Goal: Task Accomplishment & Management: Use online tool/utility

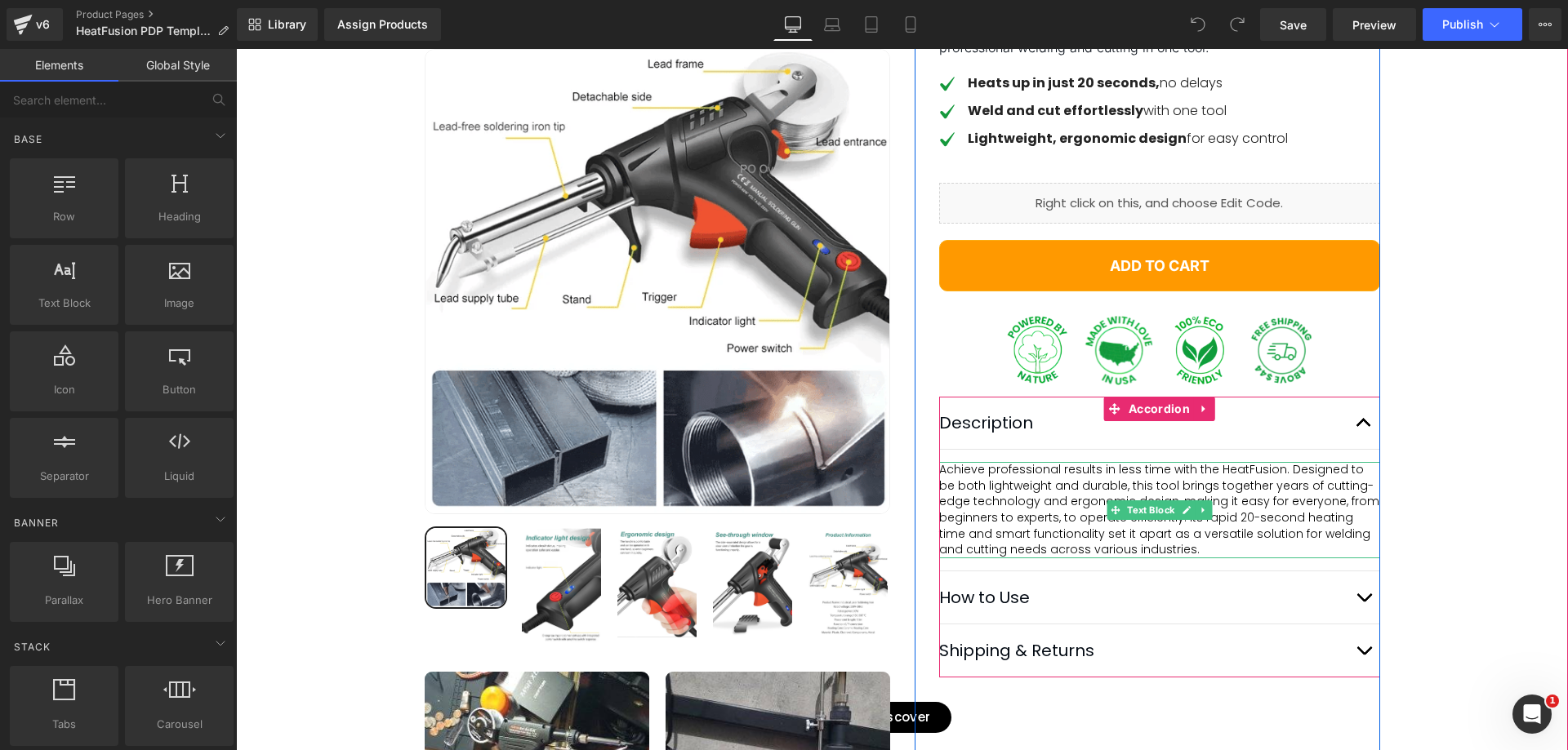
scroll to position [544, 0]
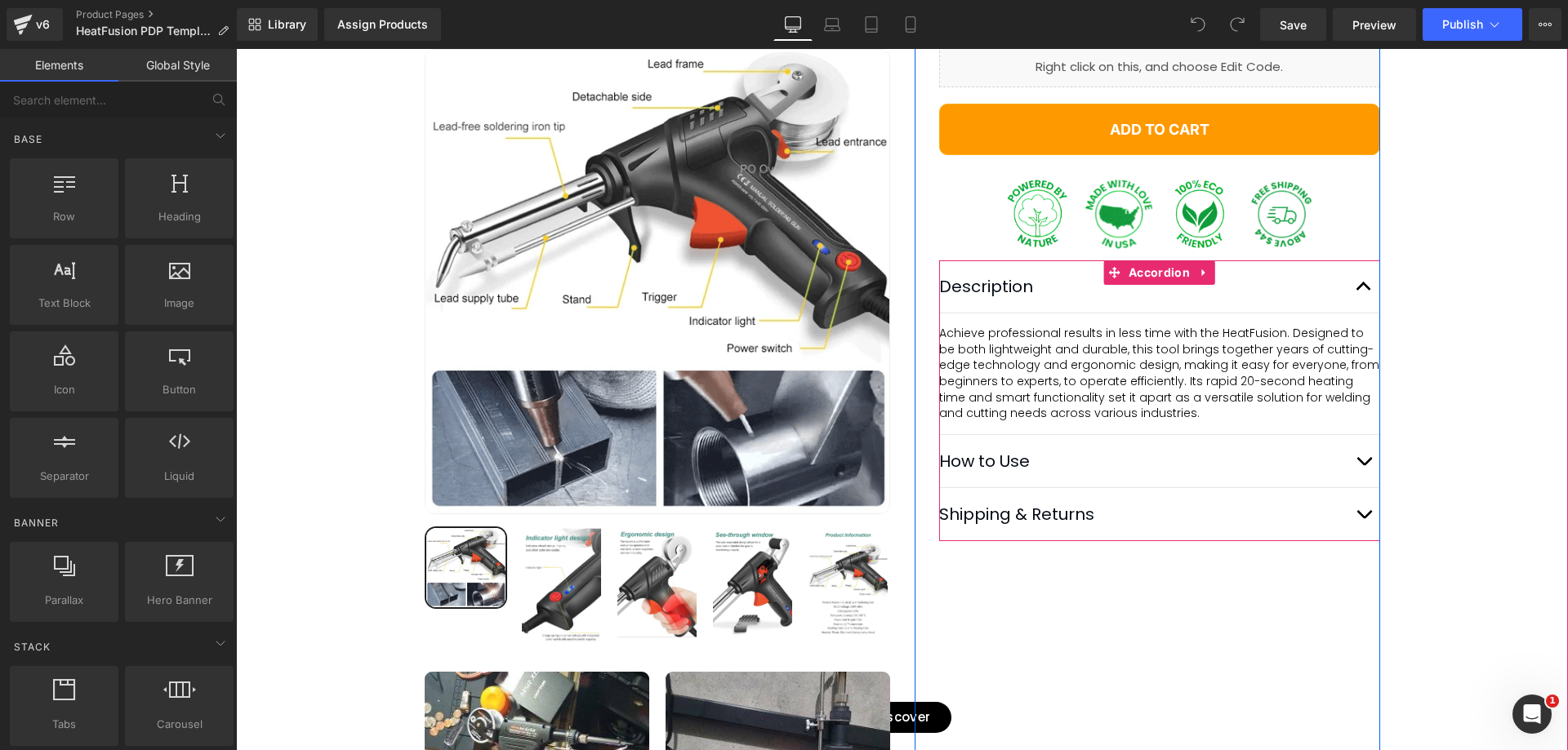
click at [1362, 487] on button "button" at bounding box center [1363, 461] width 32 height 53
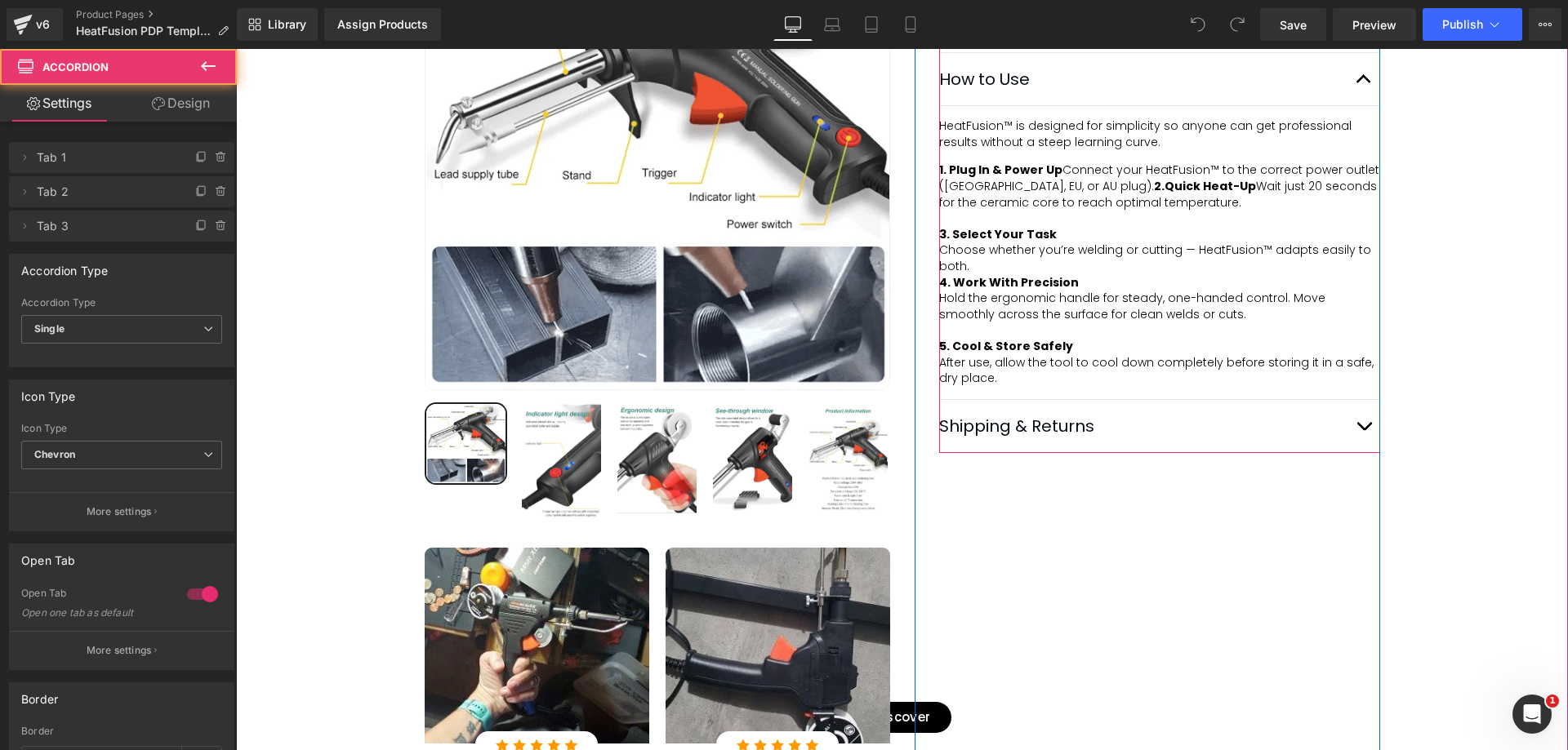
scroll to position [817, 0]
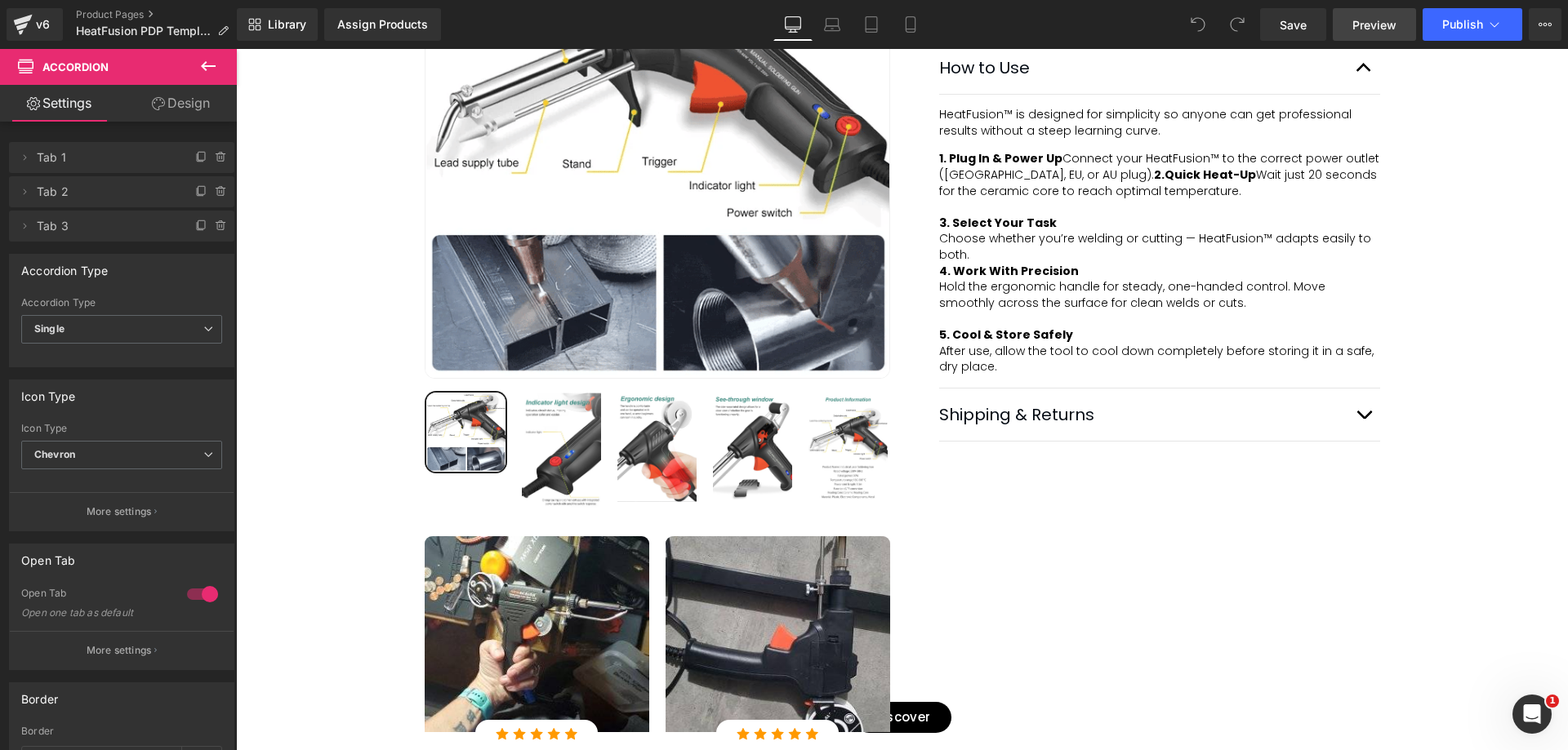
click at [1394, 28] on span "Preview" at bounding box center [1375, 25] width 44 height 18
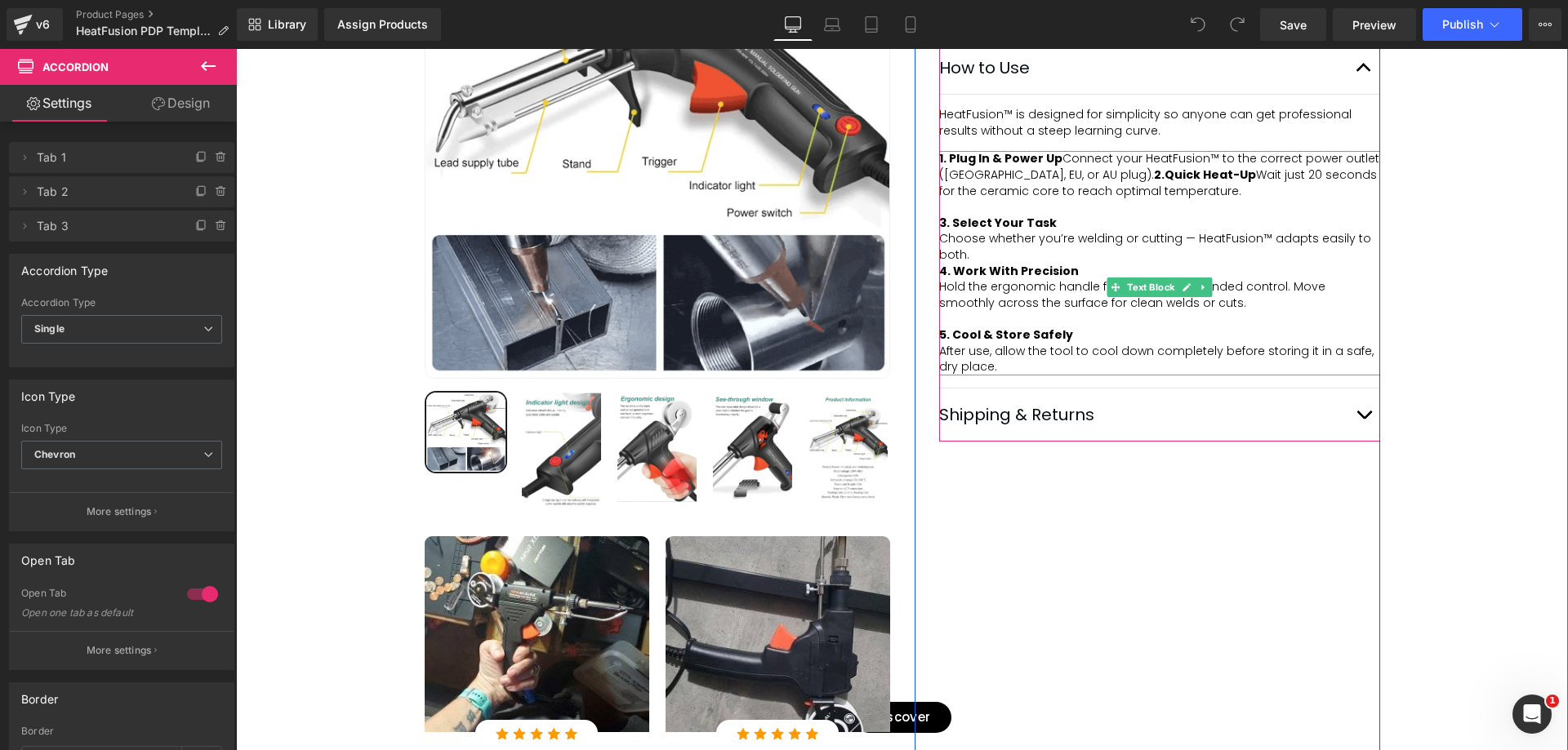
click at [1040, 200] on div "1. Plug In & Power Up Connect your HeatFusion™ to the correct power outlet (US,…" at bounding box center [1160, 175] width 441 height 48
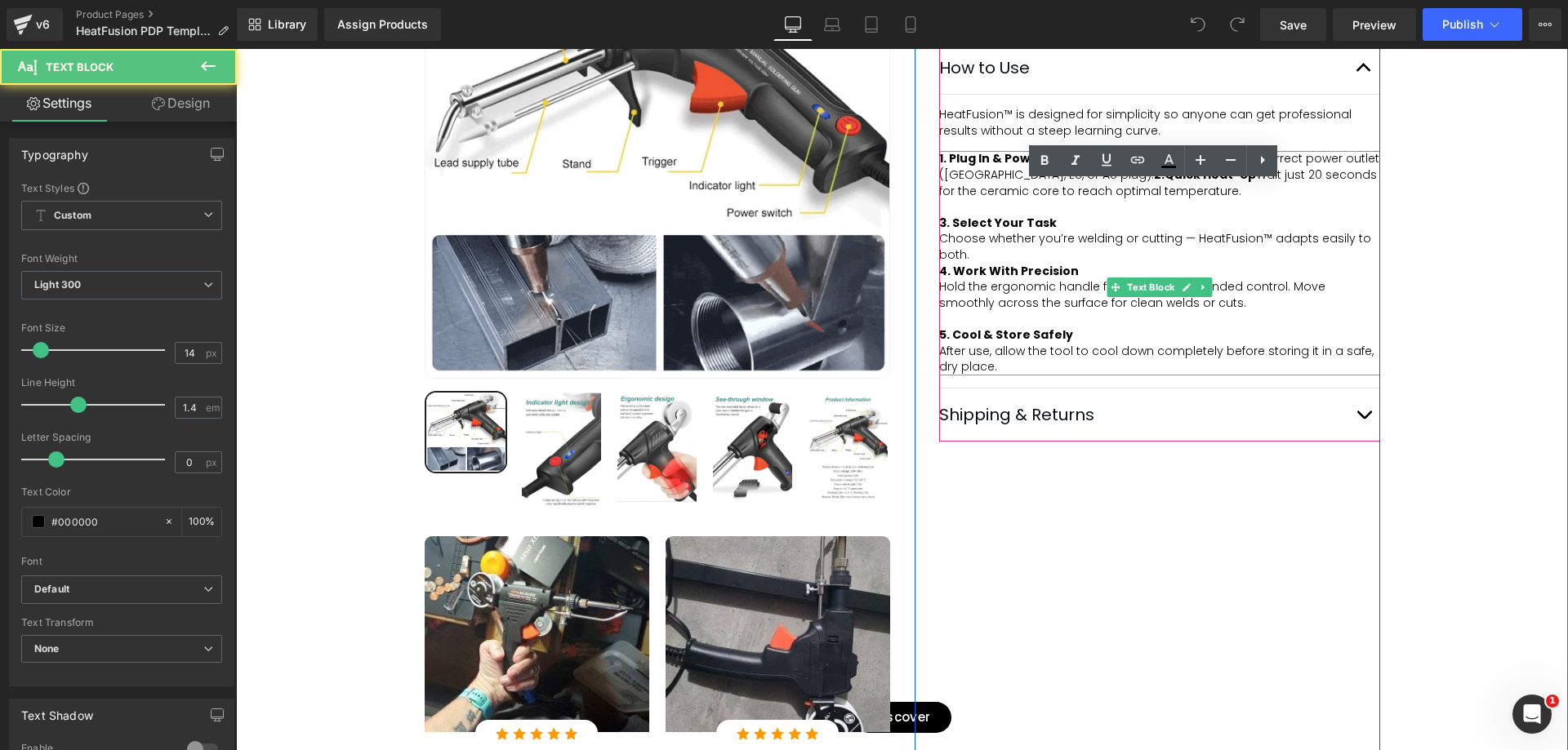
click at [1104, 199] on span "1. Plug In & Power Up Connect your HeatFusion™ to the correct power outlet (US,…" at bounding box center [1161, 174] width 444 height 48
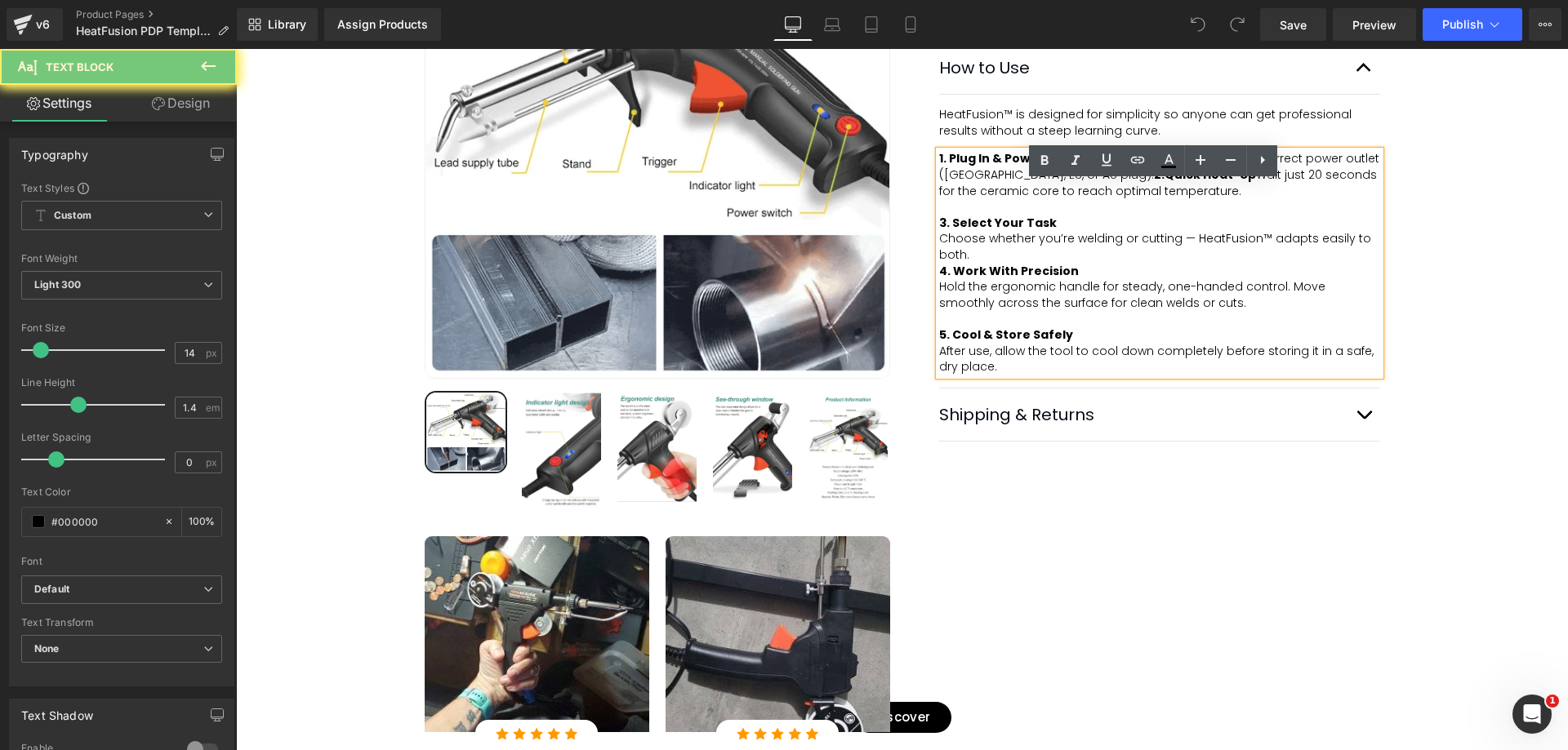
click at [1104, 199] on span "1. Plug In & Power Up Connect your HeatFusion™ to the correct power outlet (US,…" at bounding box center [1161, 174] width 444 height 48
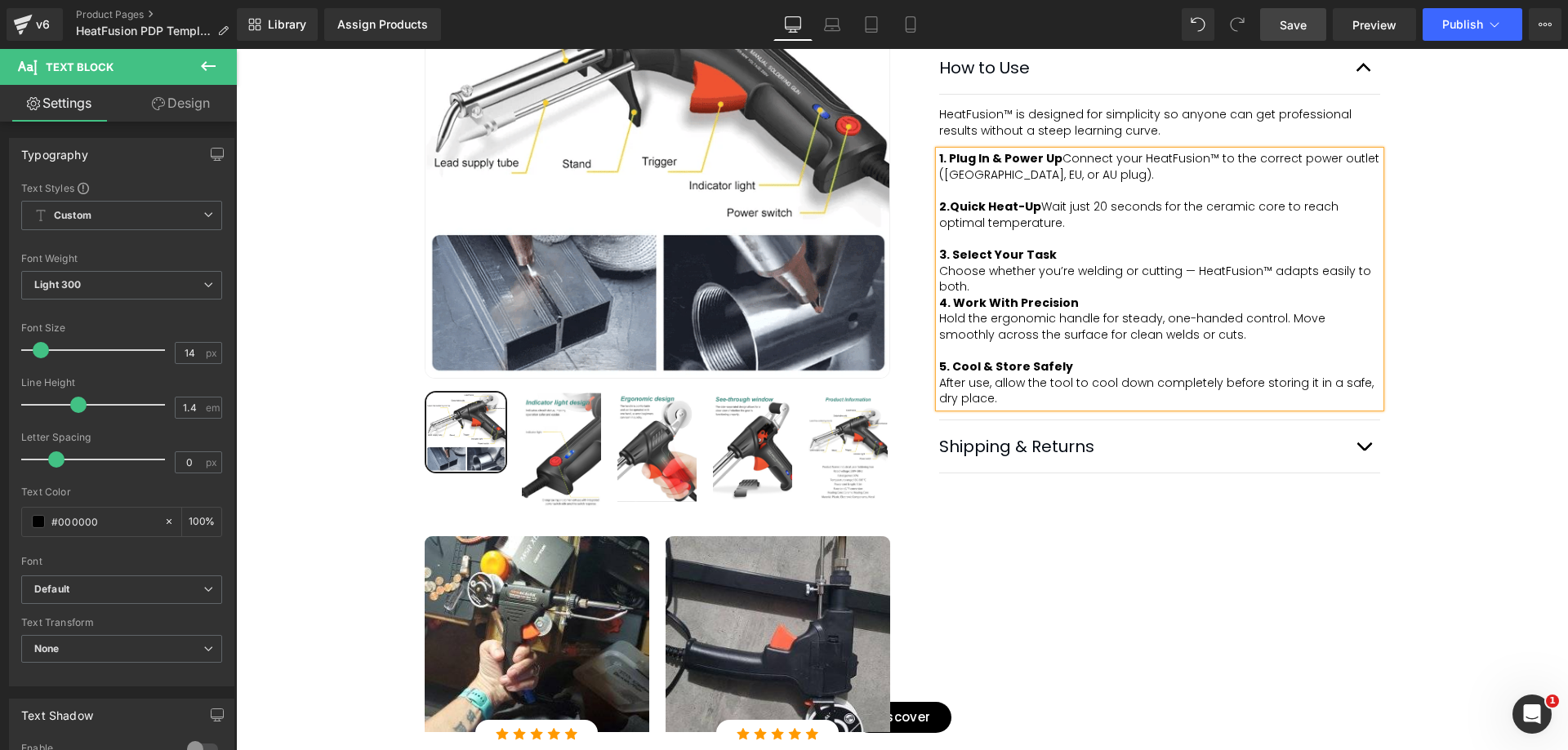
drag, startPoint x: 1316, startPoint y: 22, endPoint x: 1086, endPoint y: 39, distance: 230.6
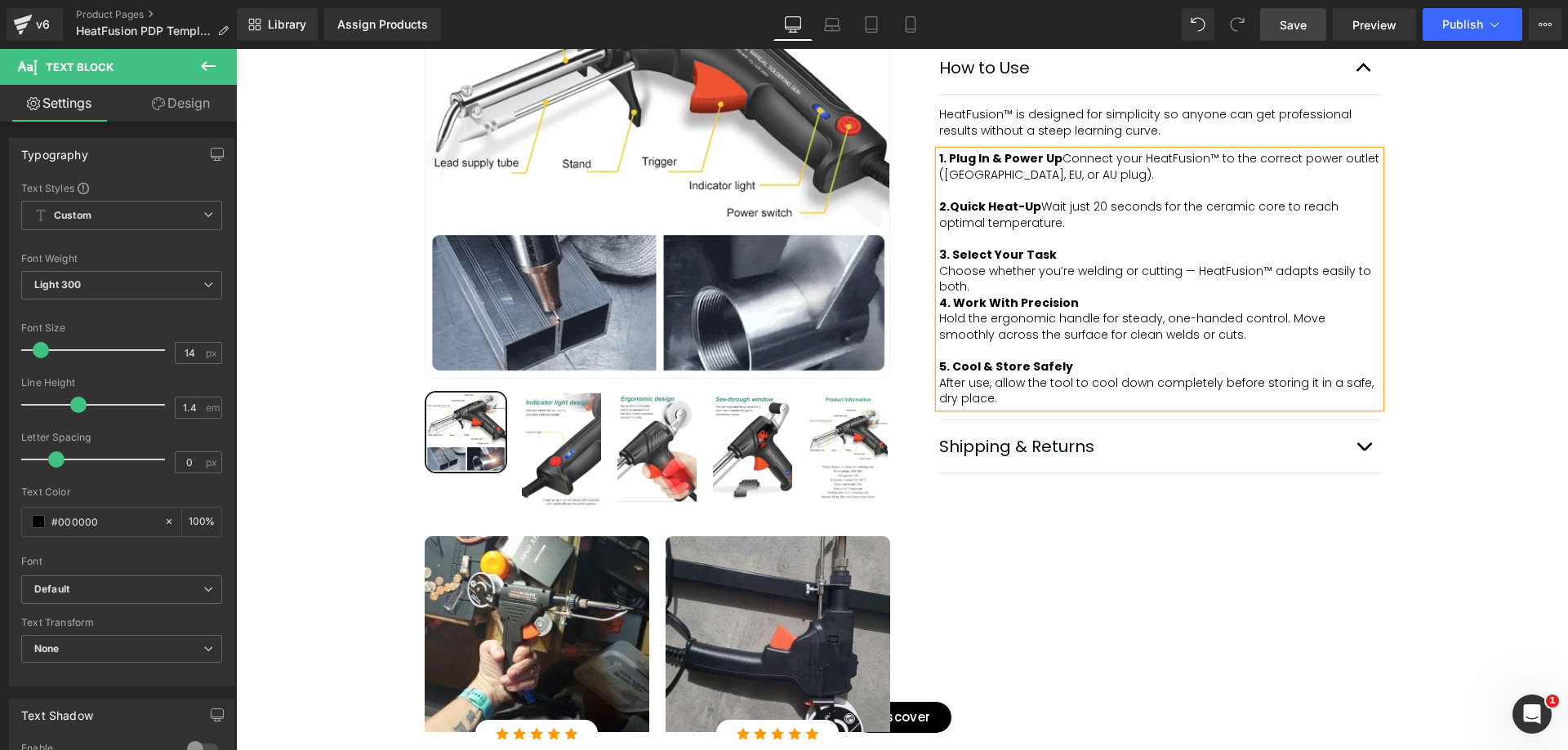
click at [1316, 22] on link "Save" at bounding box center [1293, 24] width 67 height 32
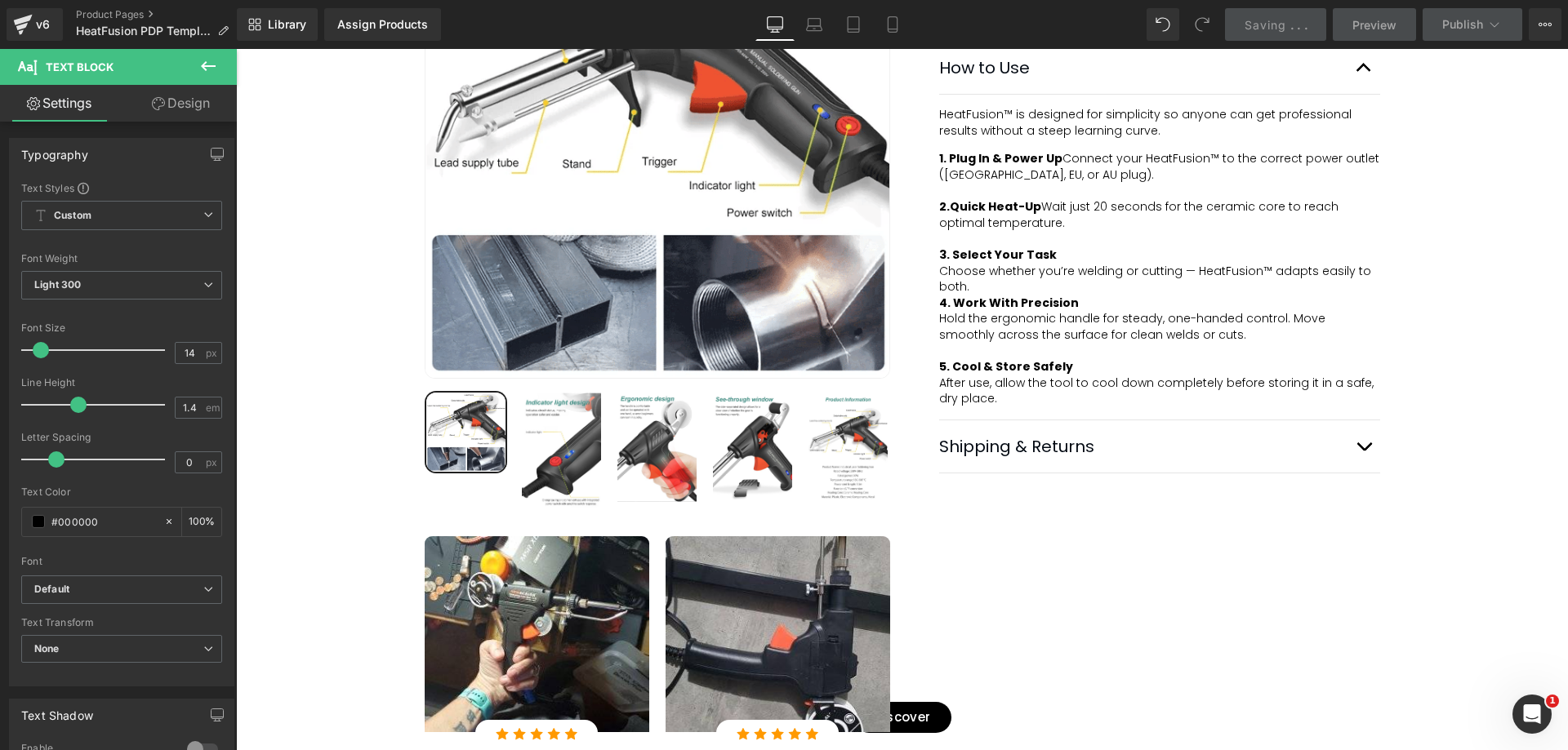
scroll to position [544, 0]
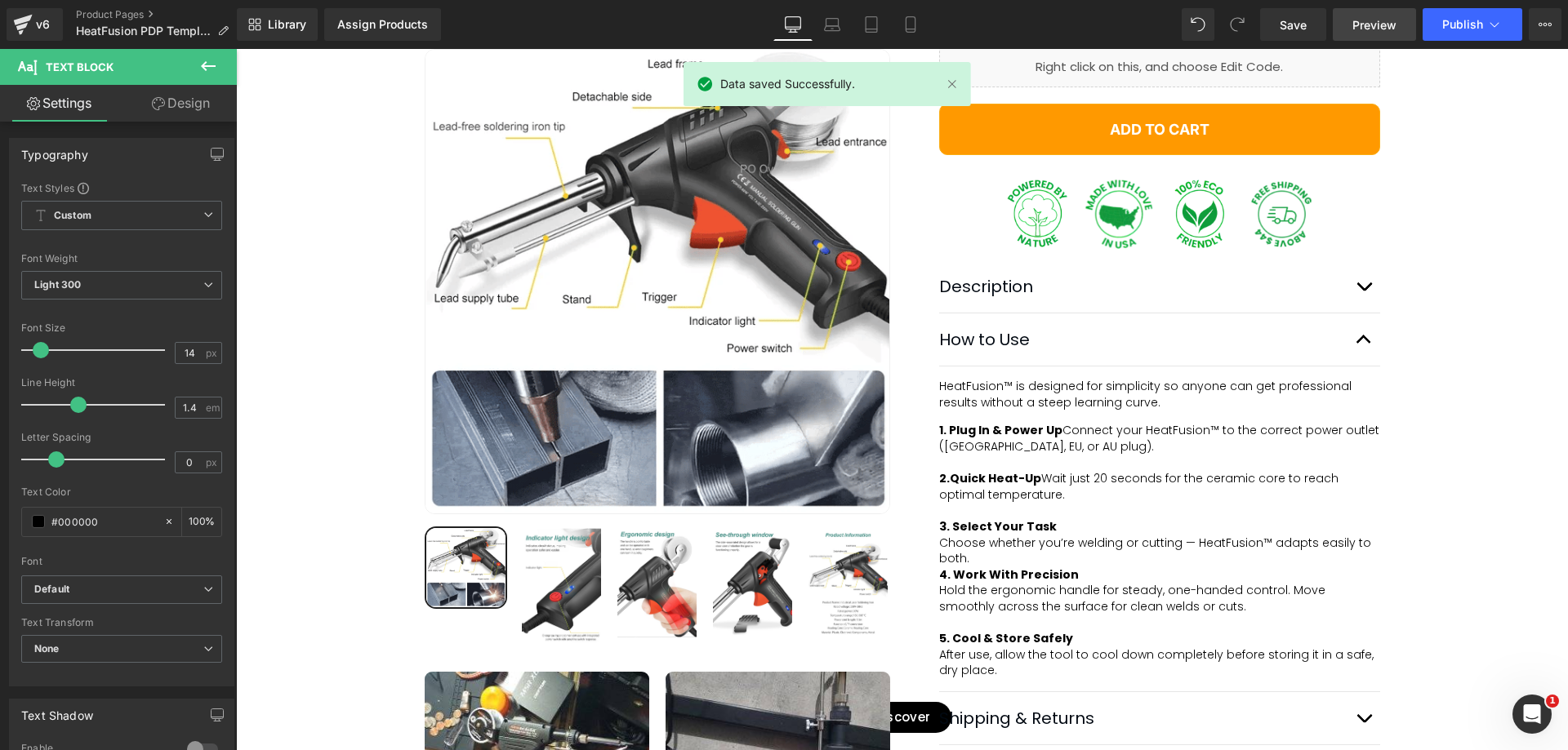
click at [1355, 33] on link "Preview" at bounding box center [1374, 24] width 83 height 32
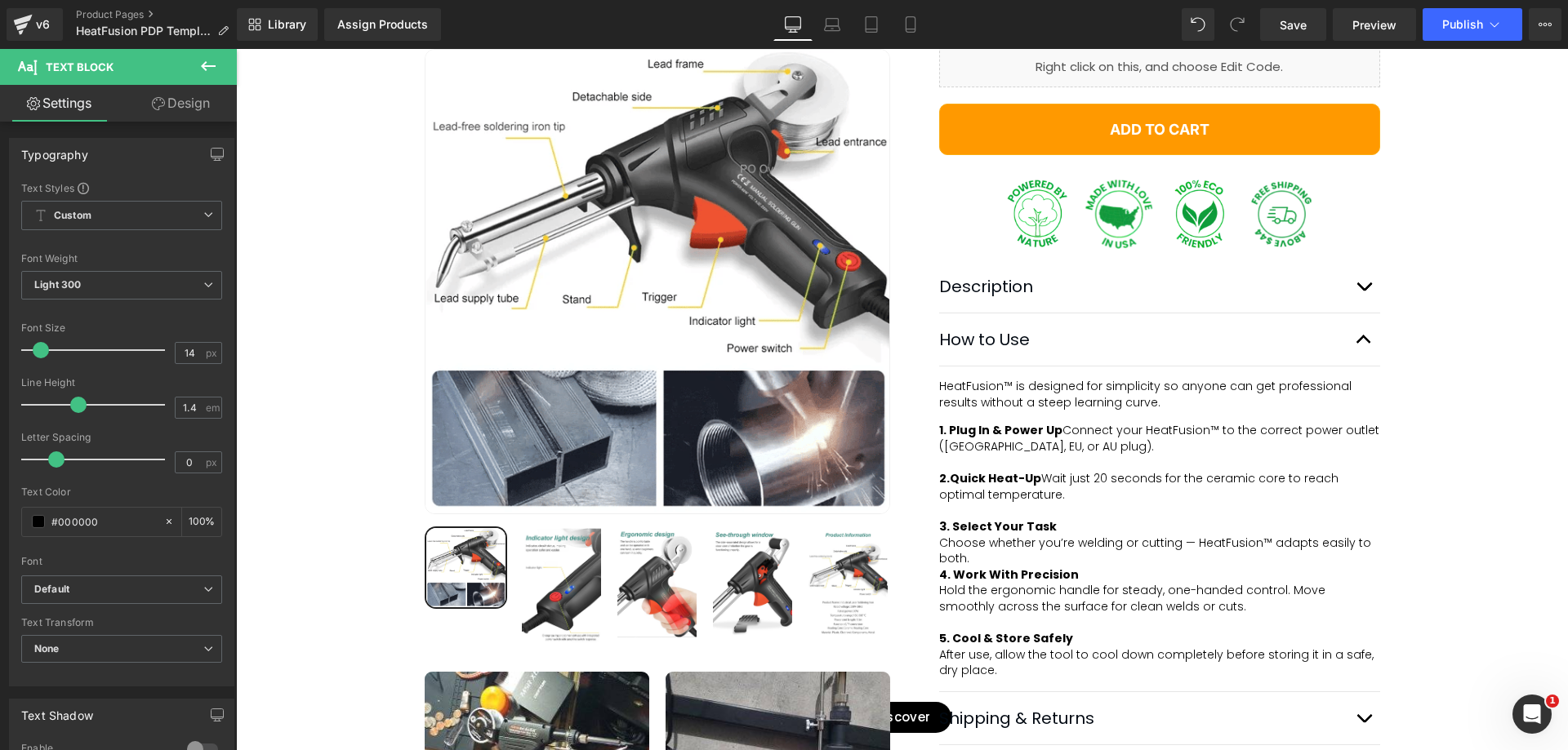
scroll to position [544, 0]
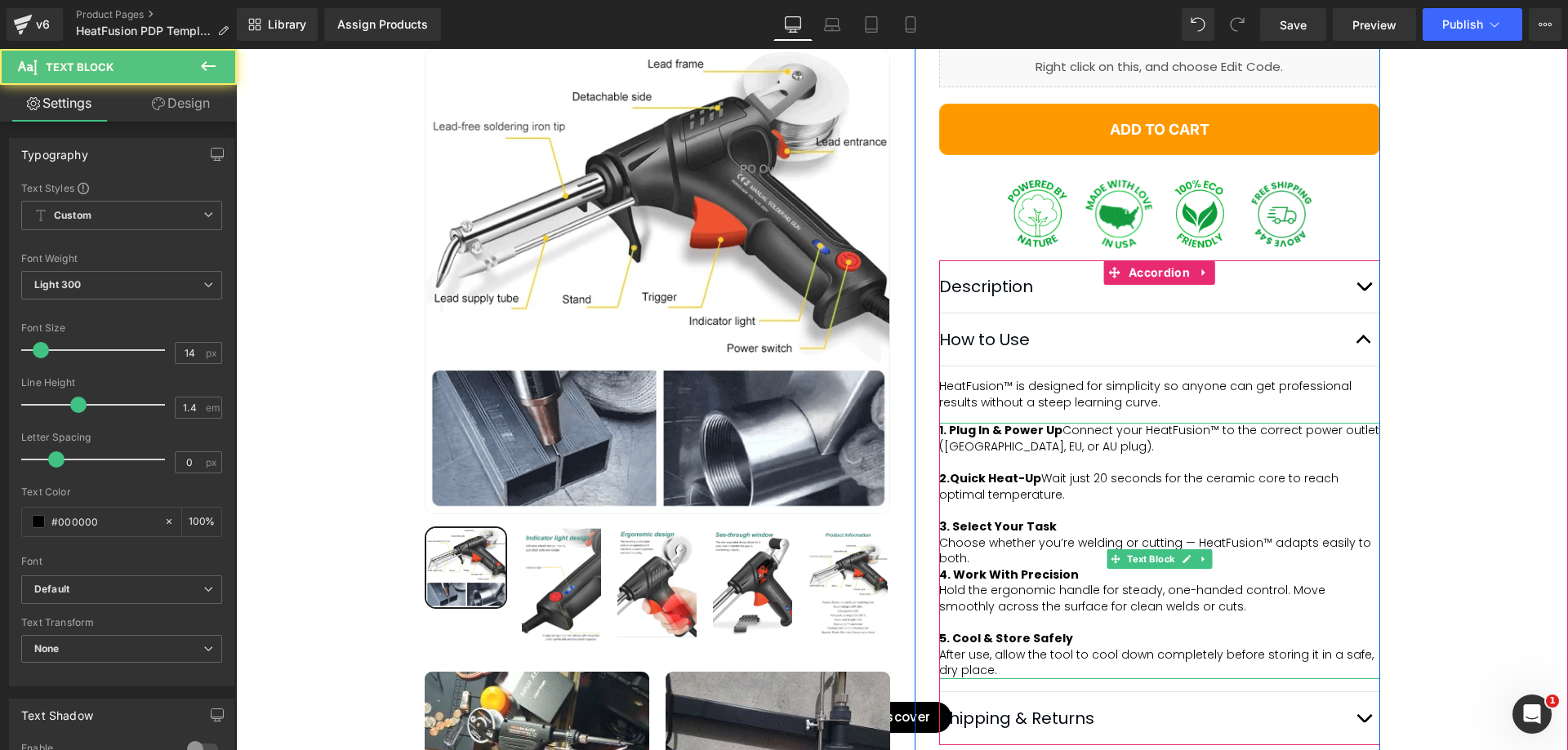
click at [1085, 493] on div "1. Plug In & Power Up Connect your HeatFusion™ to the correct power outlet (US,…" at bounding box center [1160, 462] width 441 height 80
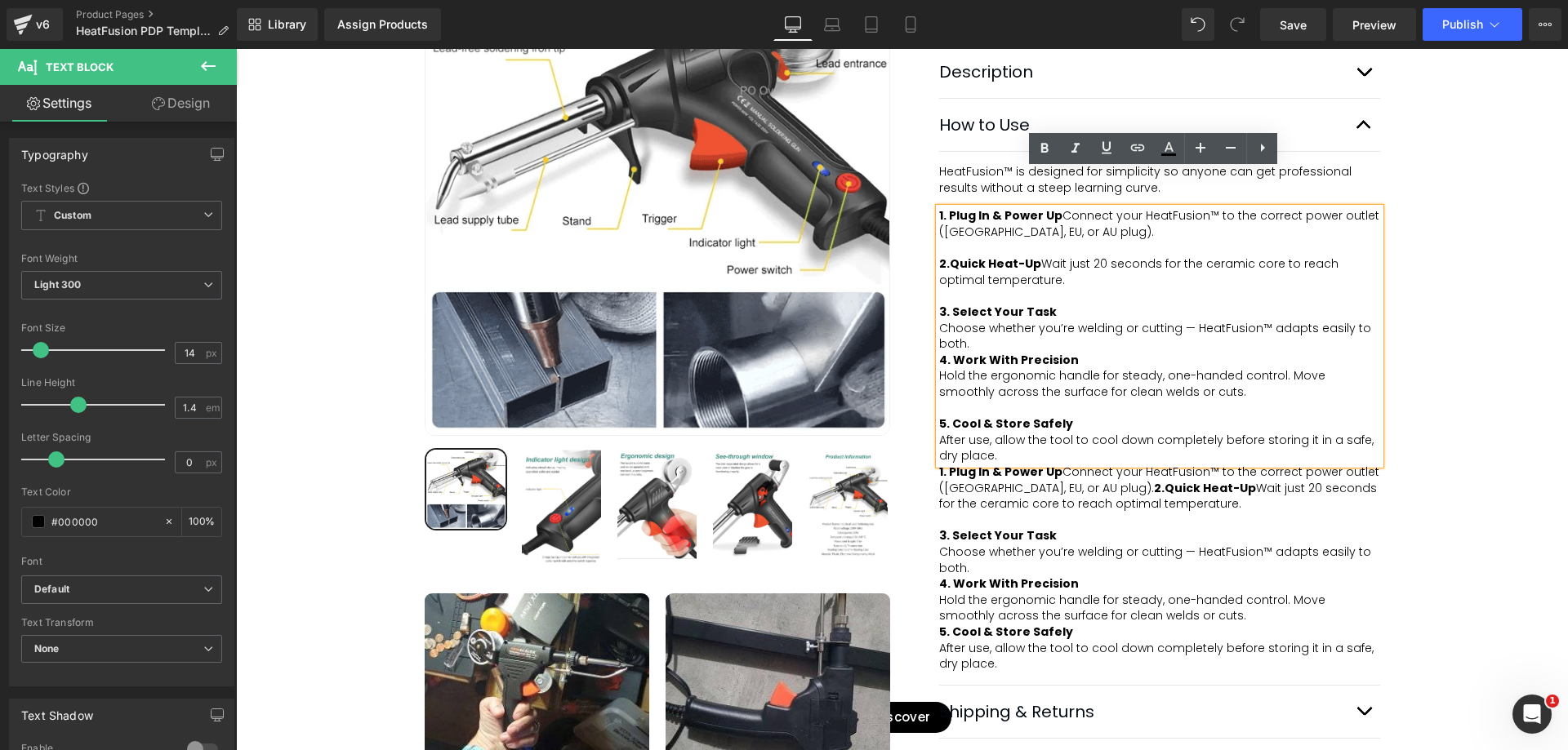
scroll to position [748, 0]
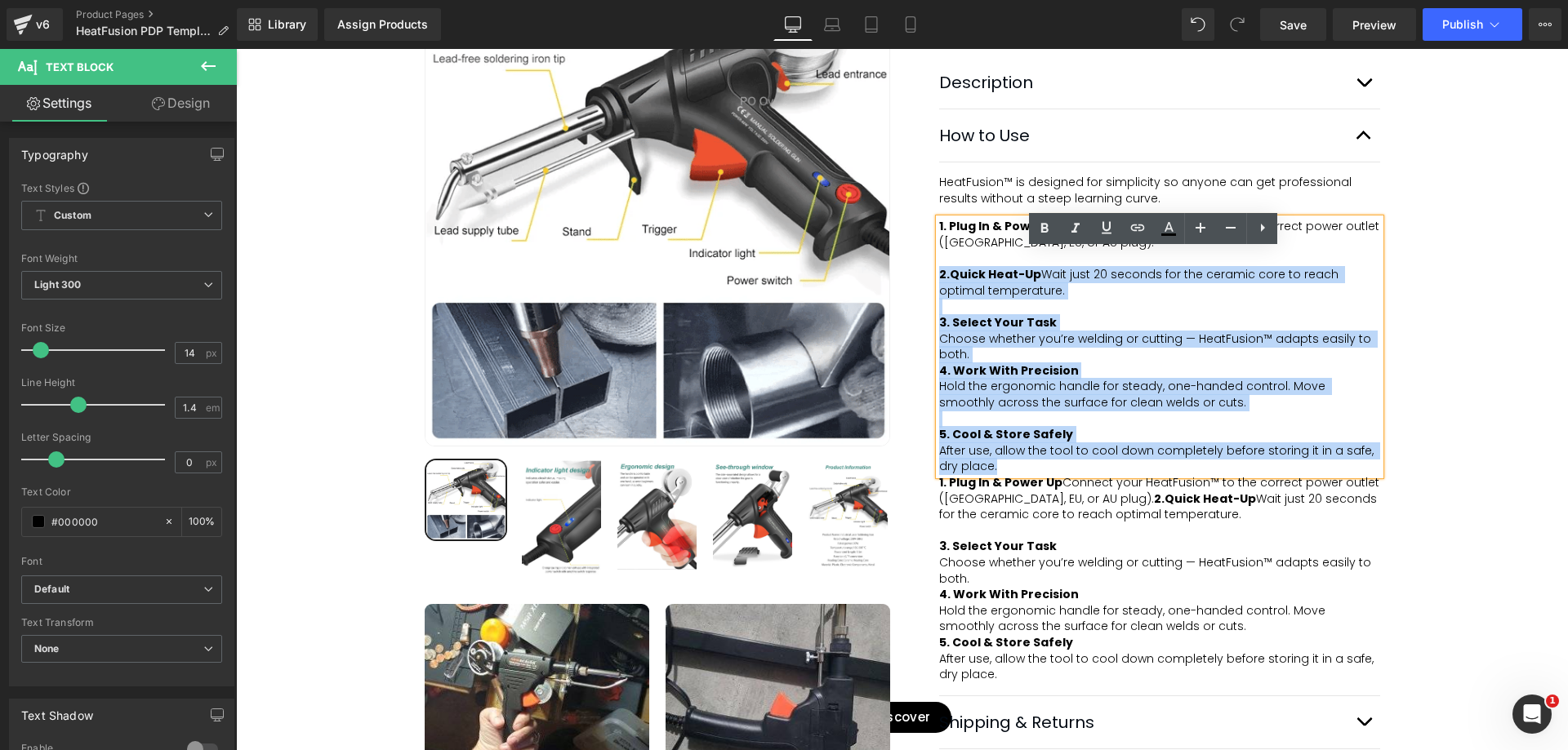
click at [939, 308] on div "1. Plug In & Power Up Connect your HeatFusion™ to the correct power outlet (US,…" at bounding box center [1160, 347] width 441 height 256
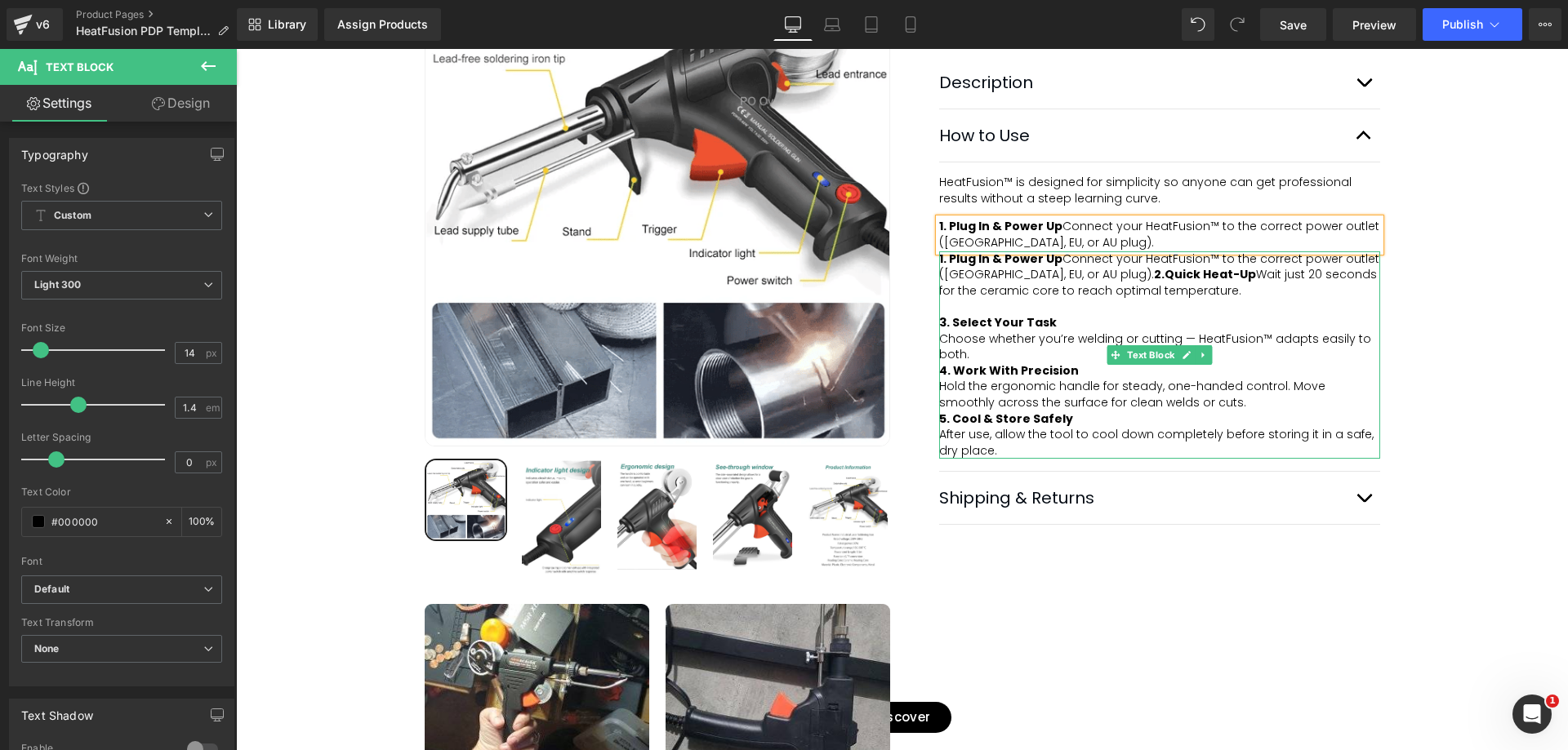
click at [1032, 298] on span "1. Plug In & Power Up Connect your HeatFusion™ to the correct power outlet ([GE…" at bounding box center [1161, 274] width 444 height 48
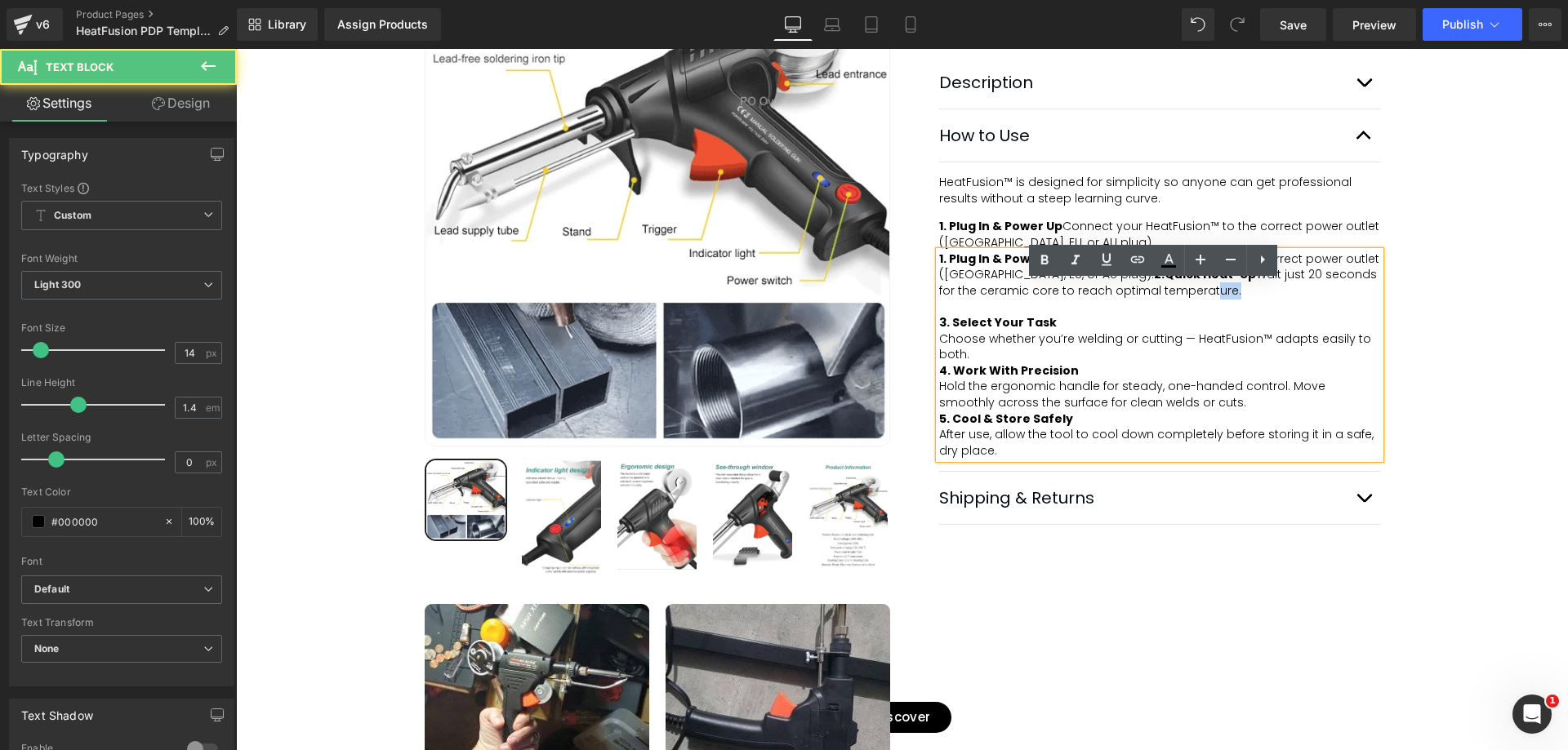
drag, startPoint x: 1168, startPoint y: 331, endPoint x: 1113, endPoint y: 324, distance: 55.4
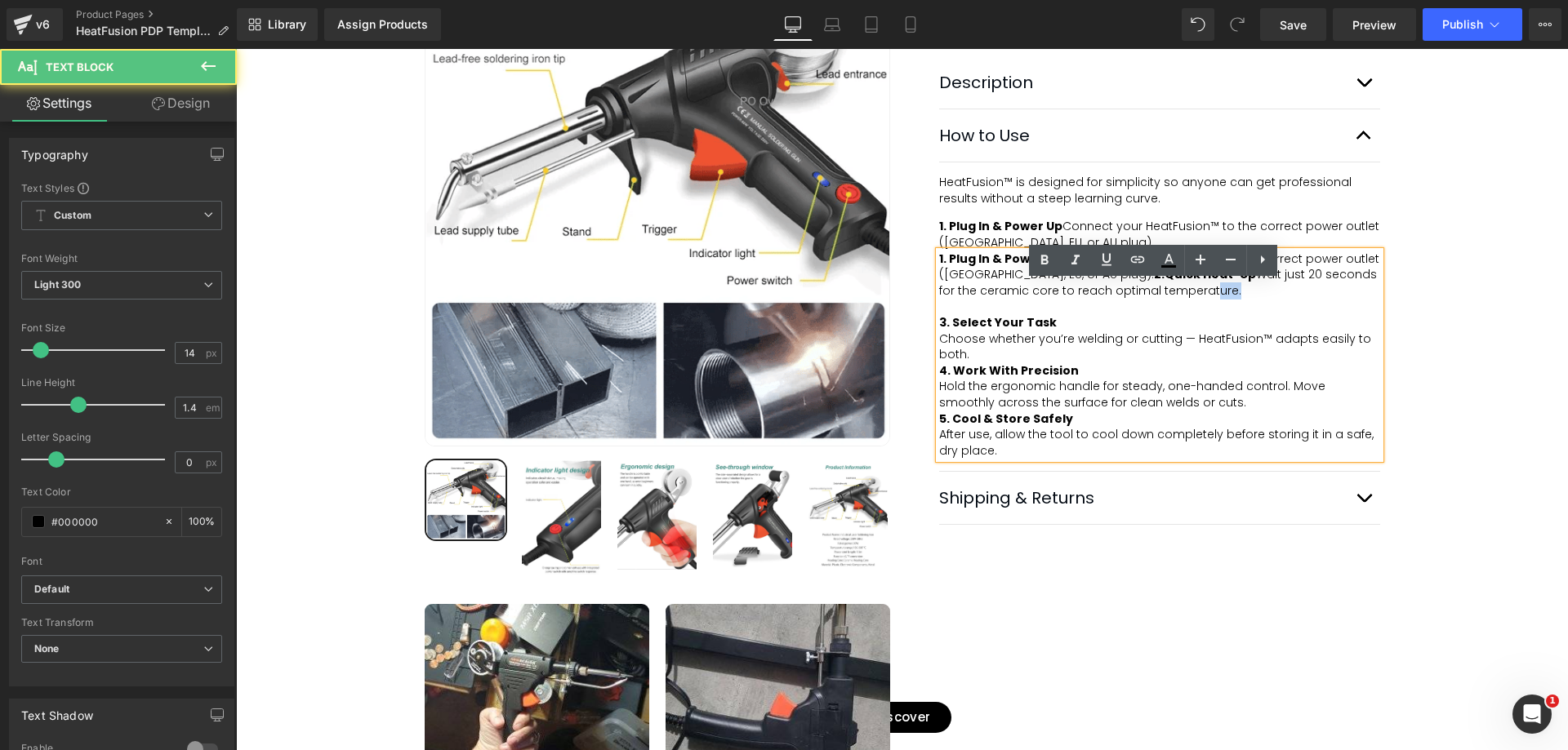
click at [1113, 324] on div "1. Plug In & Power Up Connect your HeatFusion™ to the correct power outlet ([GE…" at bounding box center [1160, 355] width 441 height 208
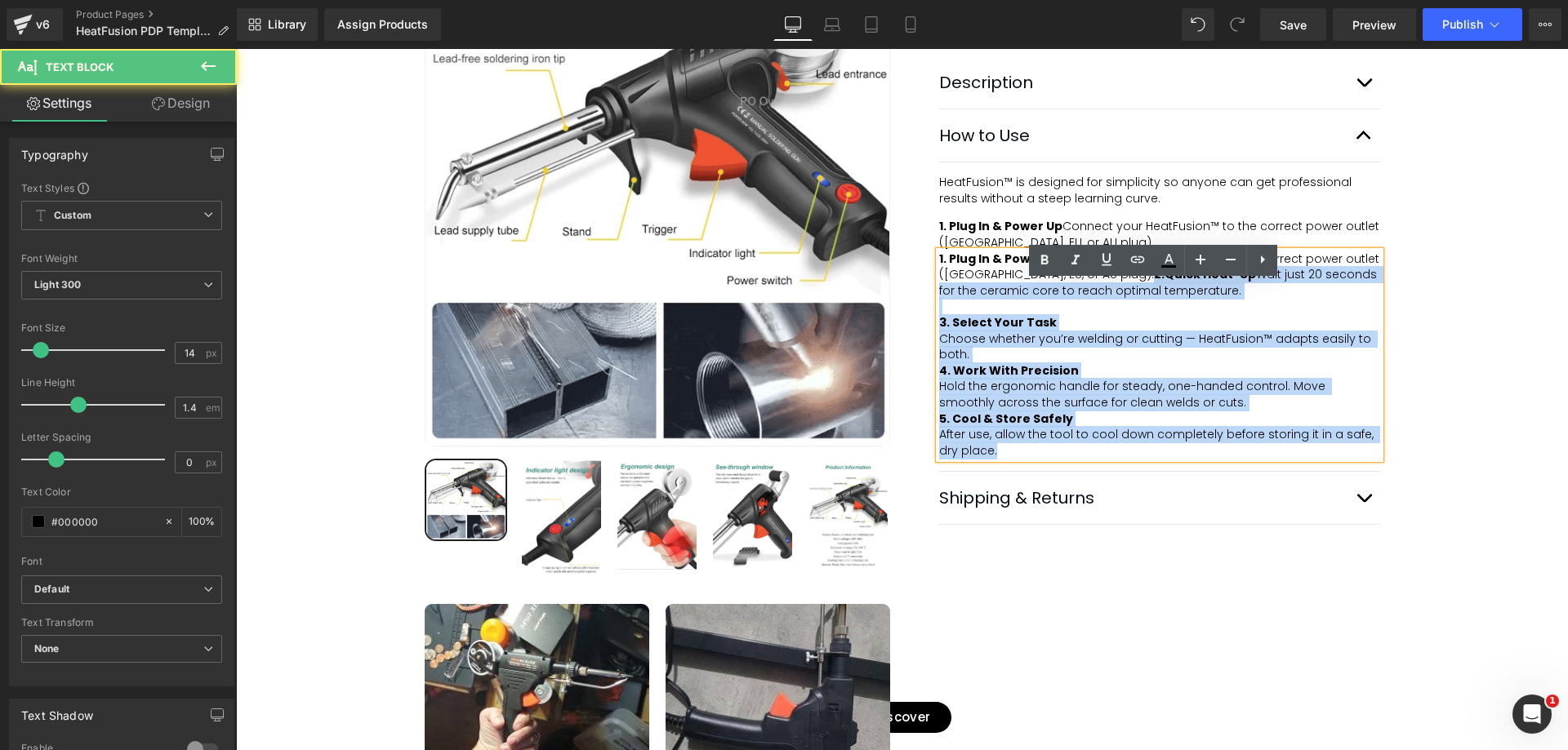
drag, startPoint x: 1040, startPoint y: 307, endPoint x: 930, endPoint y: 287, distance: 111.8
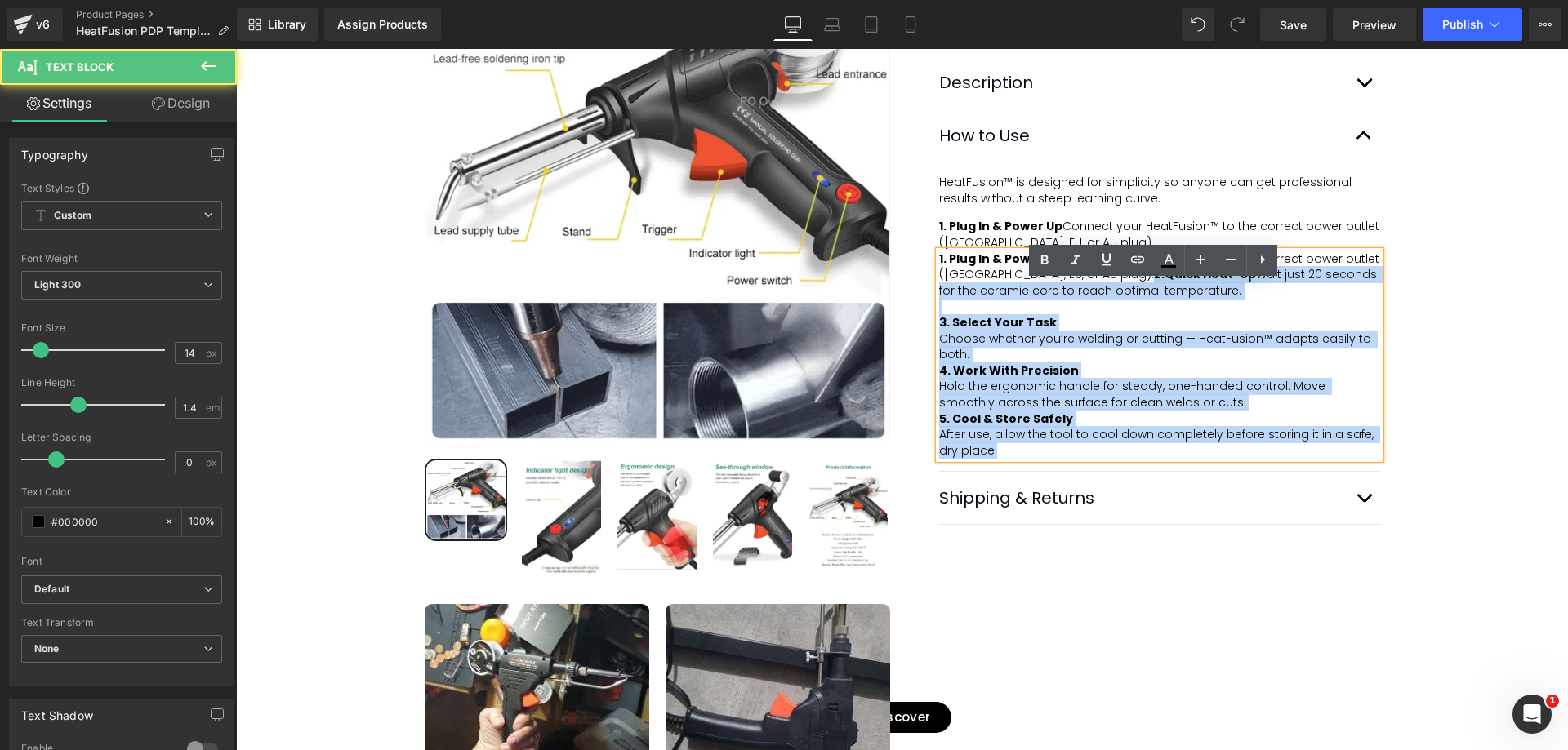
click at [939, 287] on div "1. Plug In & Power Up Connect your HeatFusion™ to the correct power outlet ([GE…" at bounding box center [1160, 355] width 441 height 208
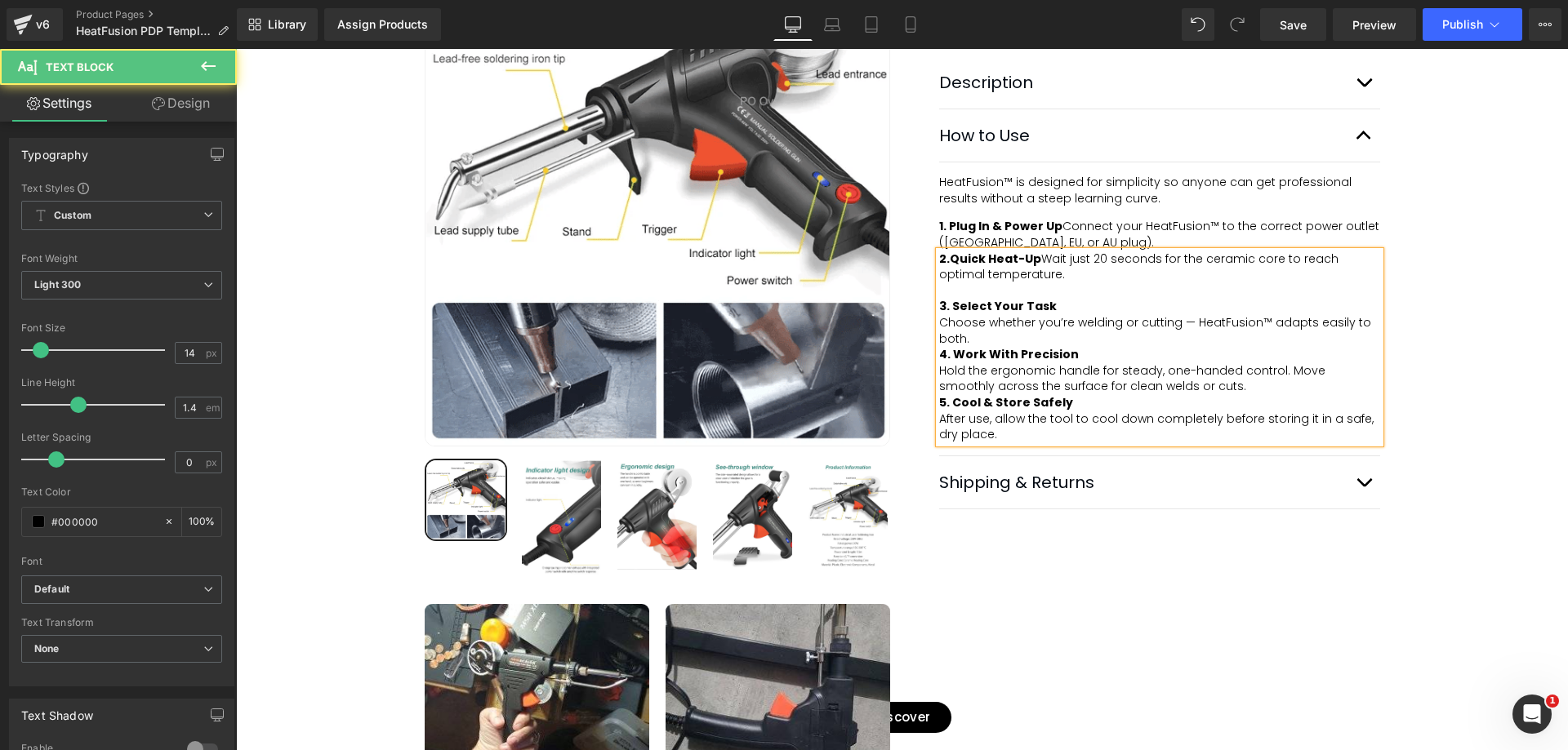
click at [1202, 284] on div "2. Quick Heat-Up Wait just 20 seconds for the ceramic core to reach optimal tem…" at bounding box center [1160, 267] width 441 height 32
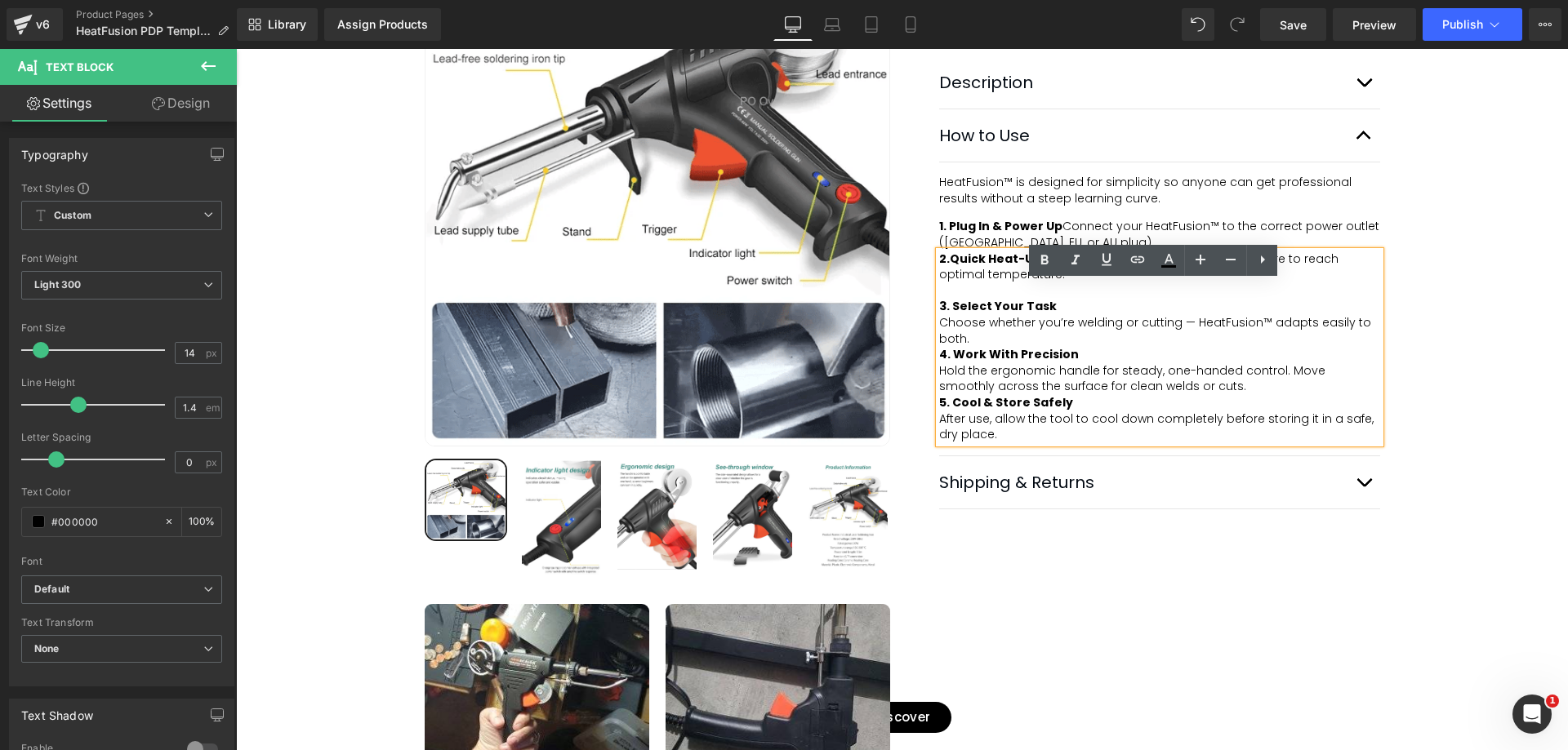
click at [1415, 352] on div "Best Seller (P) Image Row ‹" at bounding box center [902, 236] width 1332 height 1496
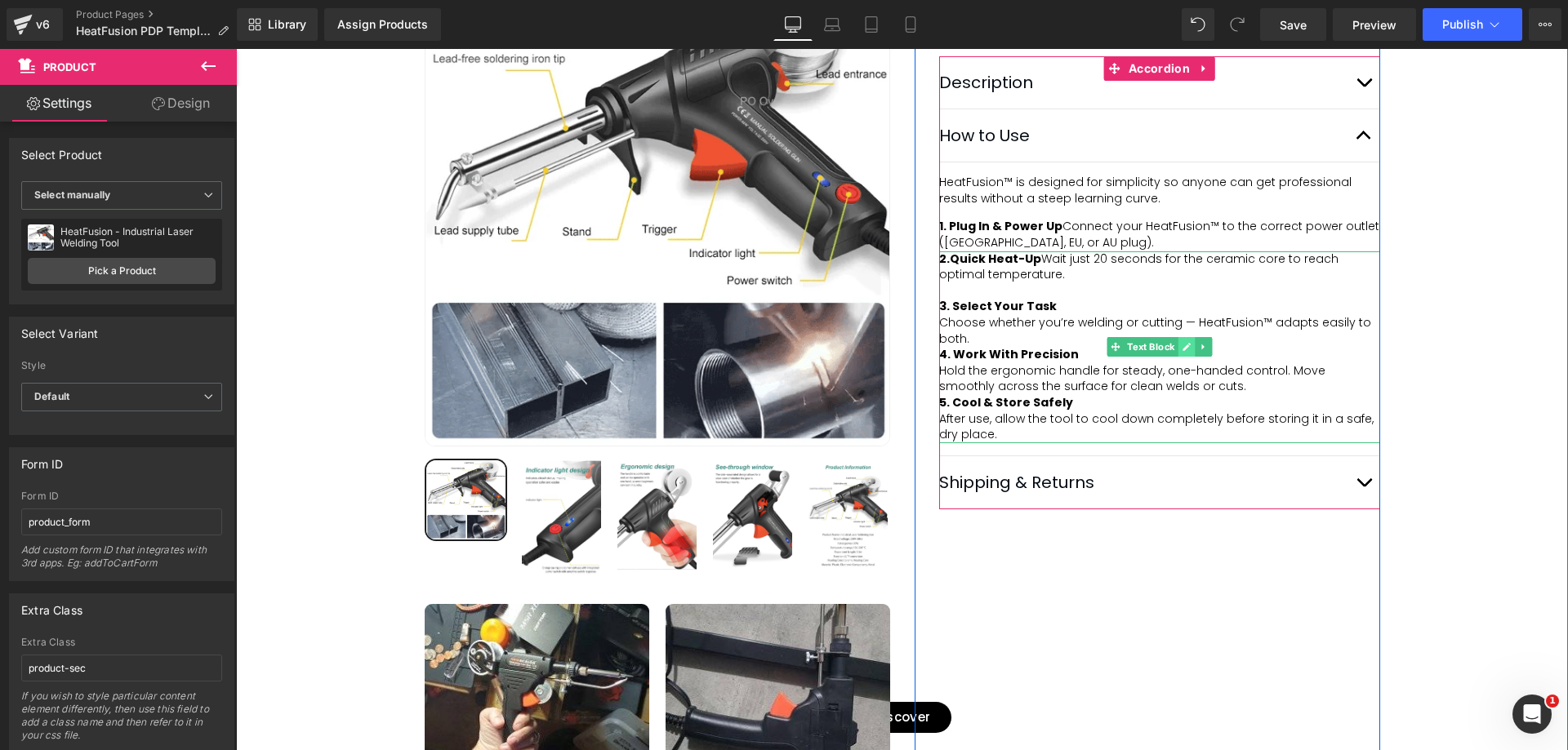
click at [1184, 351] on icon at bounding box center [1186, 347] width 8 height 8
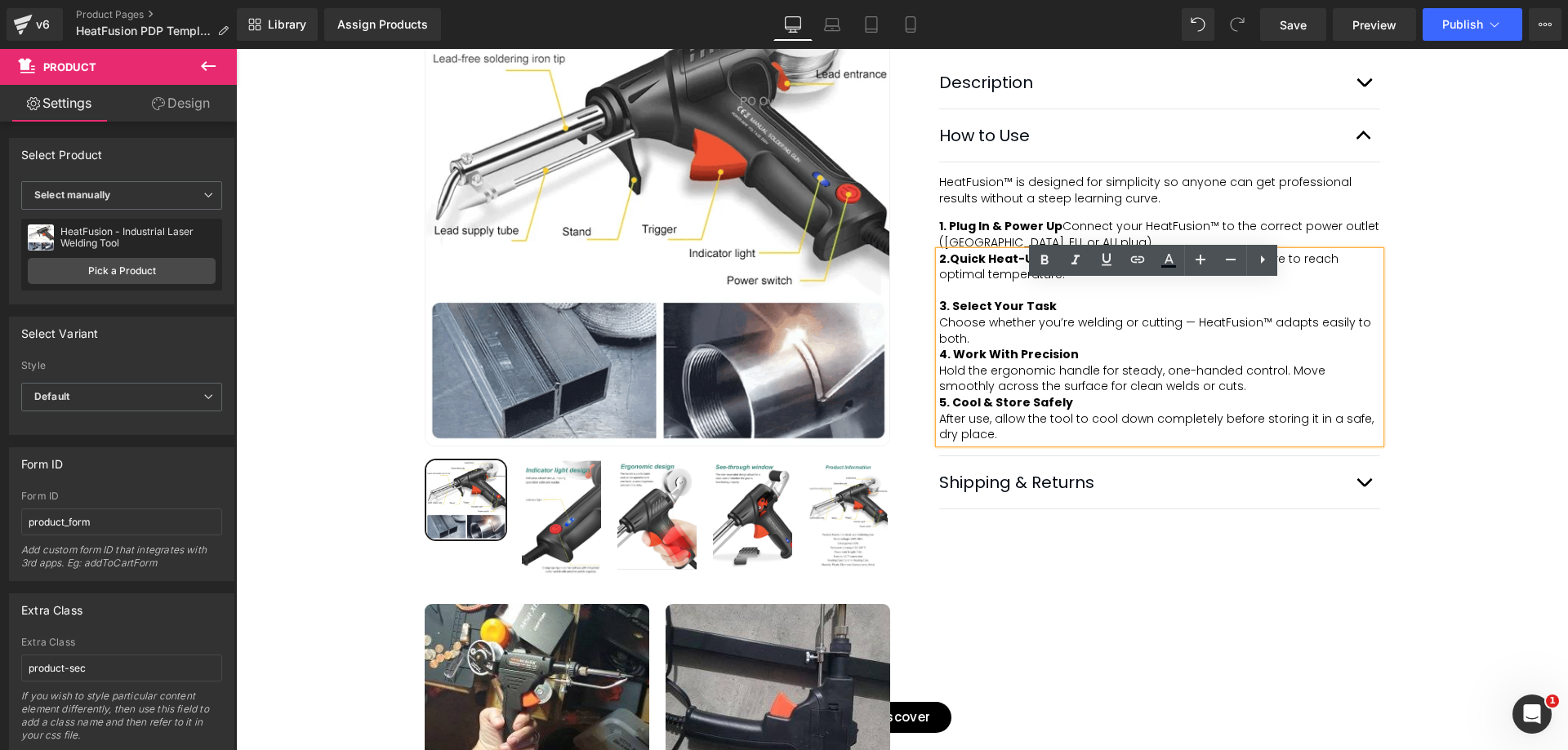
click at [1447, 382] on div "Best Seller (P) Image Row ‹" at bounding box center [902, 236] width 1332 height 1496
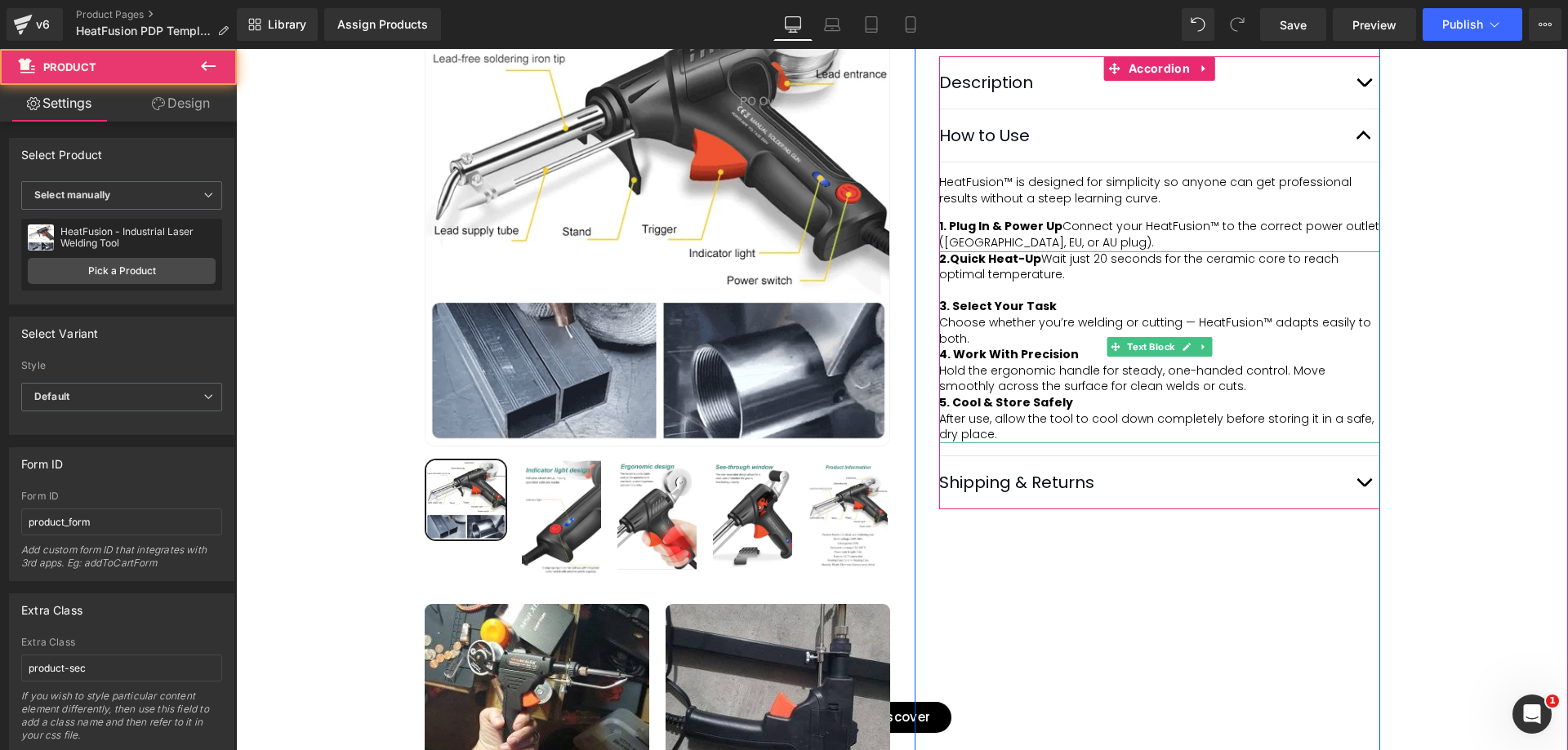
click at [1242, 363] on div "4. Work With Precision" at bounding box center [1160, 354] width 441 height 17
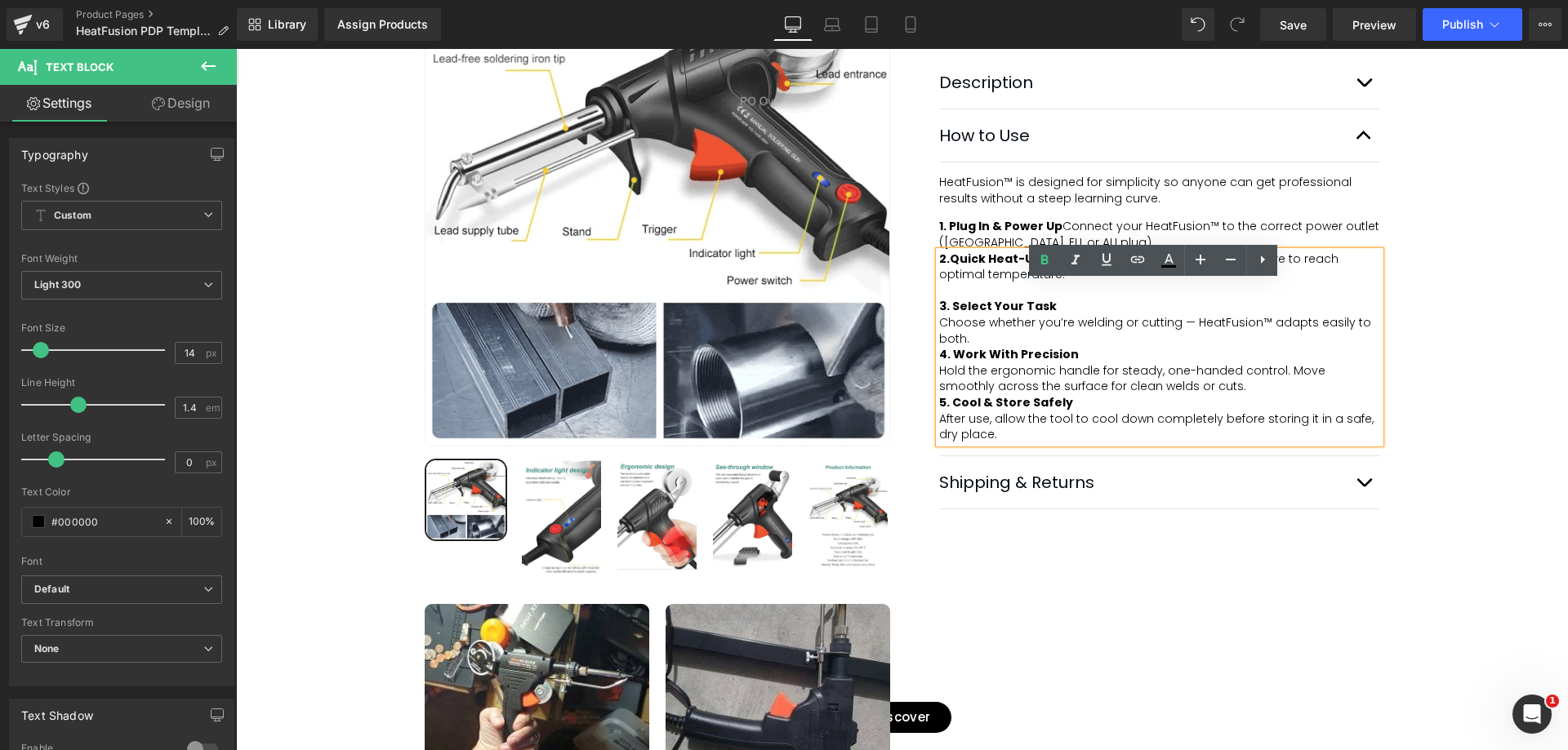
click at [1450, 372] on div "Best Seller (P) Image Row ‹" at bounding box center [902, 236] width 1332 height 1496
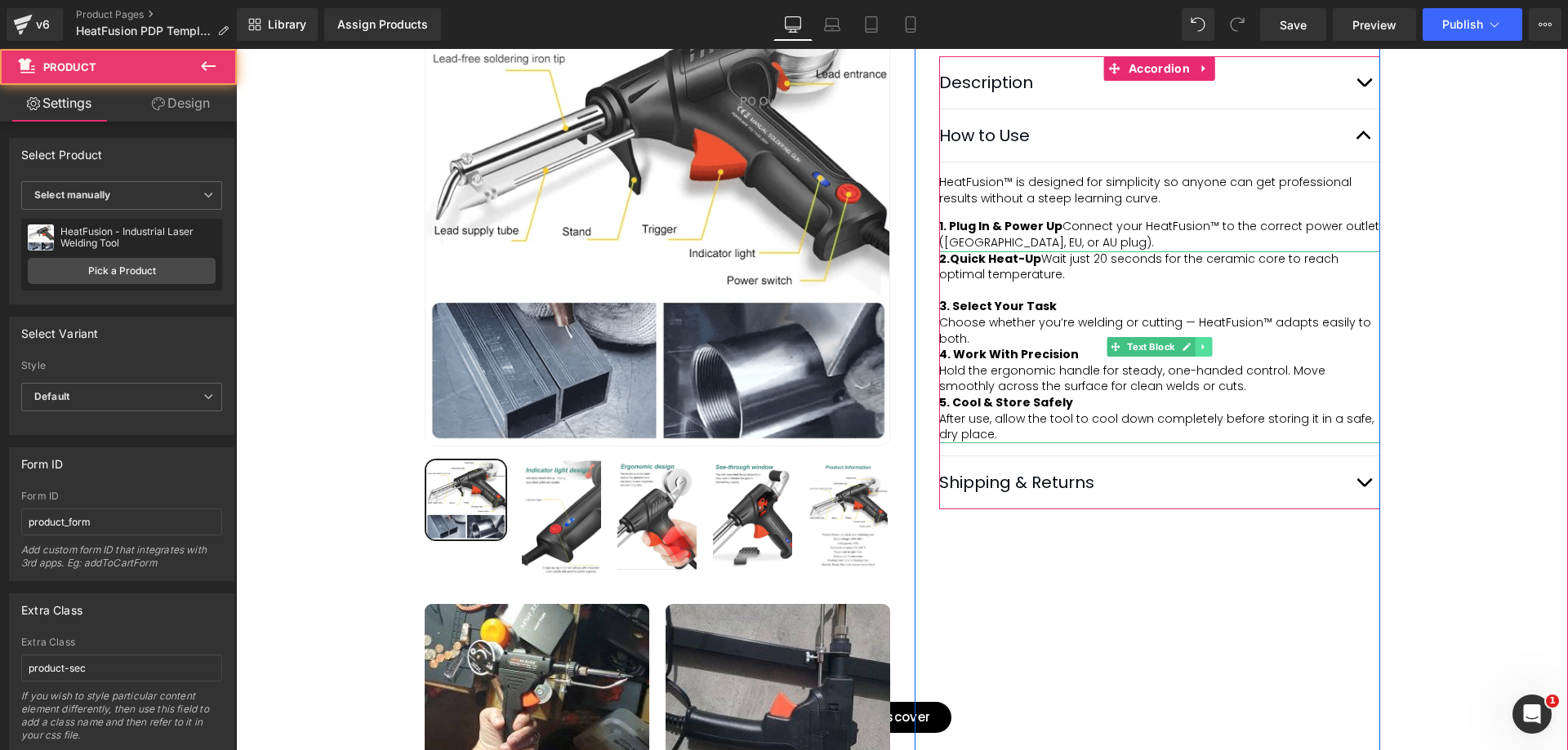
click at [1199, 352] on icon at bounding box center [1203, 347] width 9 height 10
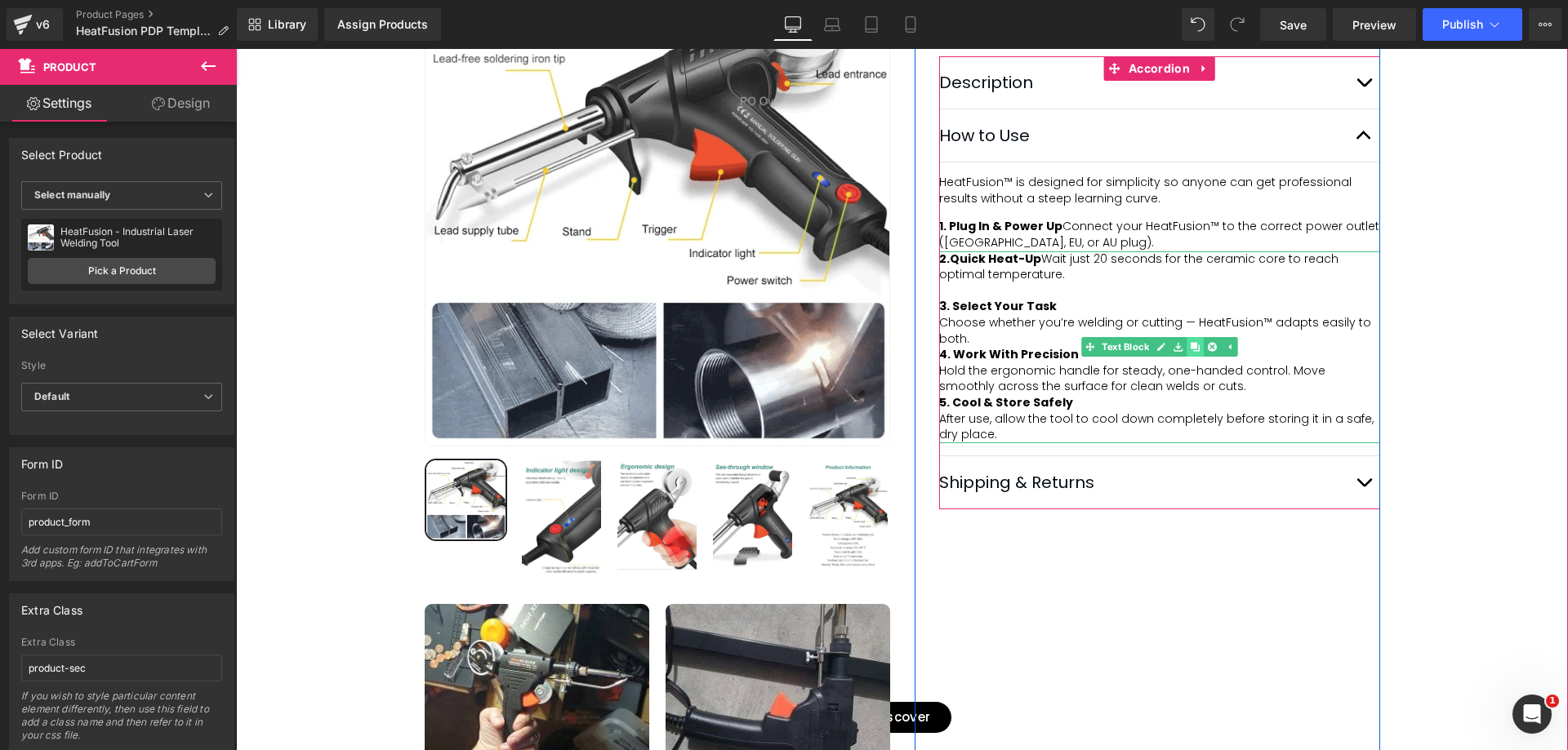
click at [1192, 352] on icon at bounding box center [1195, 347] width 9 height 10
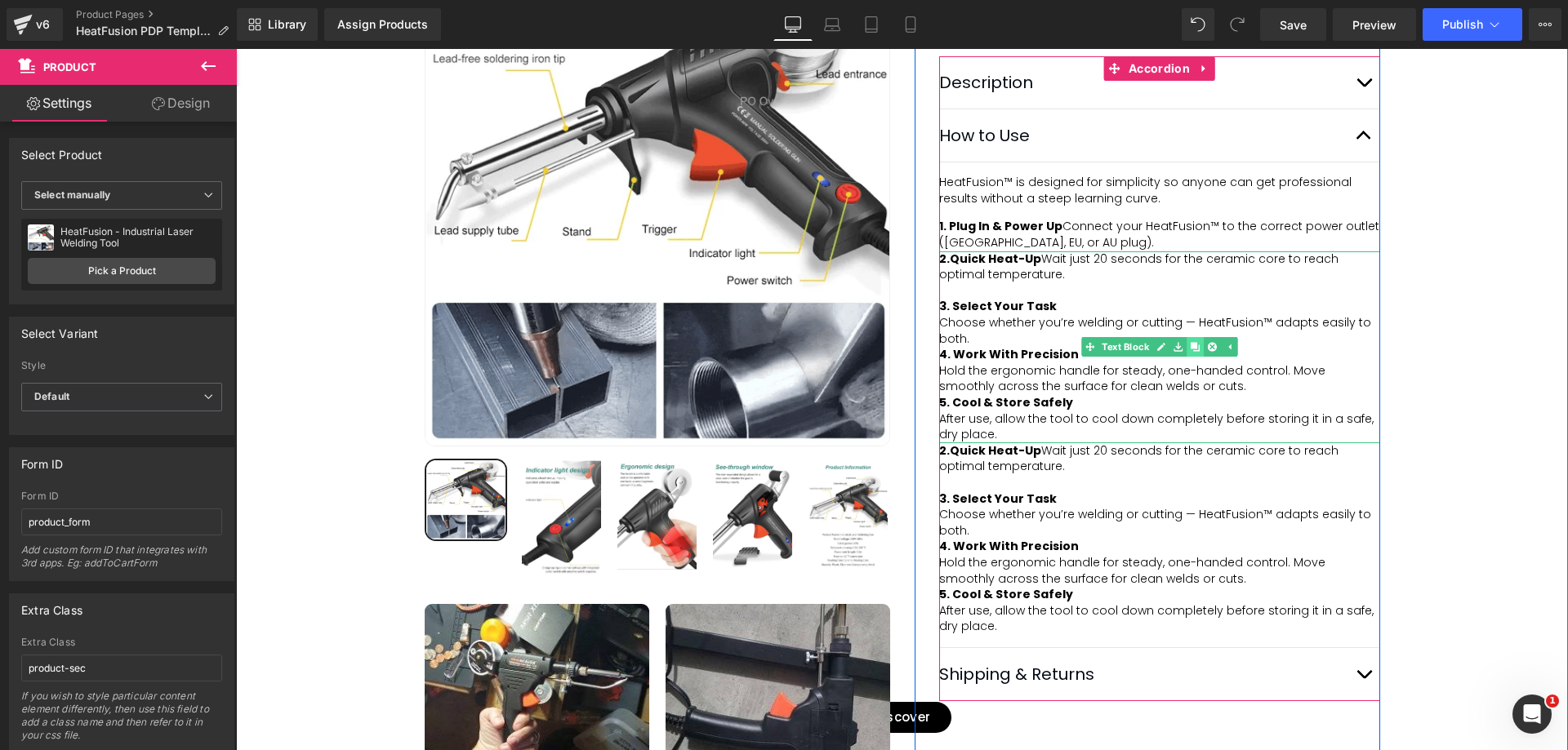
click at [1191, 352] on icon at bounding box center [1195, 347] width 9 height 9
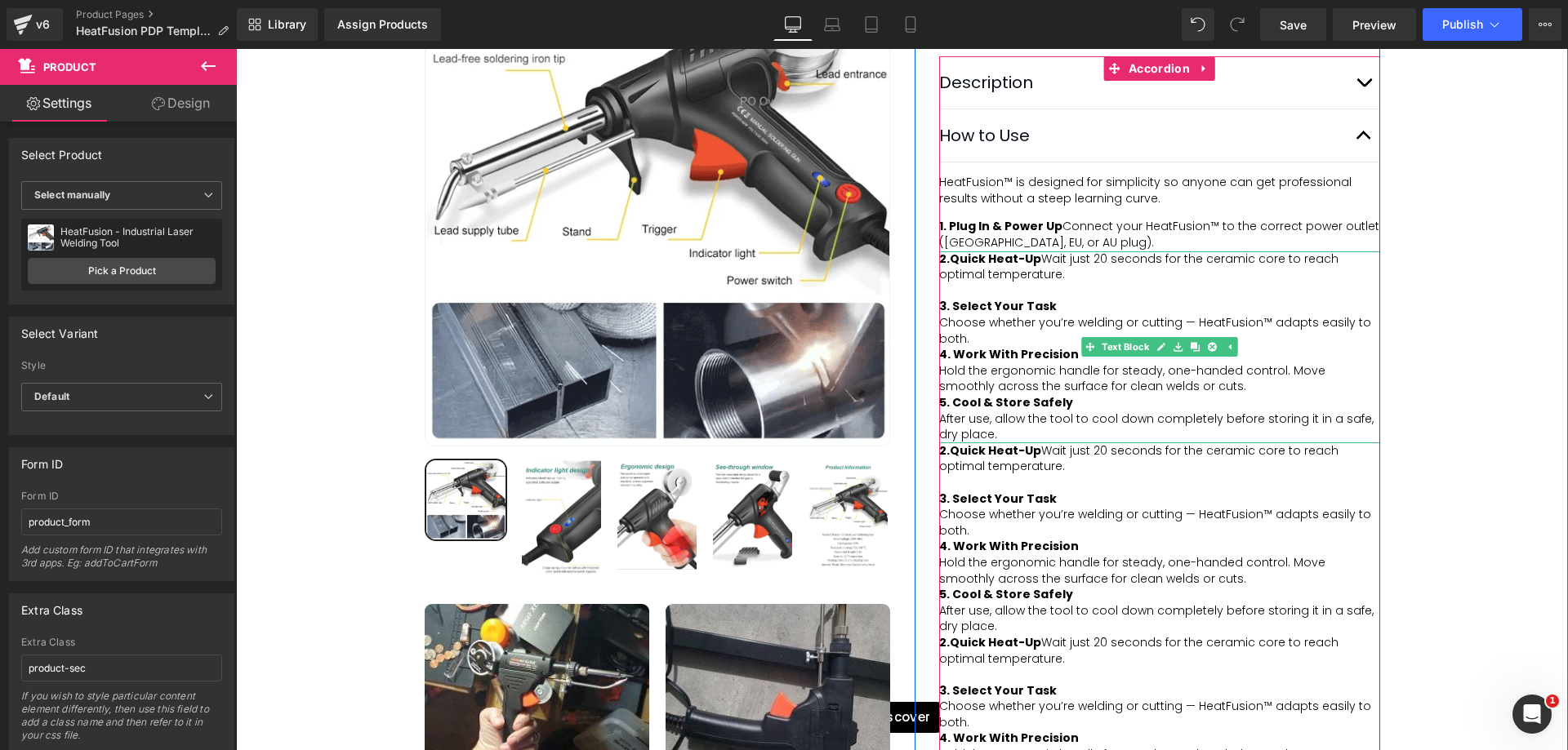
click at [1065, 299] on div at bounding box center [1160, 291] width 441 height 17
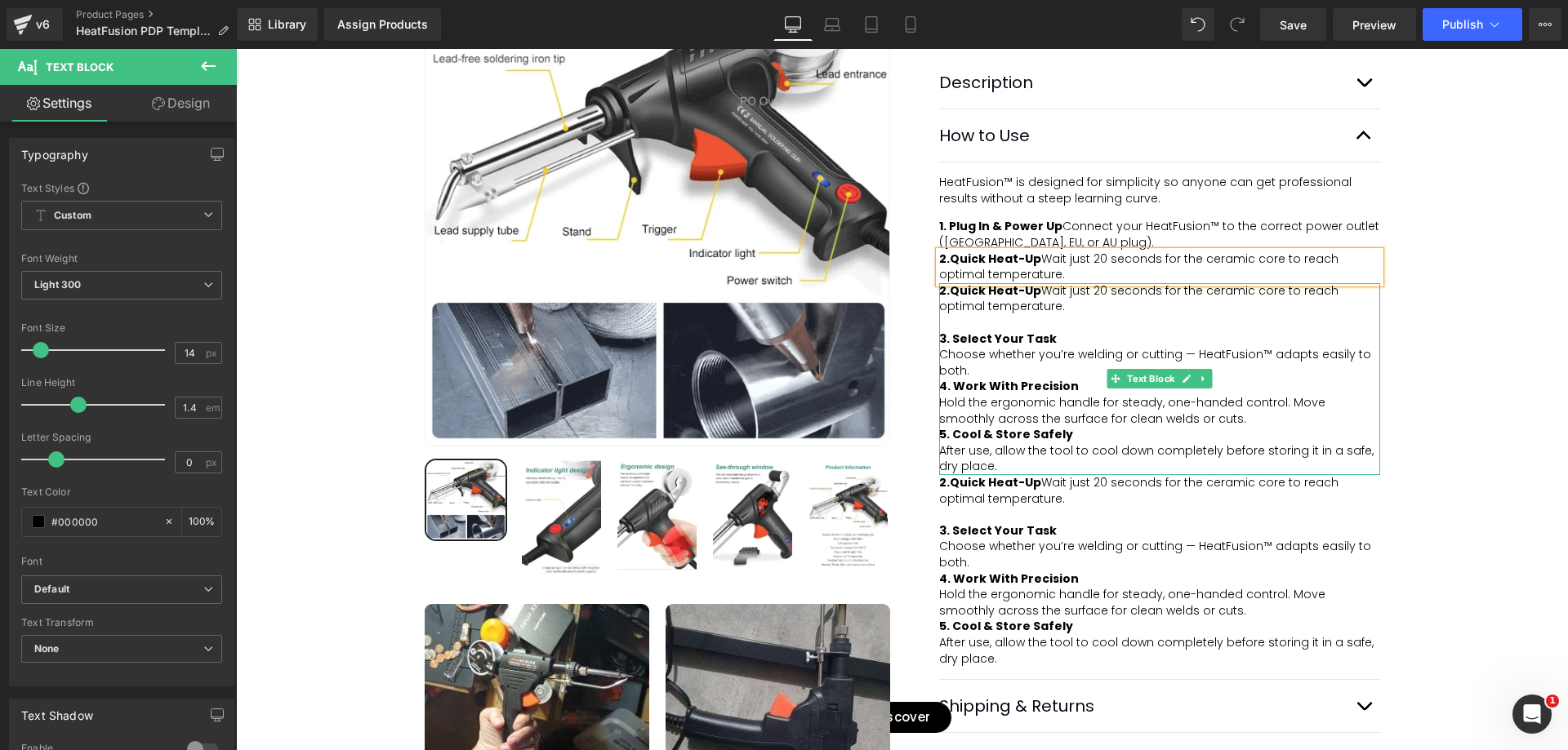
click at [1011, 315] on div "2. Quick Heat-Up Wait just 20 seconds for the ceramic core to reach optimal tem…" at bounding box center [1160, 299] width 441 height 32
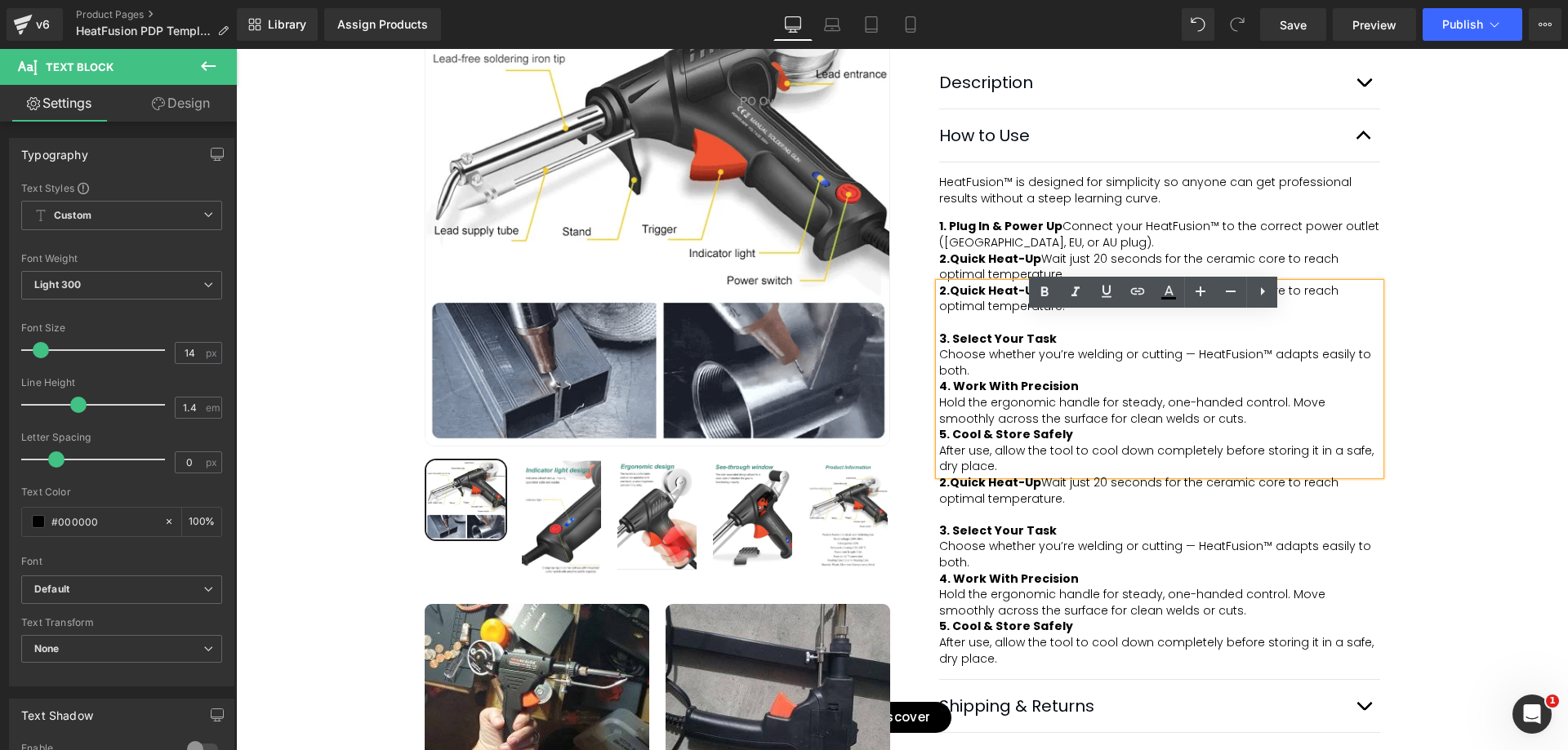
click at [1016, 332] on div at bounding box center [1160, 323] width 441 height 17
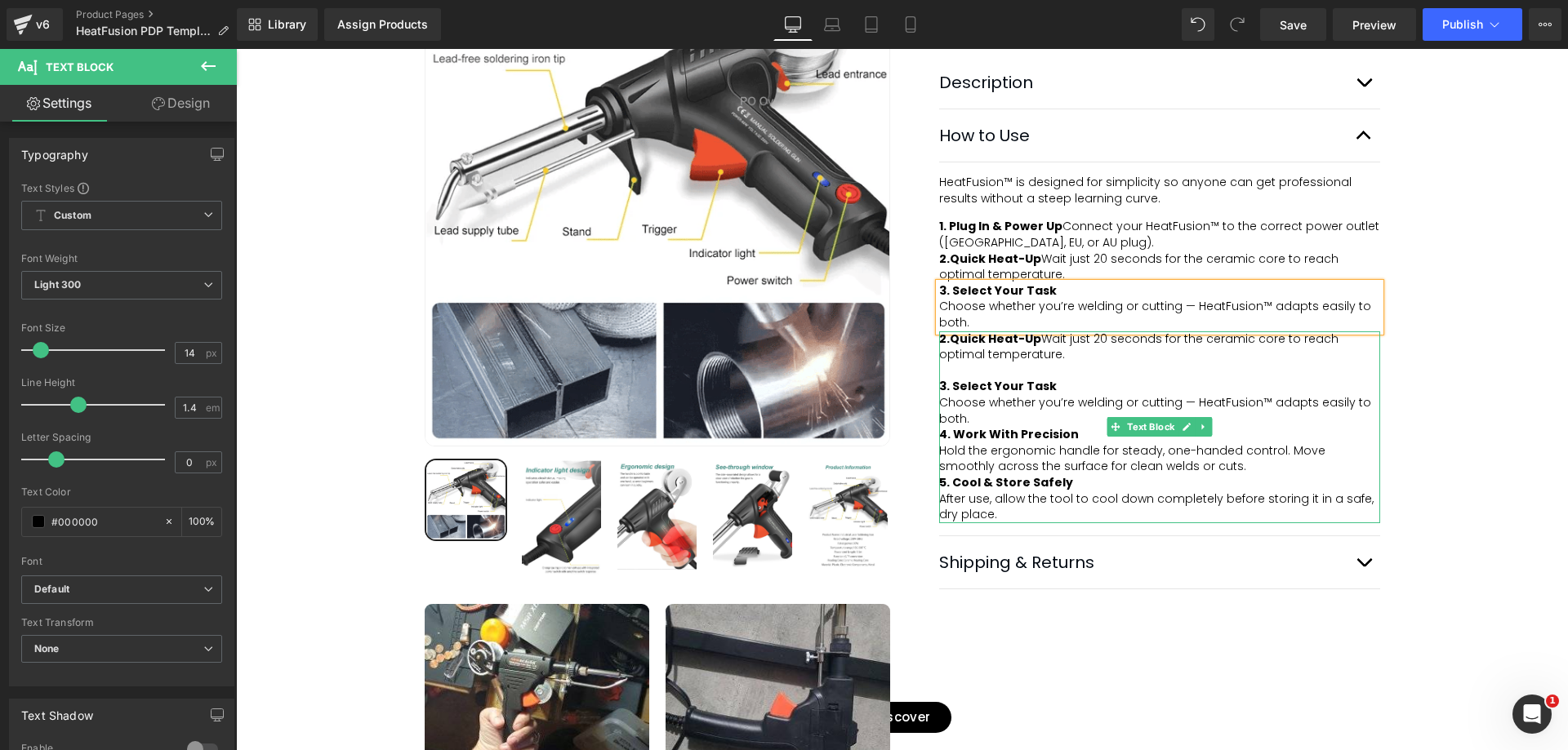
click at [1044, 395] on div "3. Select Your Task" at bounding box center [1160, 387] width 441 height 17
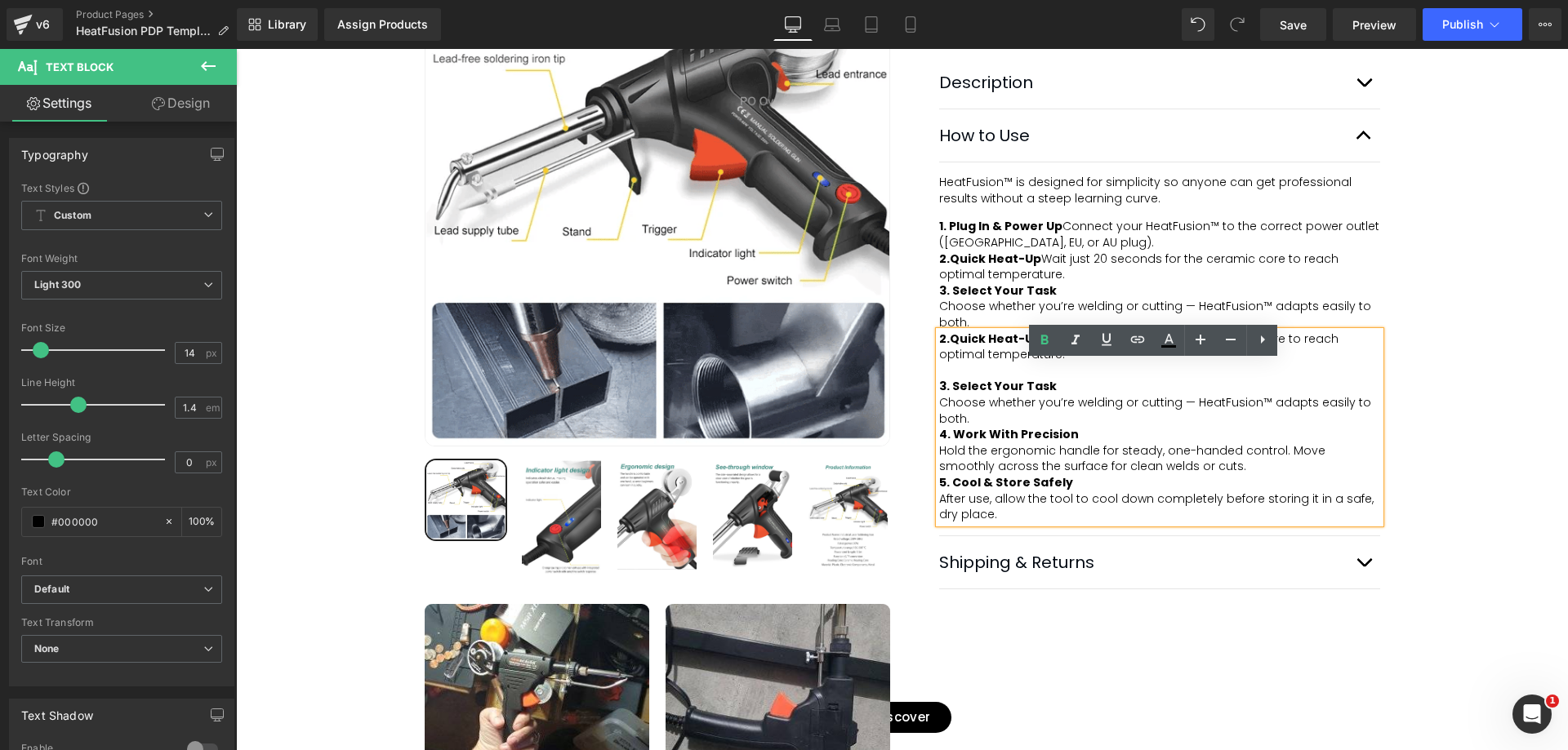
click at [1429, 397] on div "Best Seller (P) Image Row ‹" at bounding box center [902, 236] width 1332 height 1496
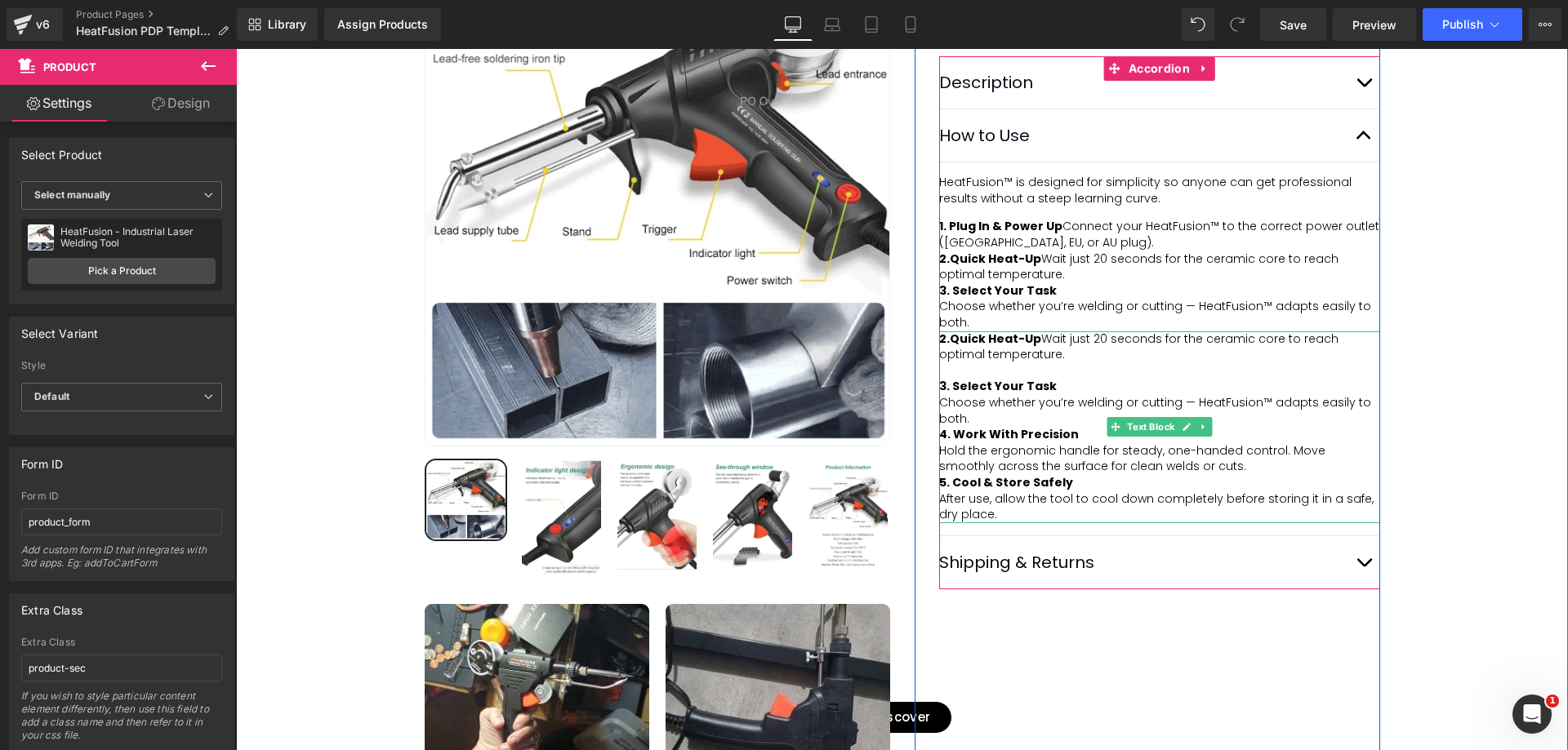
click at [974, 427] on div "Choose whether you’re welding or cutting — HeatFusion™ adapts easily to both." at bounding box center [1160, 410] width 441 height 32
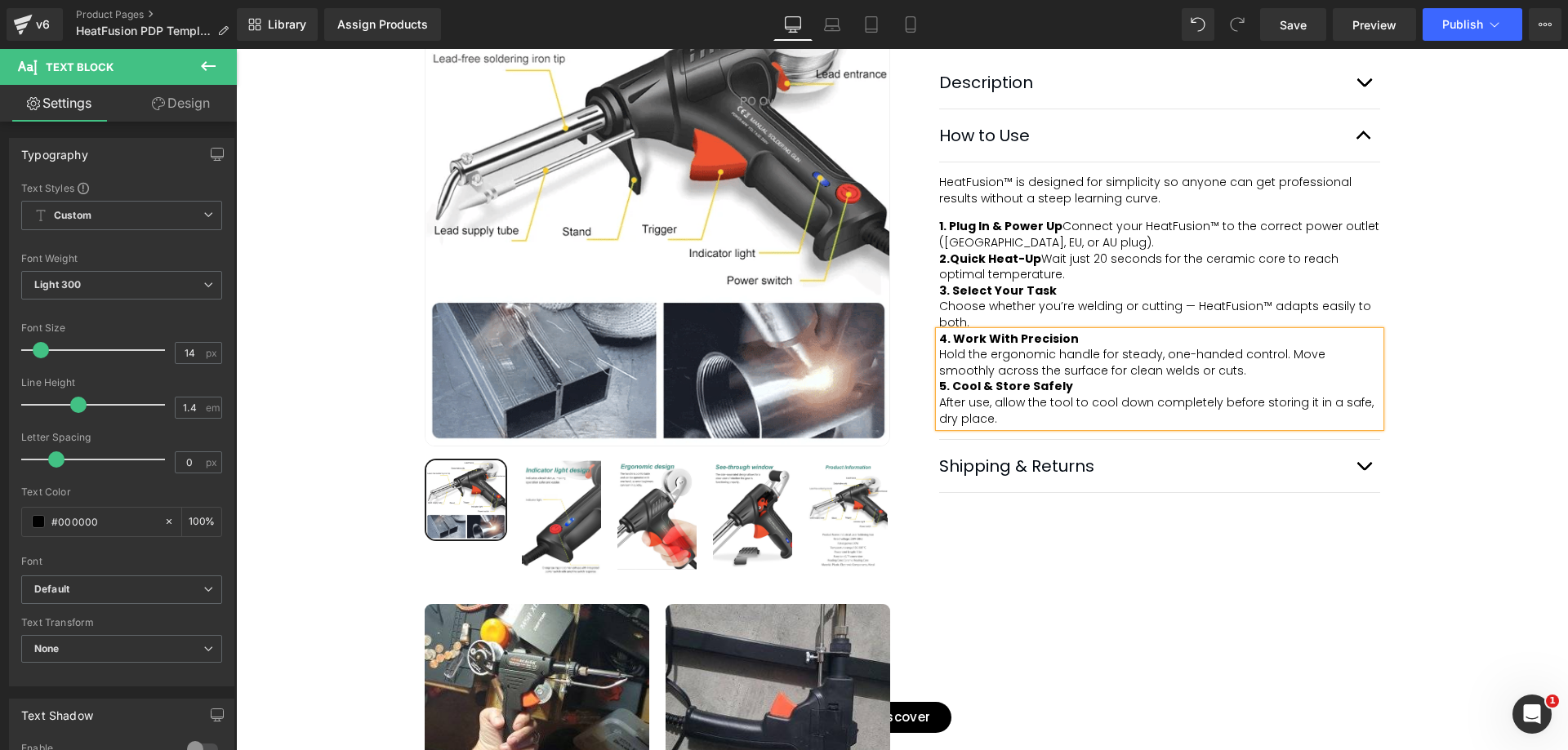
click at [1220, 542] on div "Image 4.8 based on 3832 verified reviews Text Block Row HeatFusion - Industrial…" at bounding box center [1148, 244] width 466 height 1464
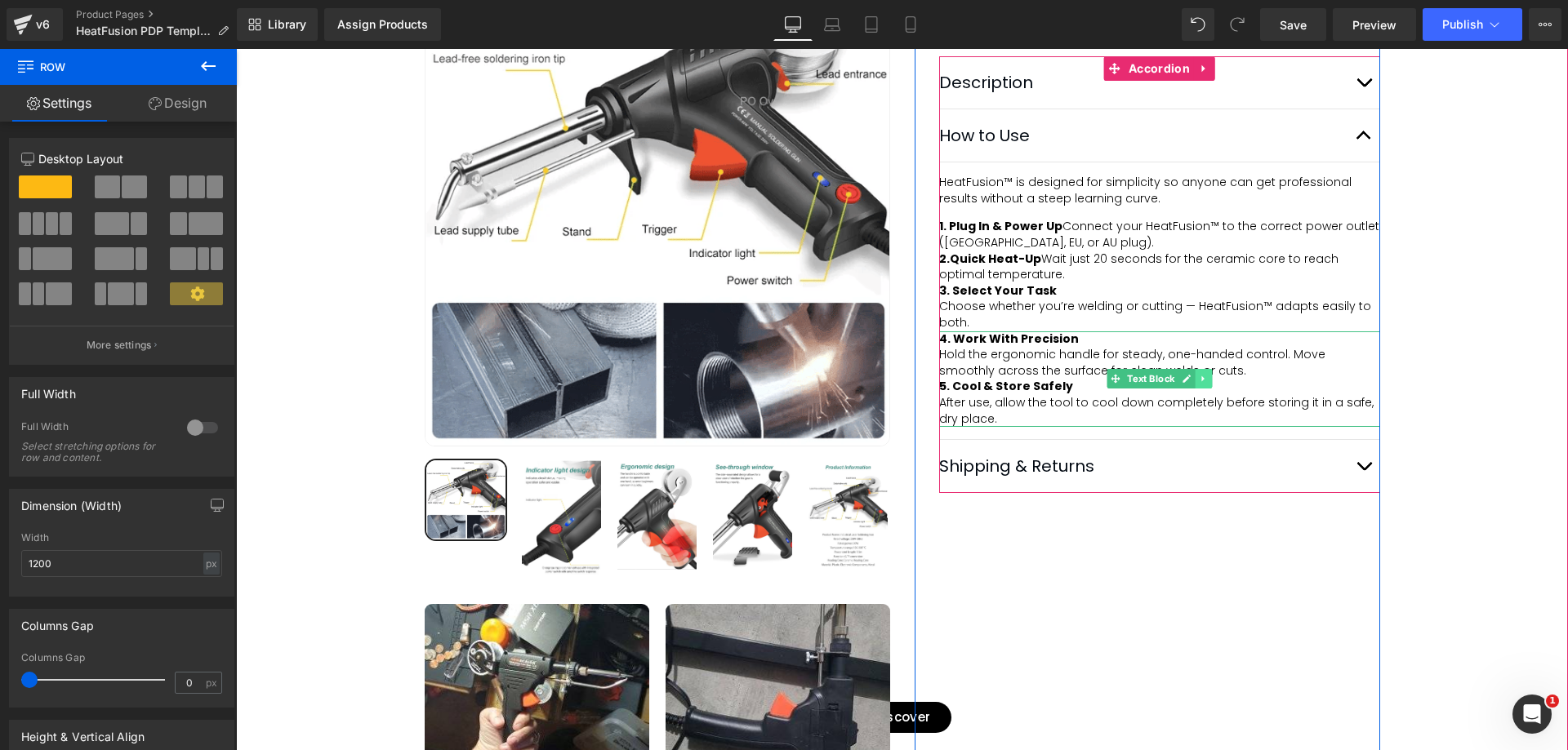
click at [1201, 382] on icon at bounding box center [1202, 379] width 3 height 6
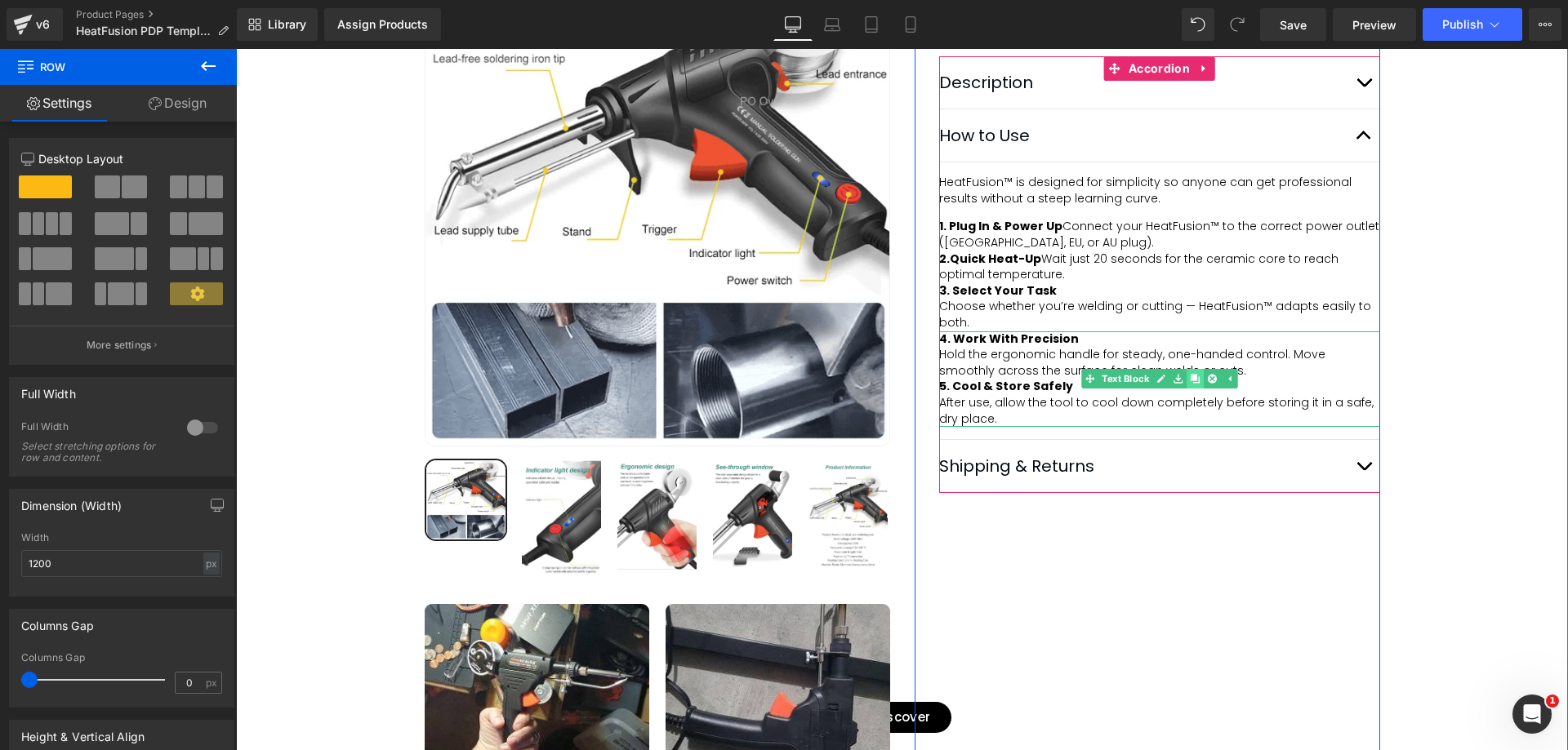
click at [1186, 389] on link at bounding box center [1195, 379] width 18 height 19
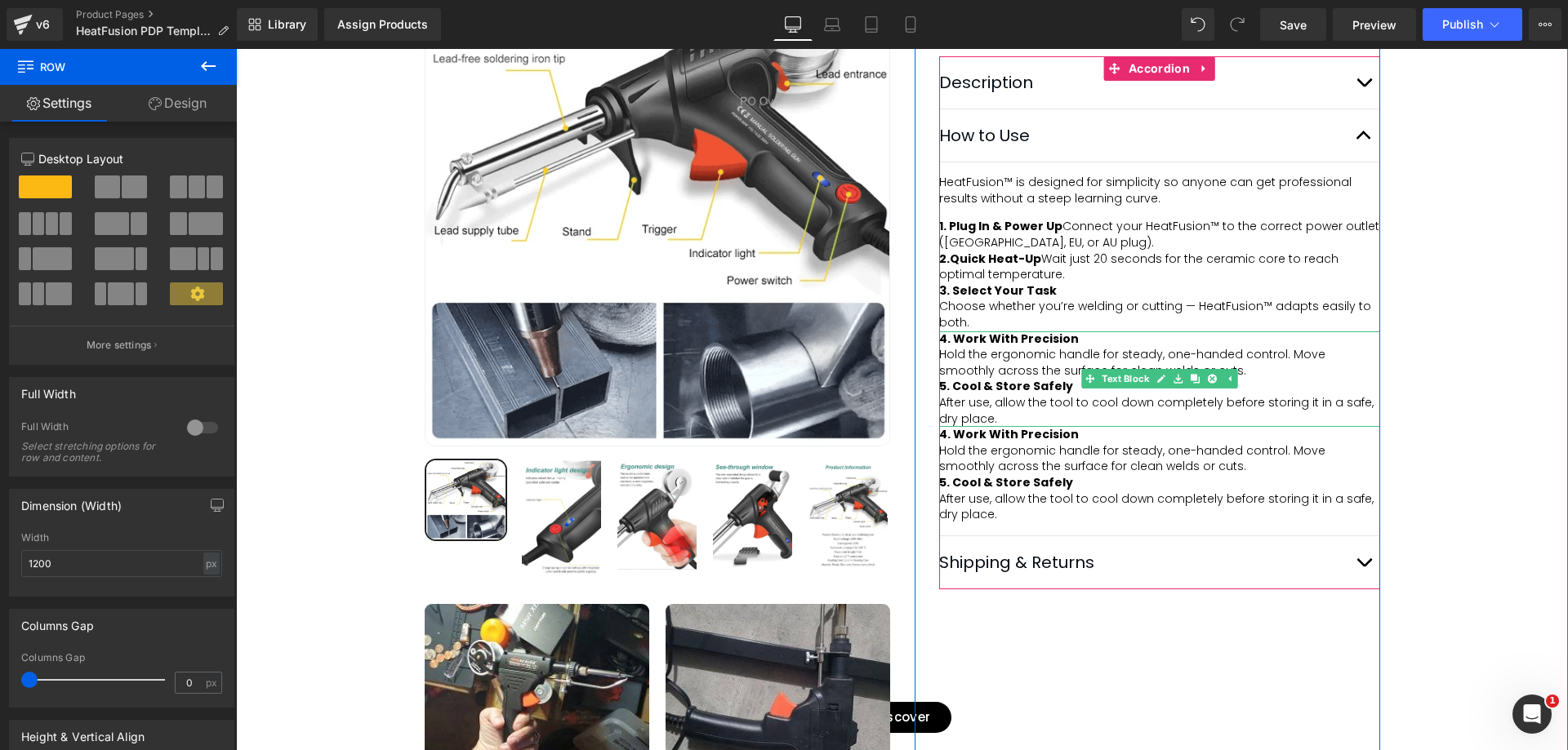
click at [1053, 395] on strong "5. Cool & Store Safely" at bounding box center [1006, 386] width 134 height 17
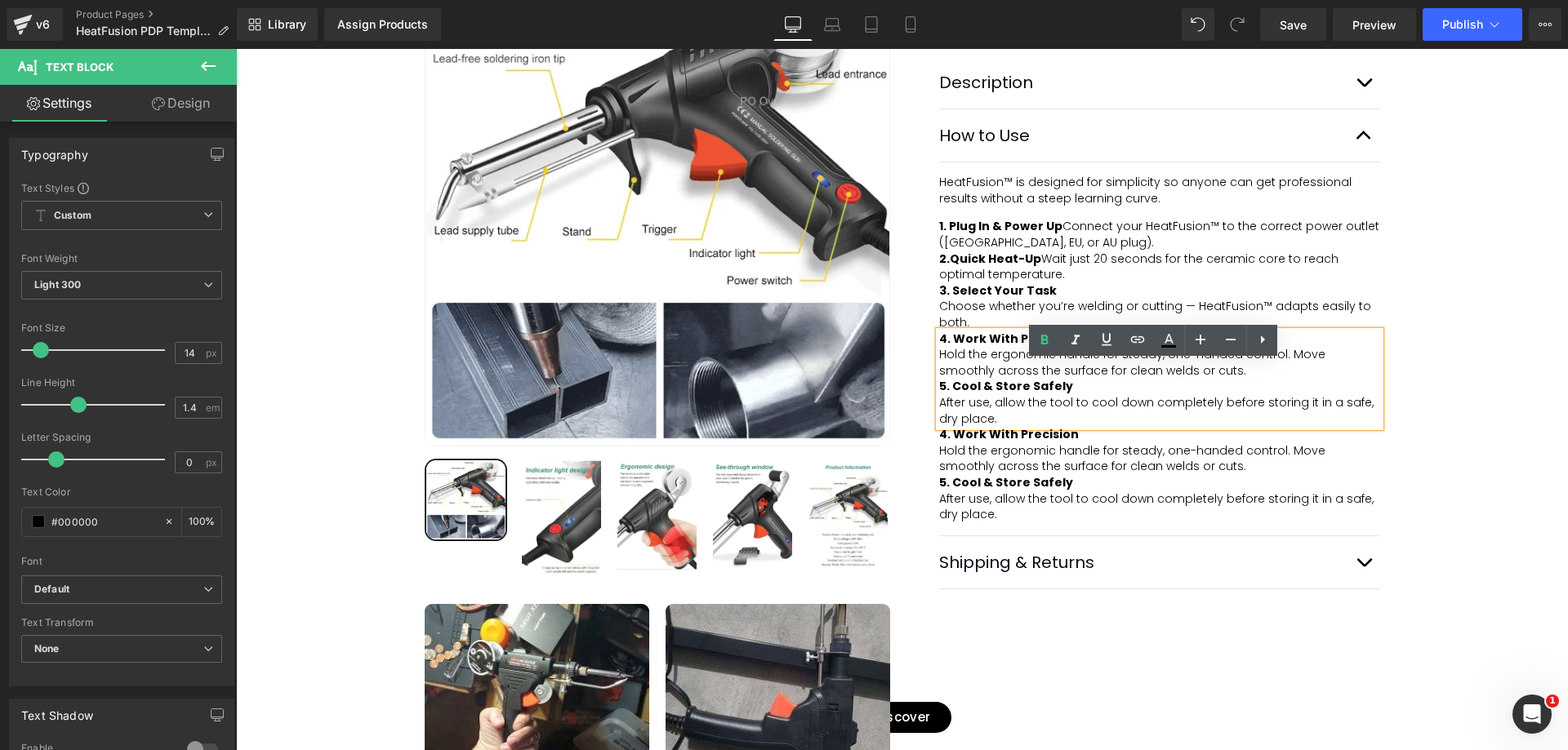
click at [1185, 379] on div "Hold the ergonomic handle for steady, one-handed control. Move smoothly across …" at bounding box center [1160, 362] width 441 height 32
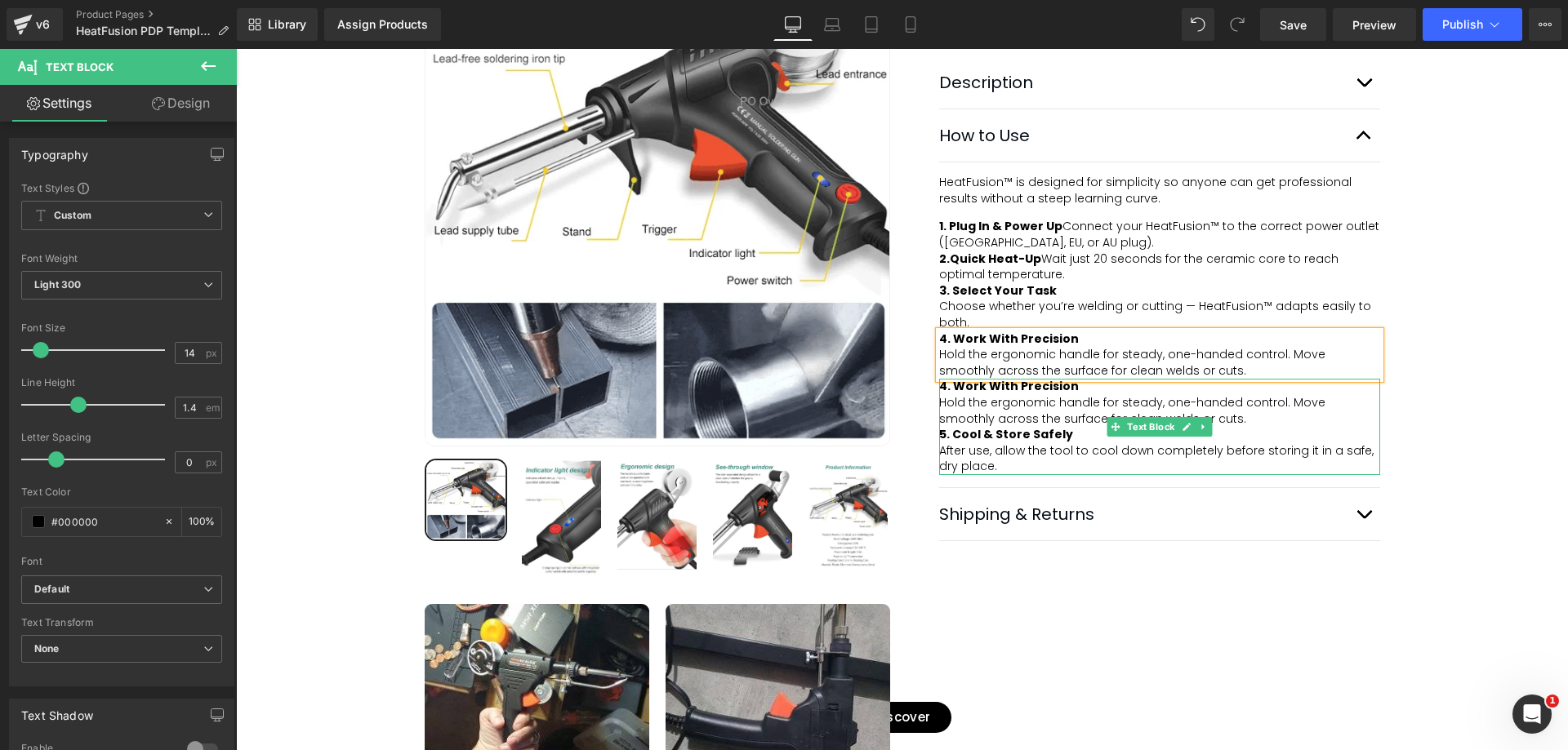
click at [1135, 427] on span "Hold the ergonomic handle for steady, one-handed control. Move smoothly across …" at bounding box center [1134, 410] width 390 height 32
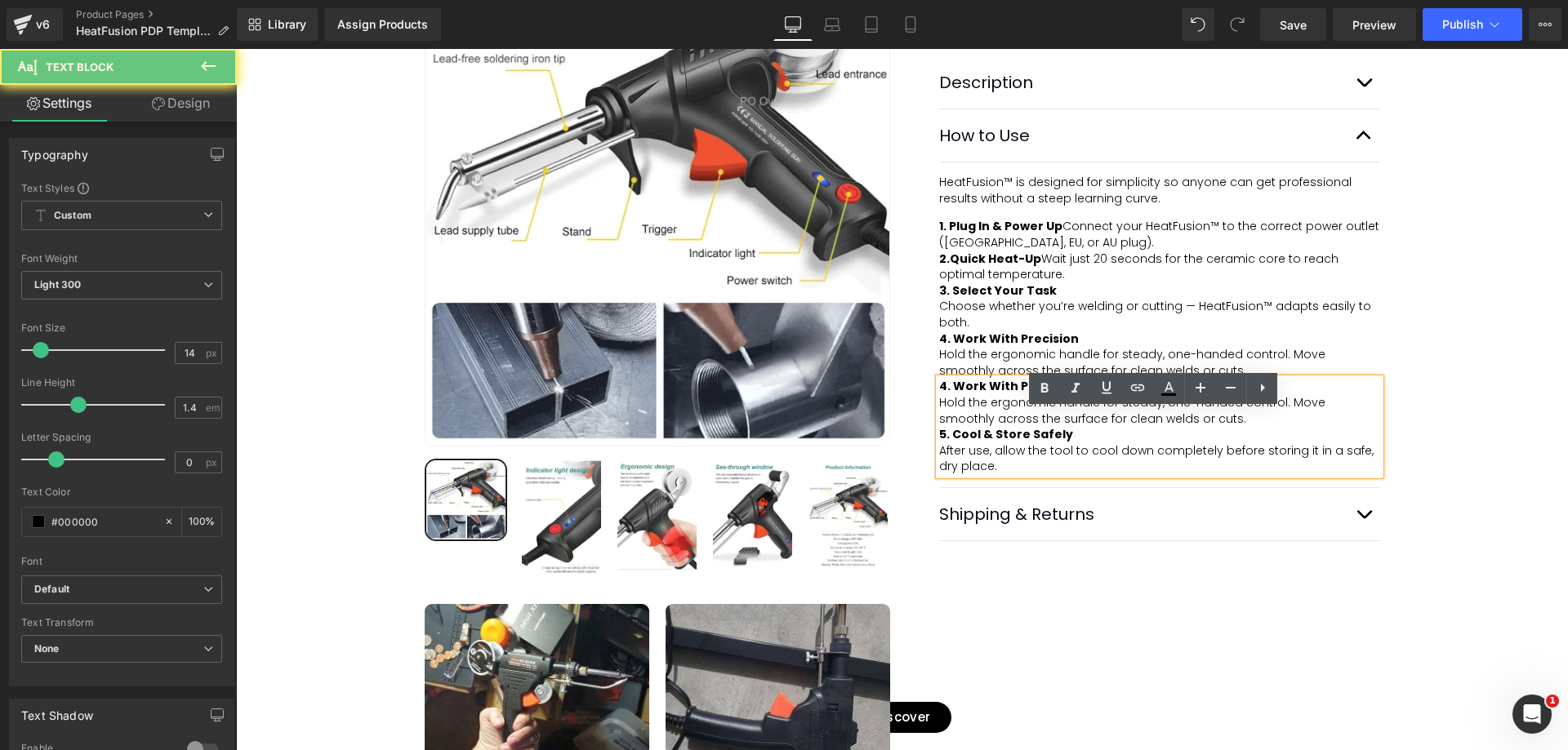
click at [1223, 427] on div "Hold the ergonomic handle for steady, one-handed control. Move smoothly across …" at bounding box center [1160, 410] width 441 height 32
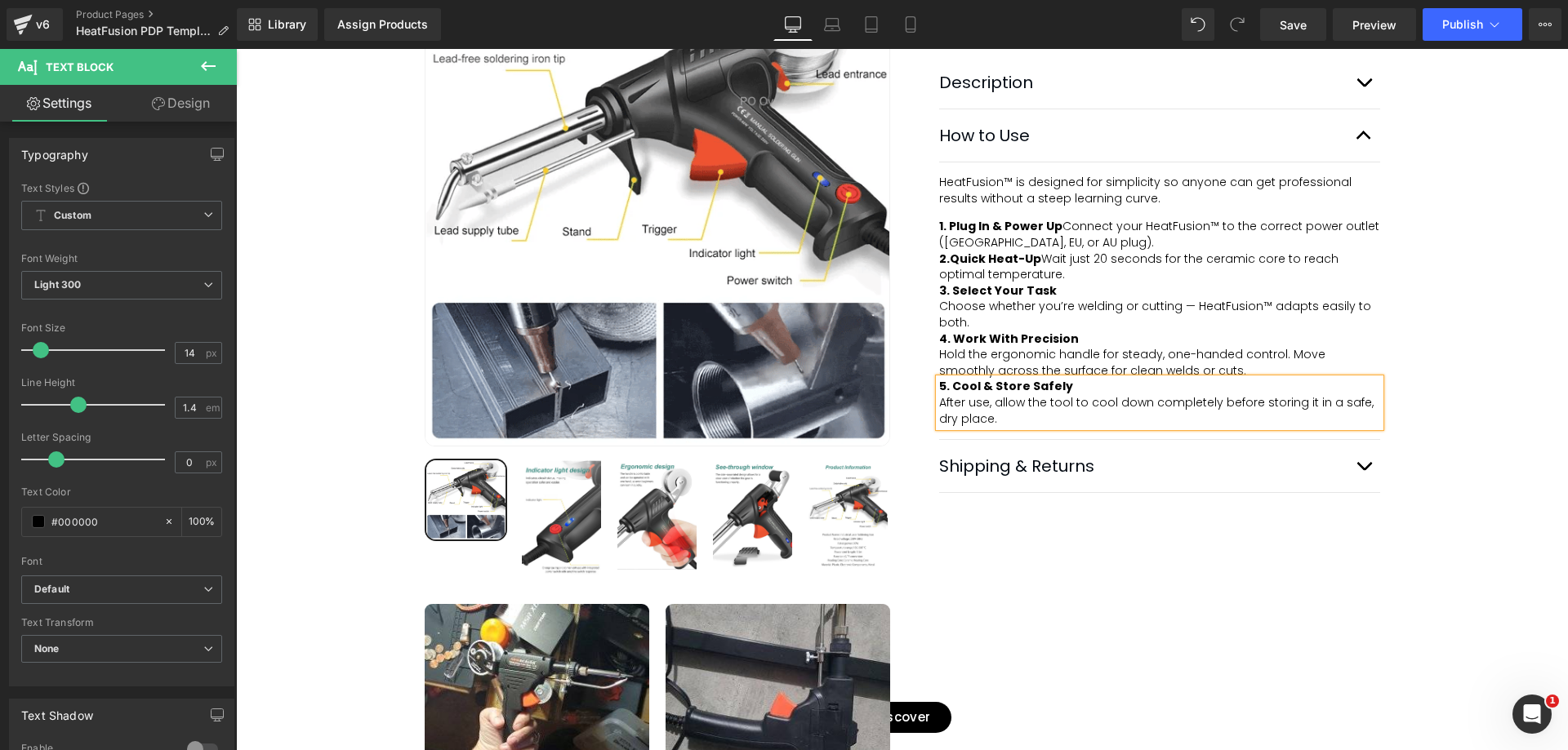
click at [1445, 441] on div "Best Seller (P) Image Row ‹" at bounding box center [902, 236] width 1332 height 1496
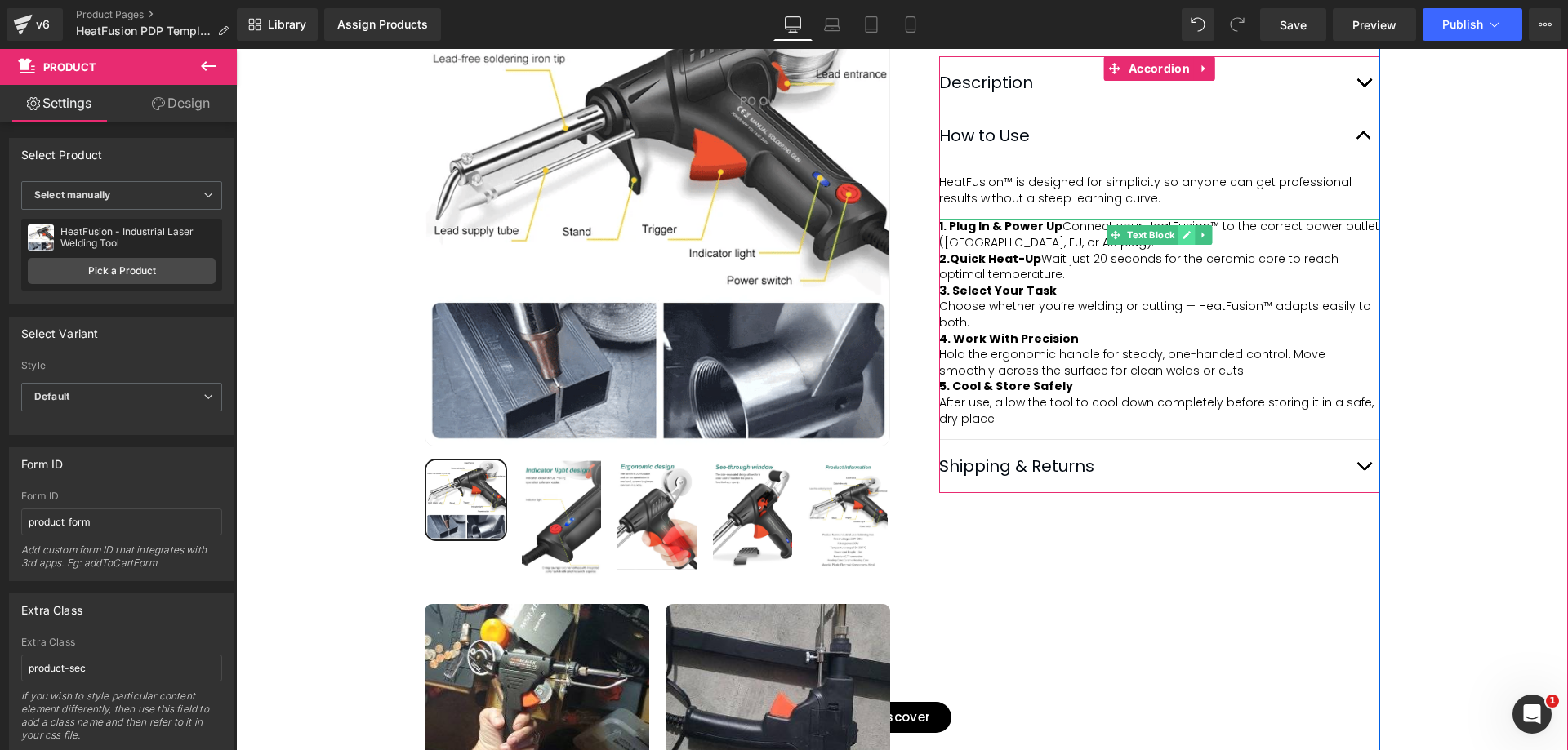
click at [1182, 240] on icon at bounding box center [1186, 235] width 9 height 10
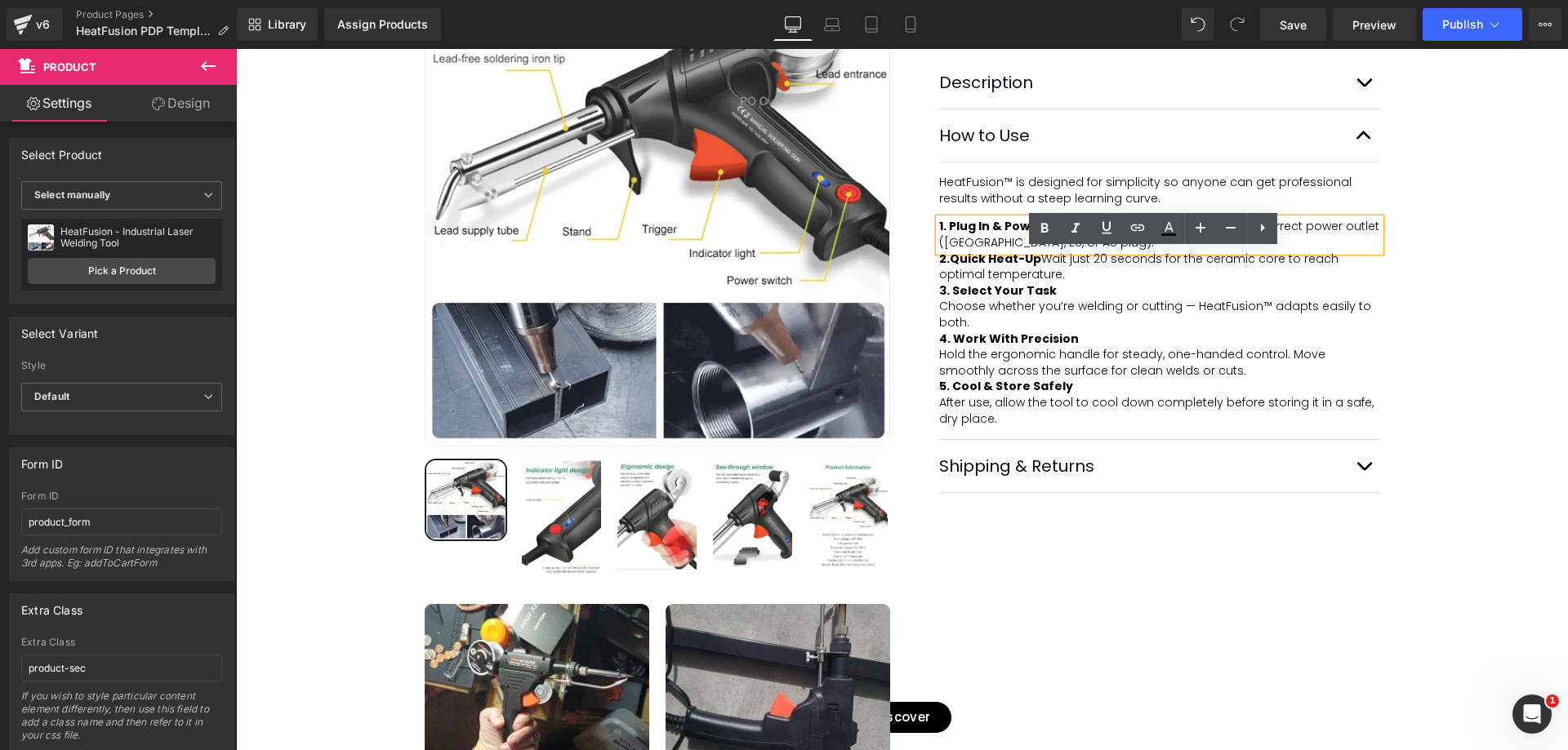
click at [1452, 282] on div "Best Seller (P) Image Row ‹" at bounding box center [902, 236] width 1332 height 1496
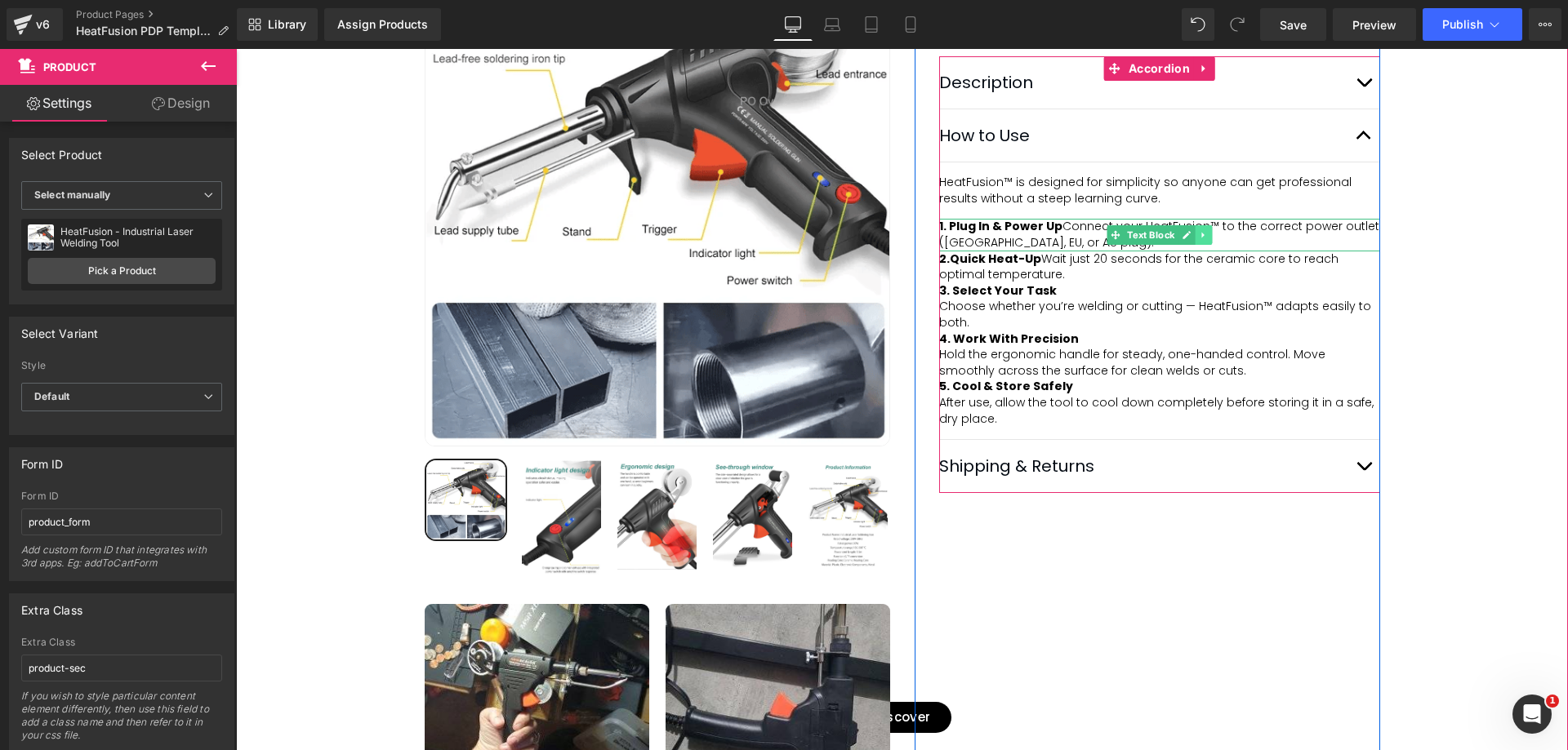
click at [1199, 240] on icon at bounding box center [1203, 235] width 9 height 10
click at [1123, 245] on span "Text Block" at bounding box center [1126, 235] width 54 height 19
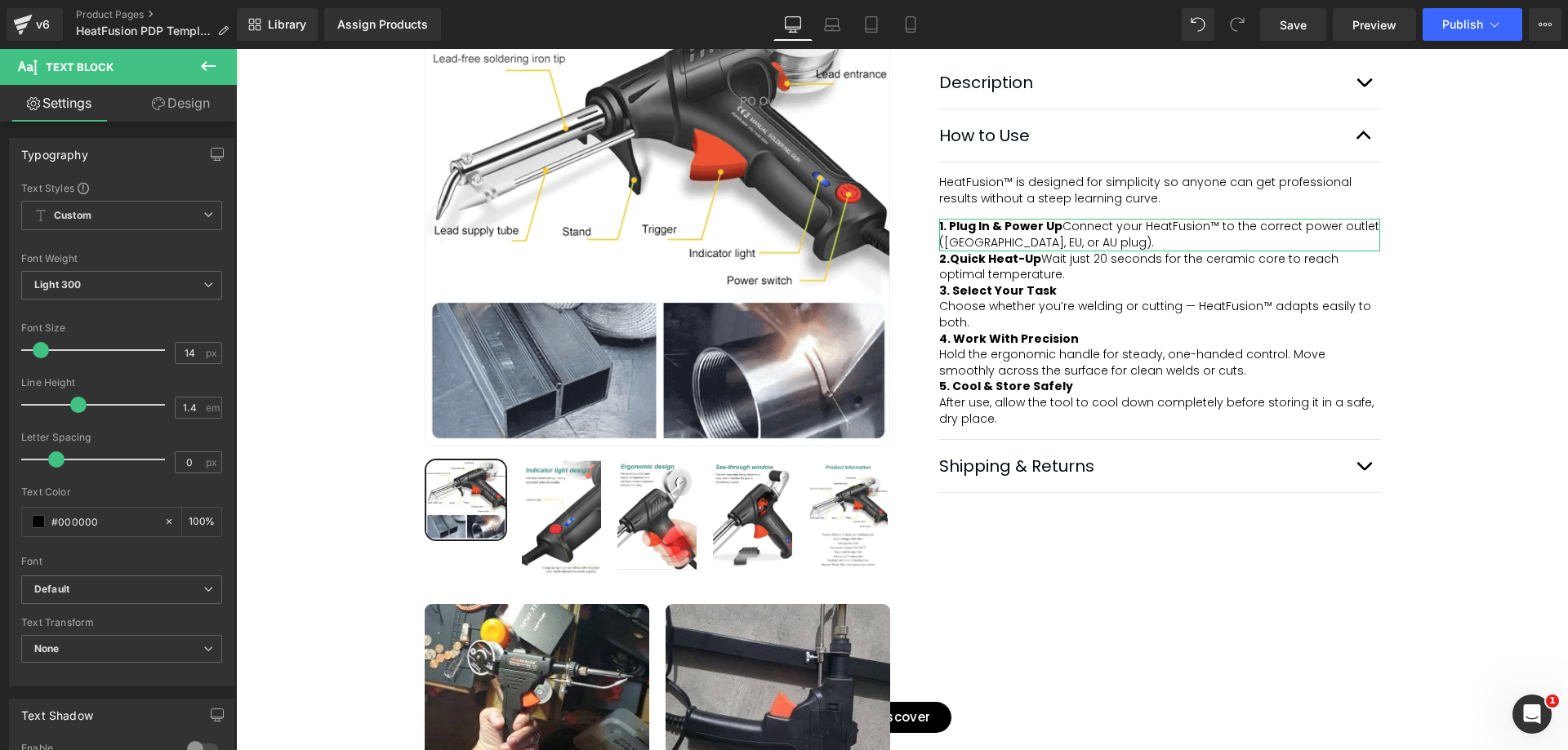
click at [200, 103] on link "Design" at bounding box center [180, 103] width 118 height 37
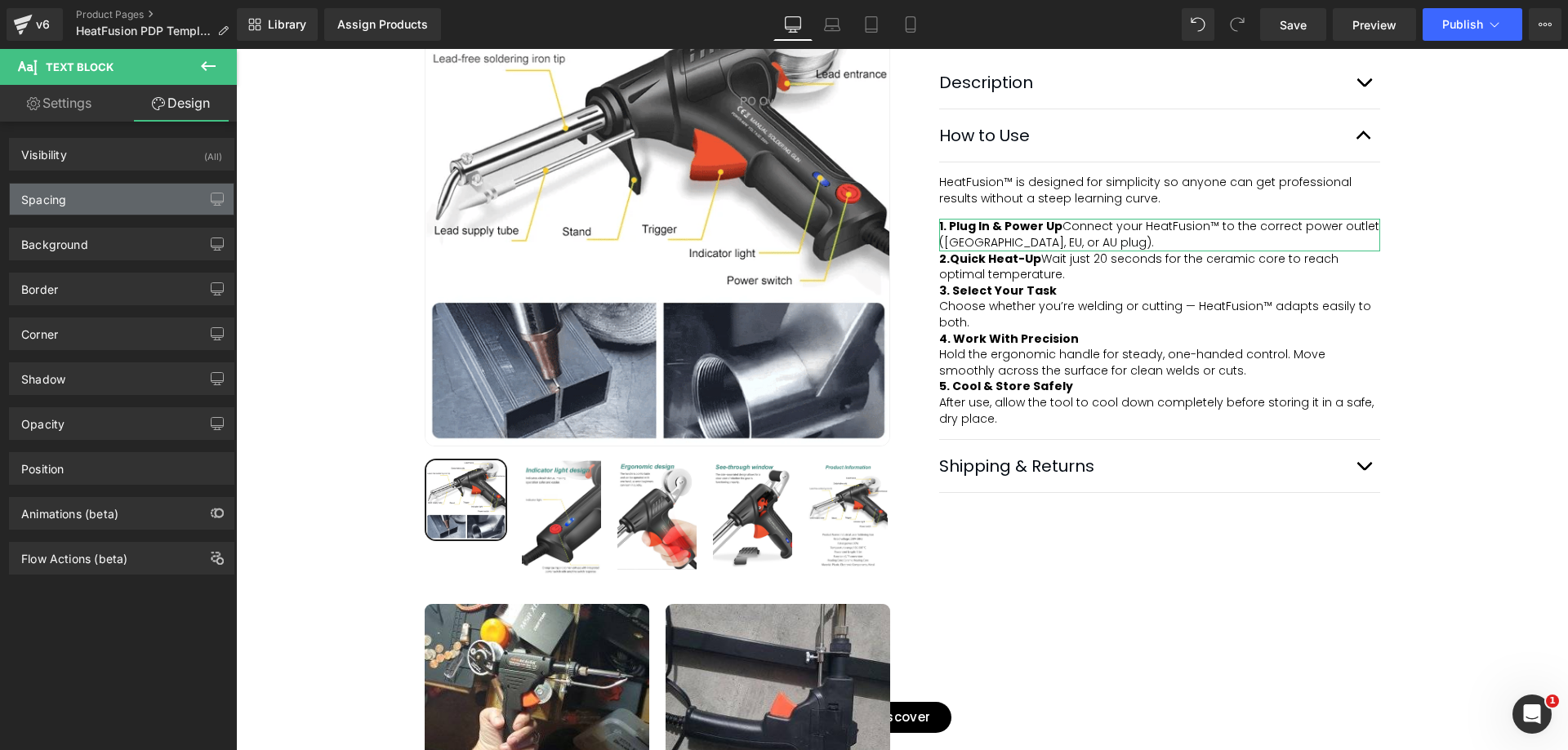
type input "0"
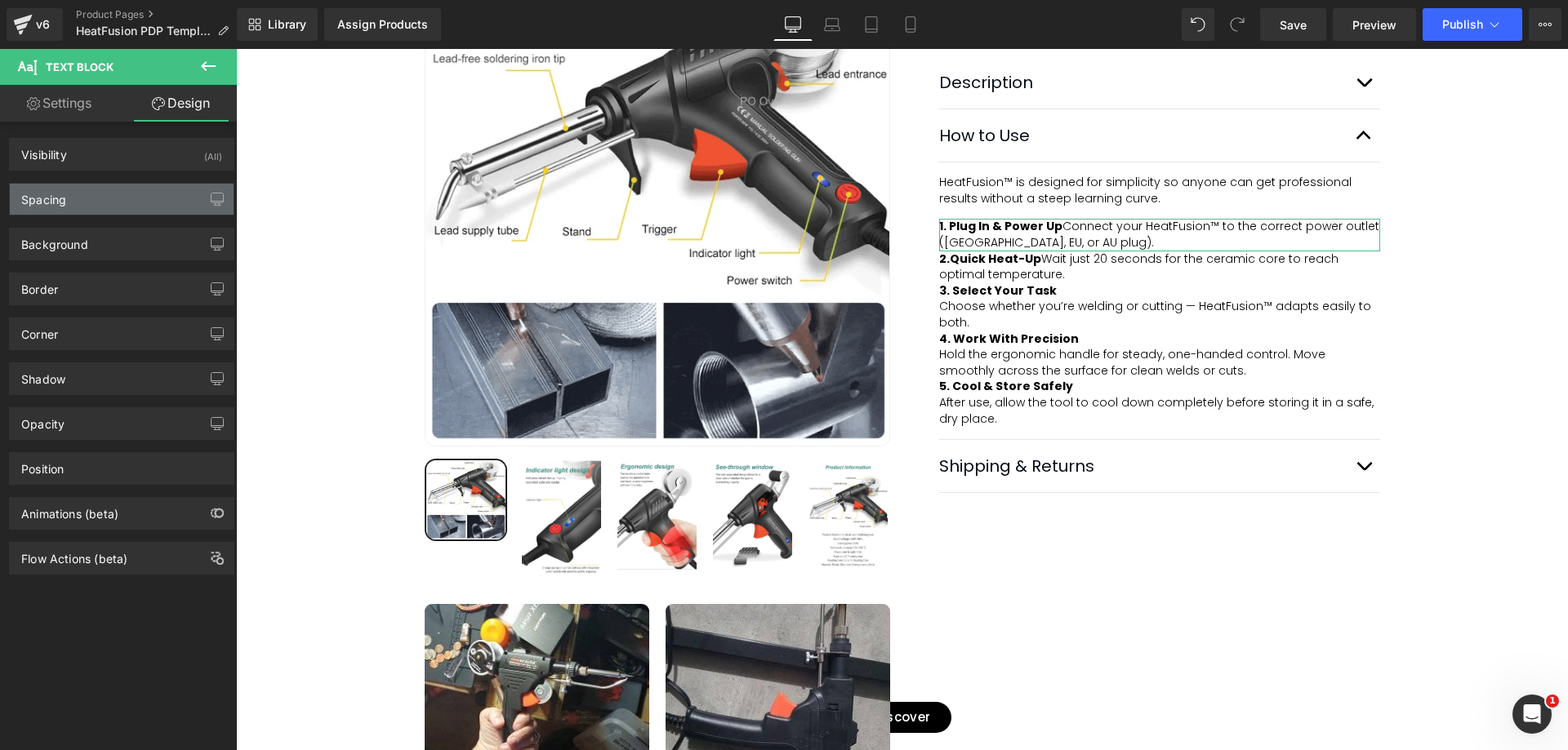
type input "0"
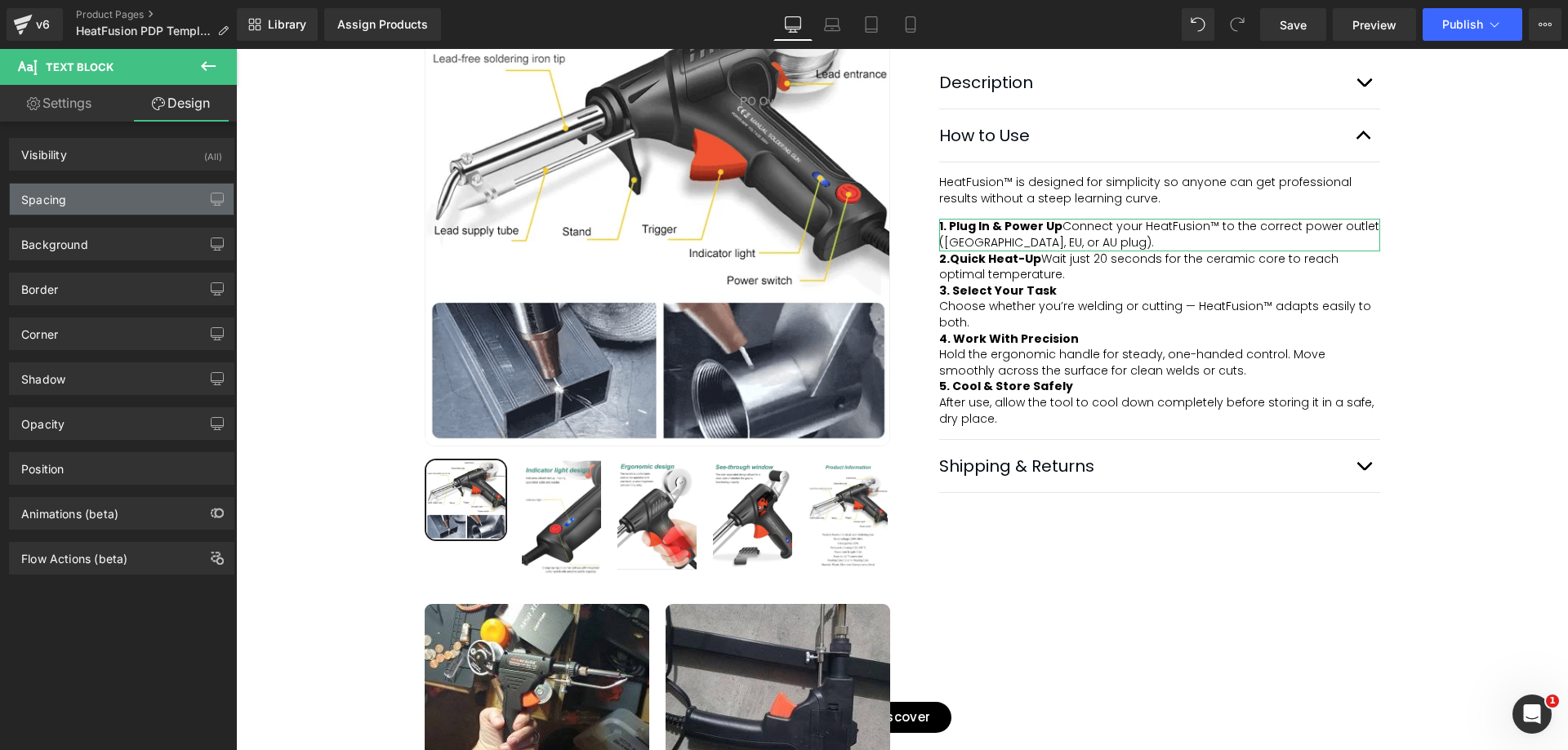
type input "0"
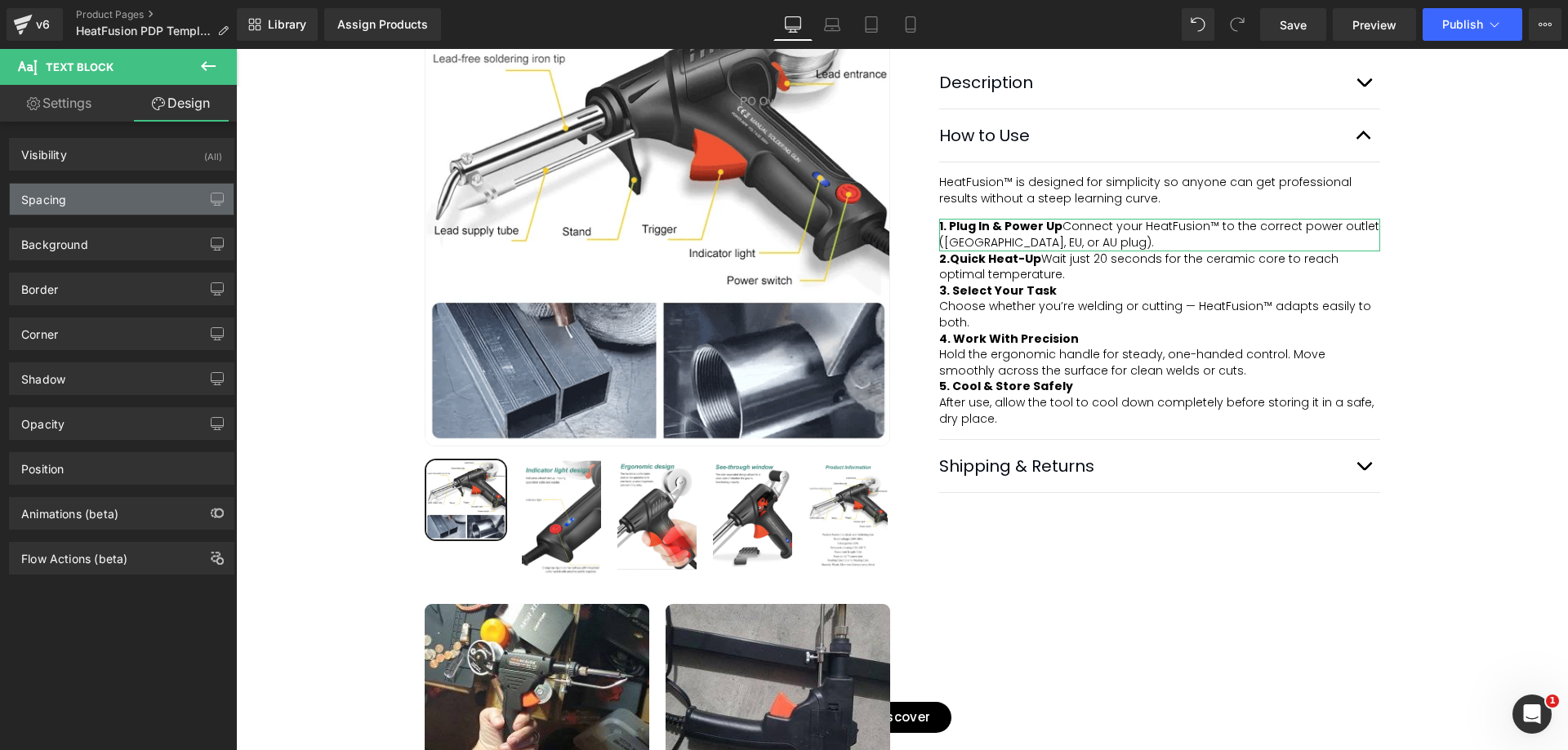
type input "0"
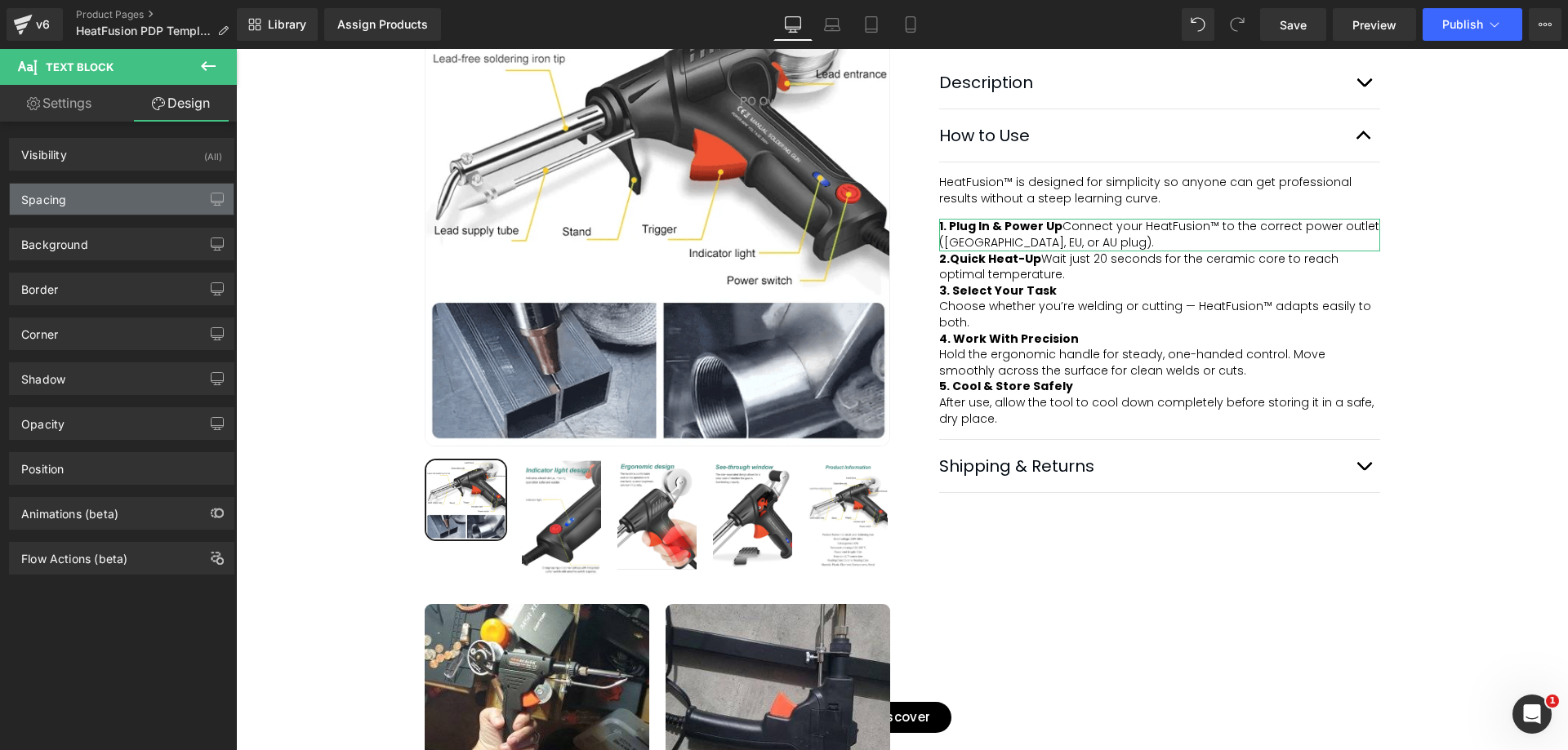
type input "0"
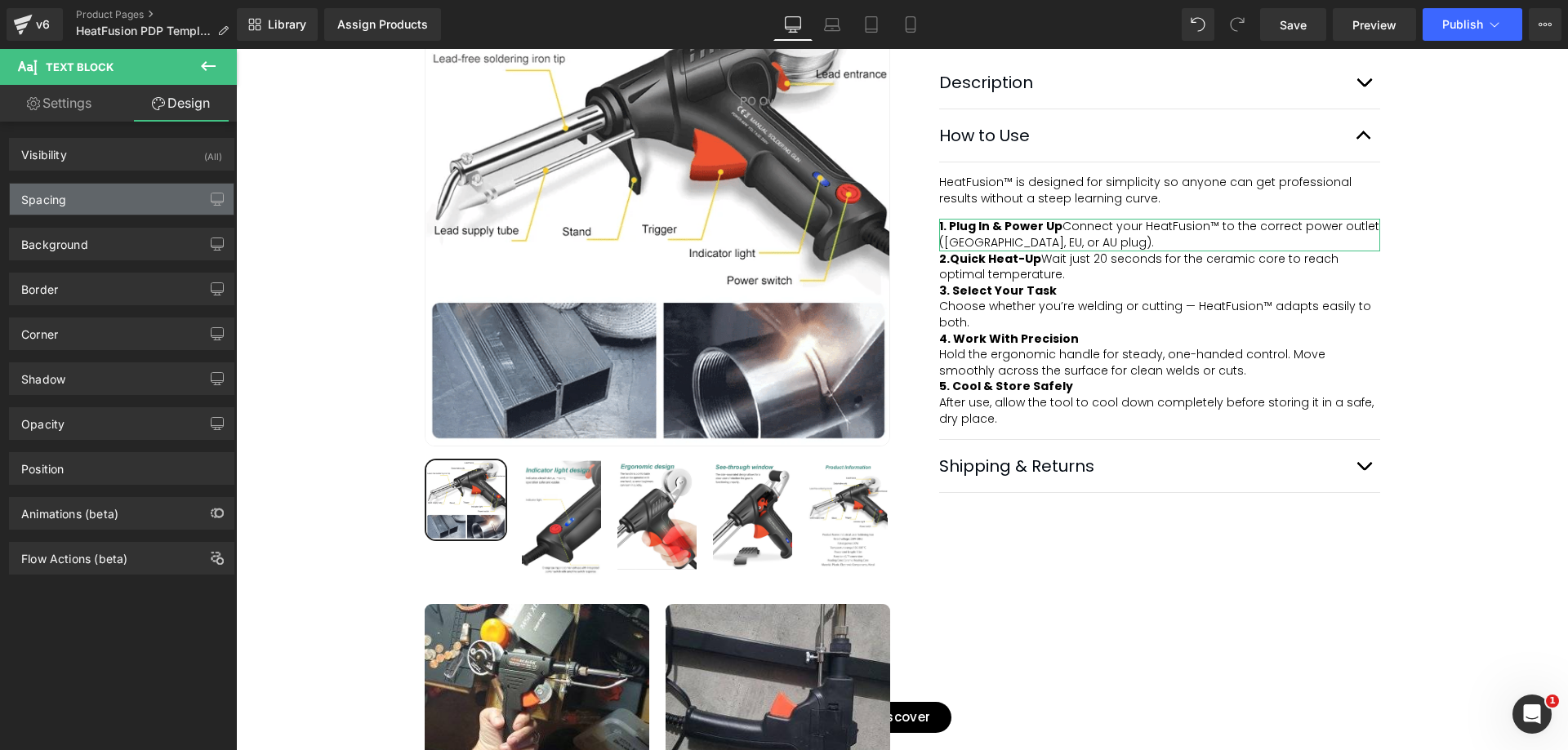
type input "0"
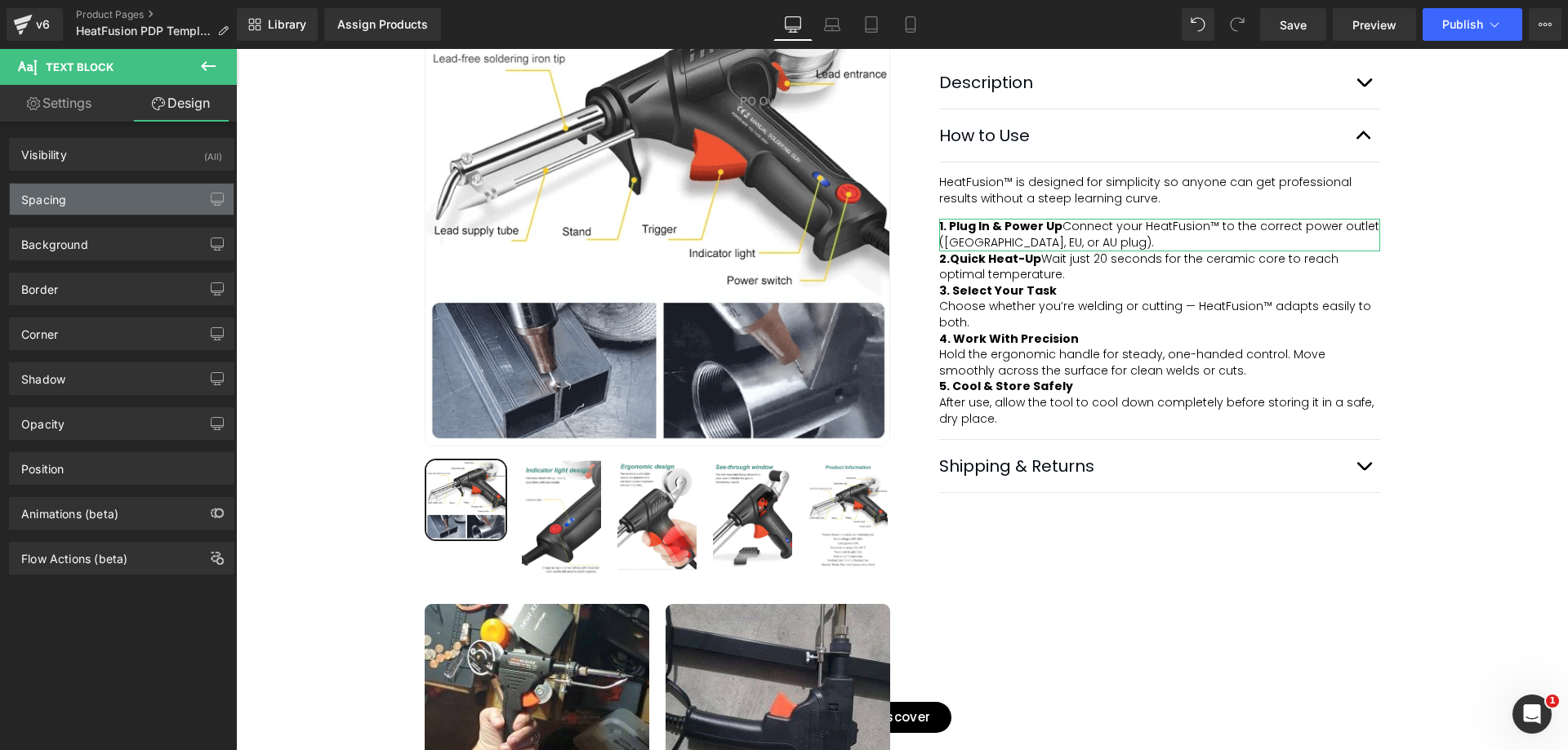
type input "0"
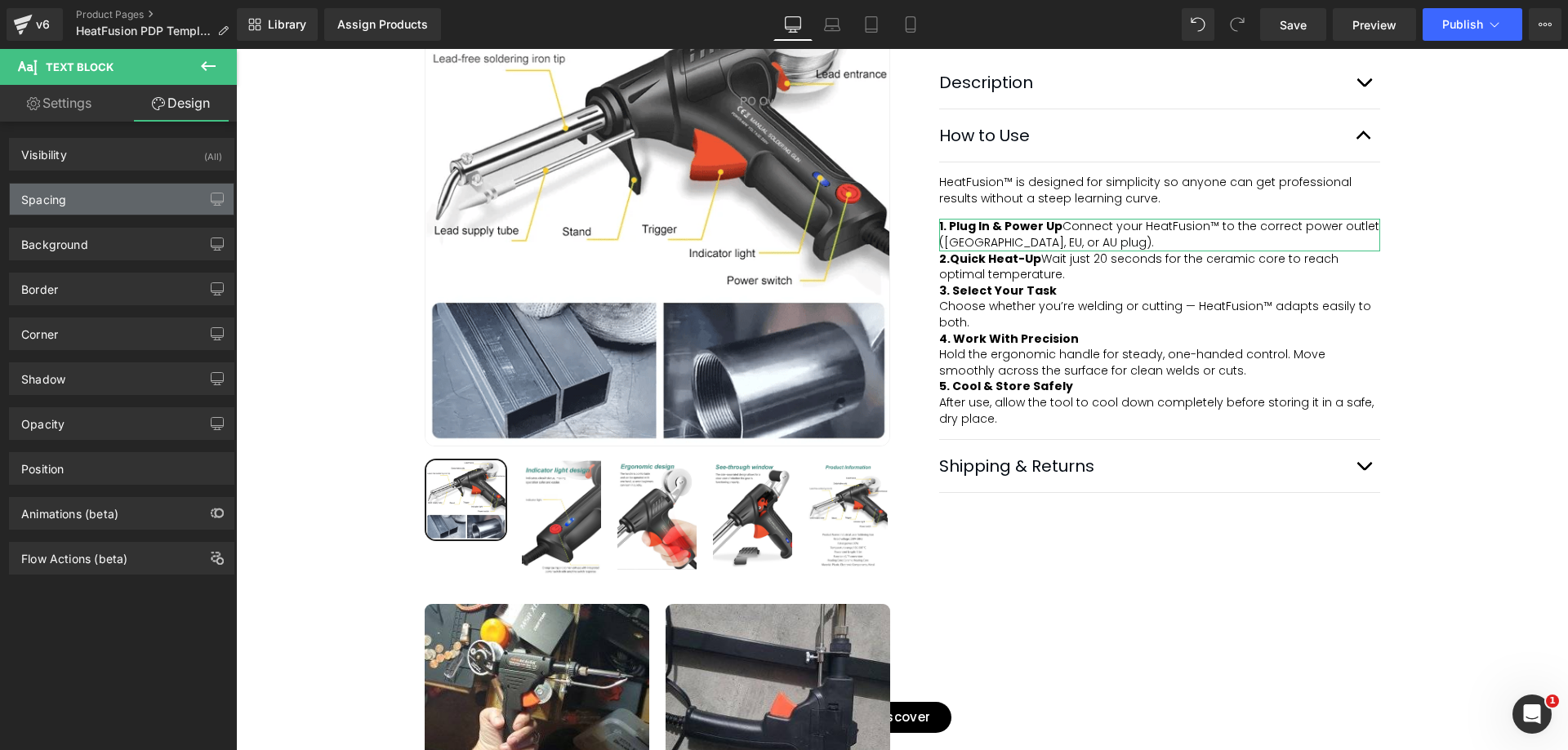
click at [160, 198] on div "Spacing" at bounding box center [122, 199] width 224 height 31
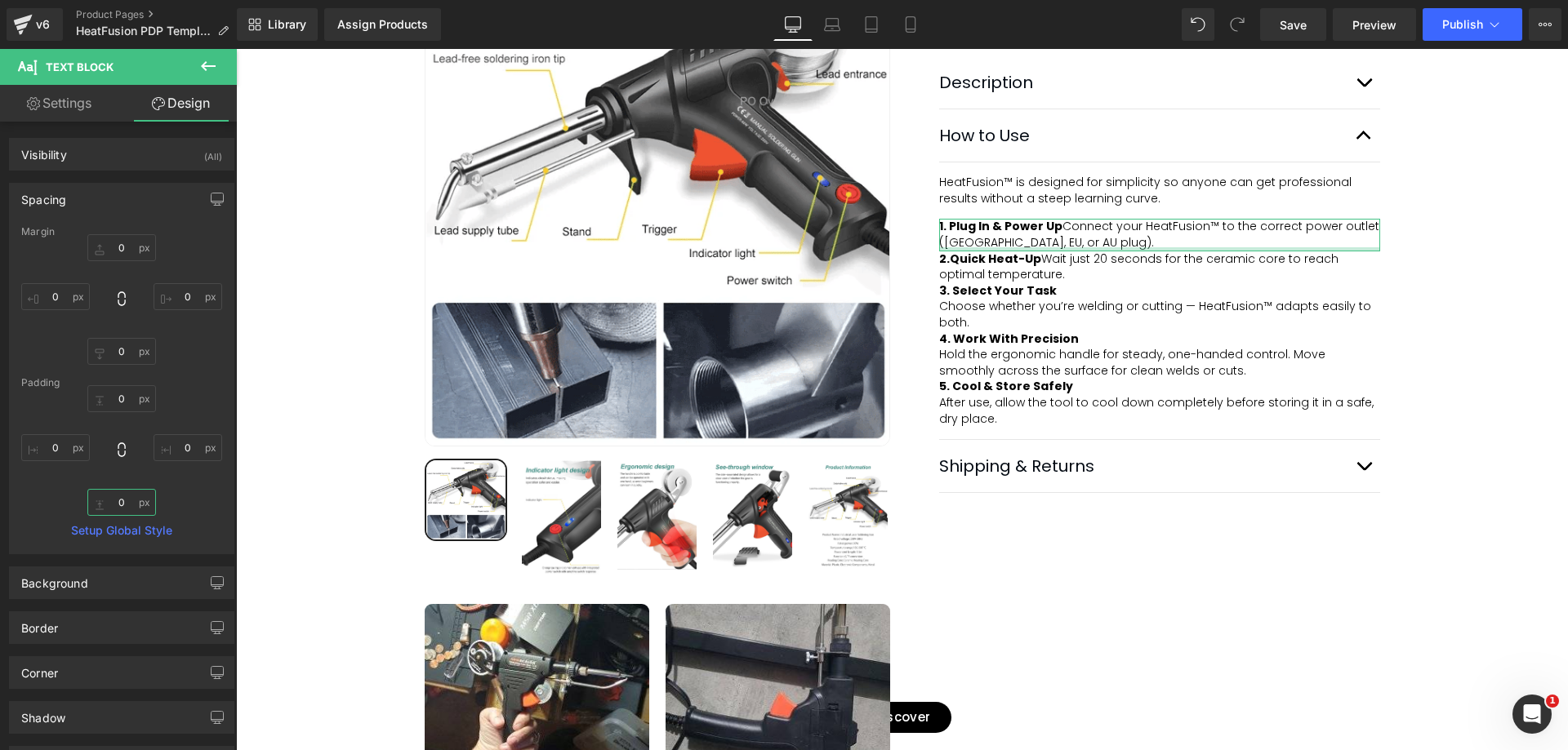
click at [122, 501] on input "0" at bounding box center [122, 502] width 68 height 27
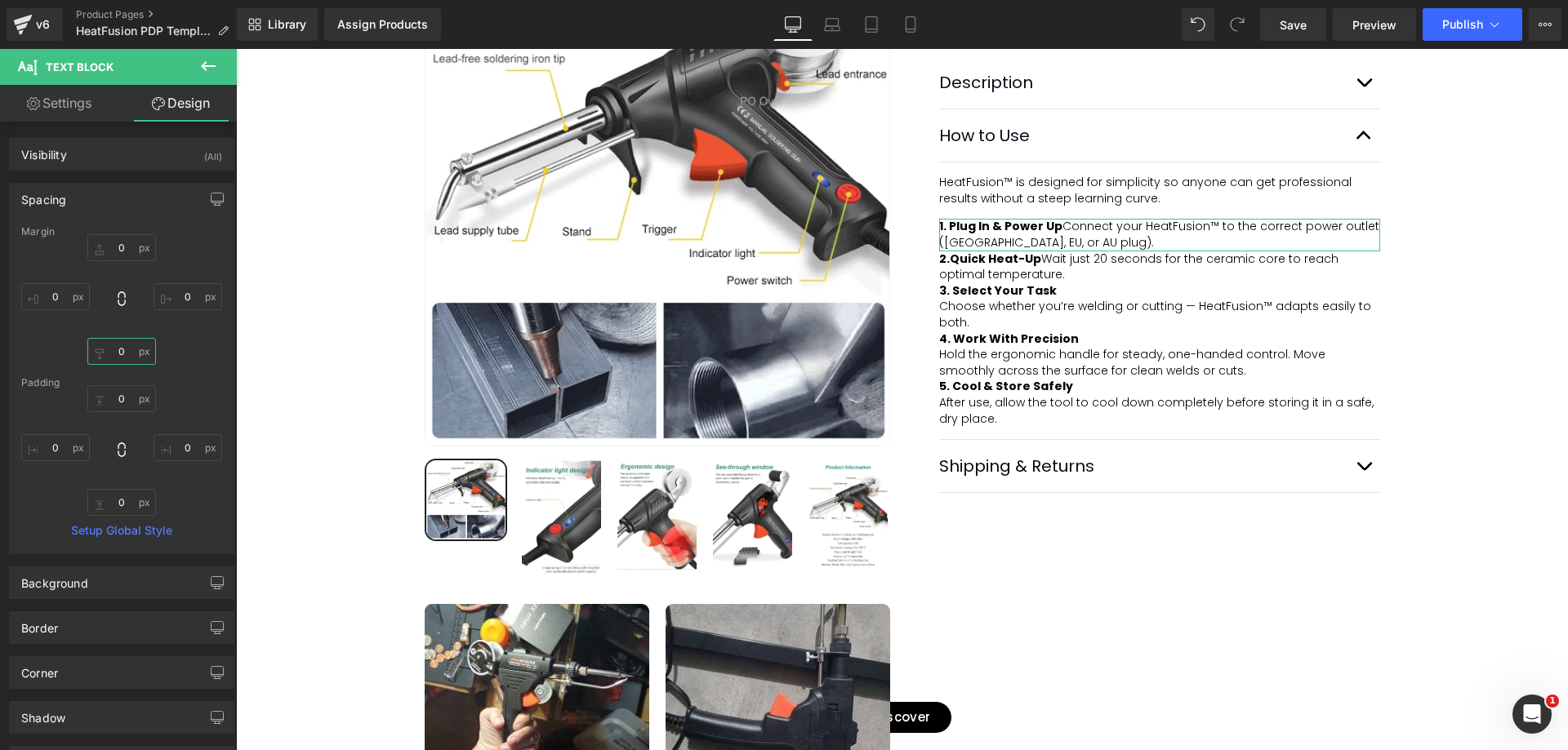
click at [115, 359] on input "0" at bounding box center [122, 351] width 68 height 27
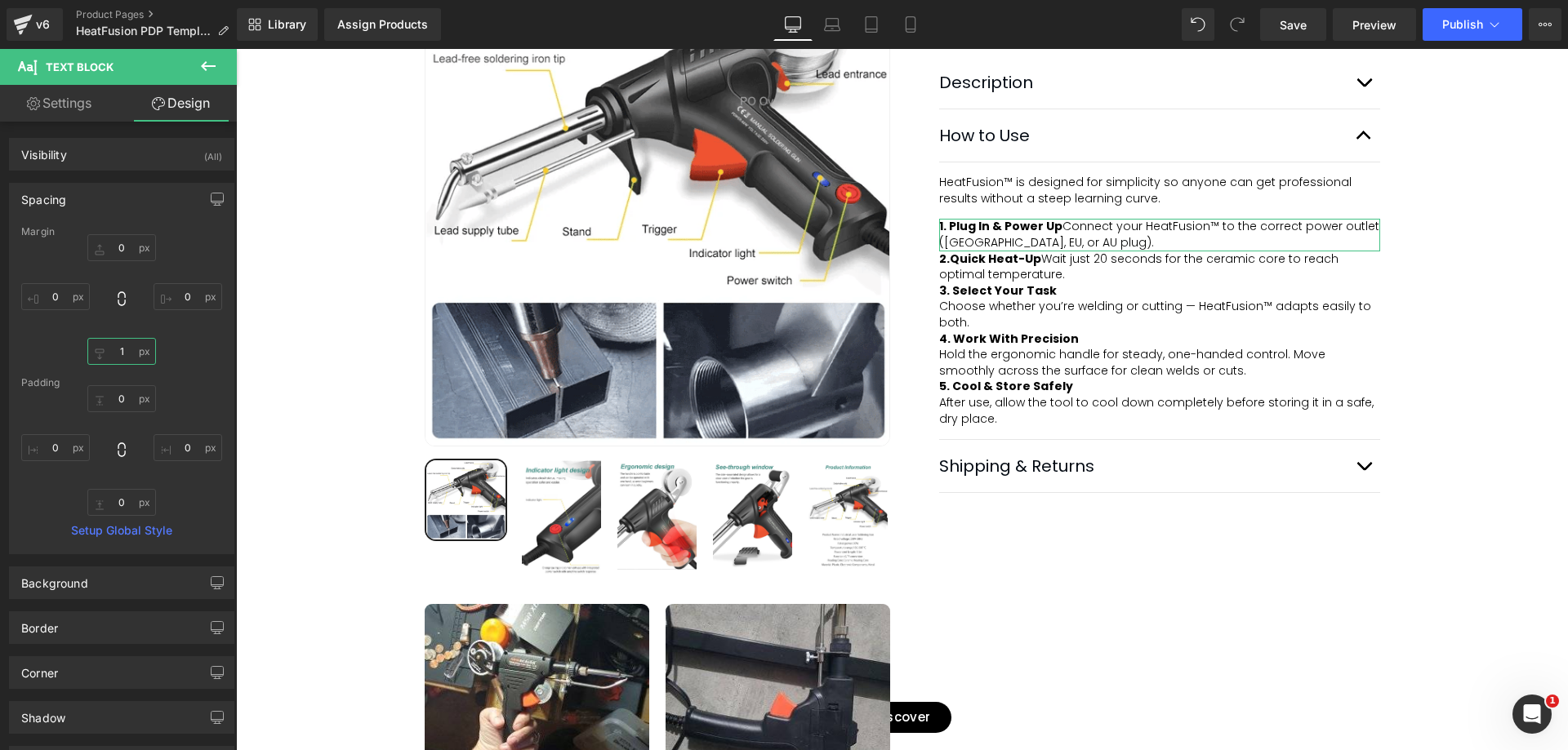
type input "15"
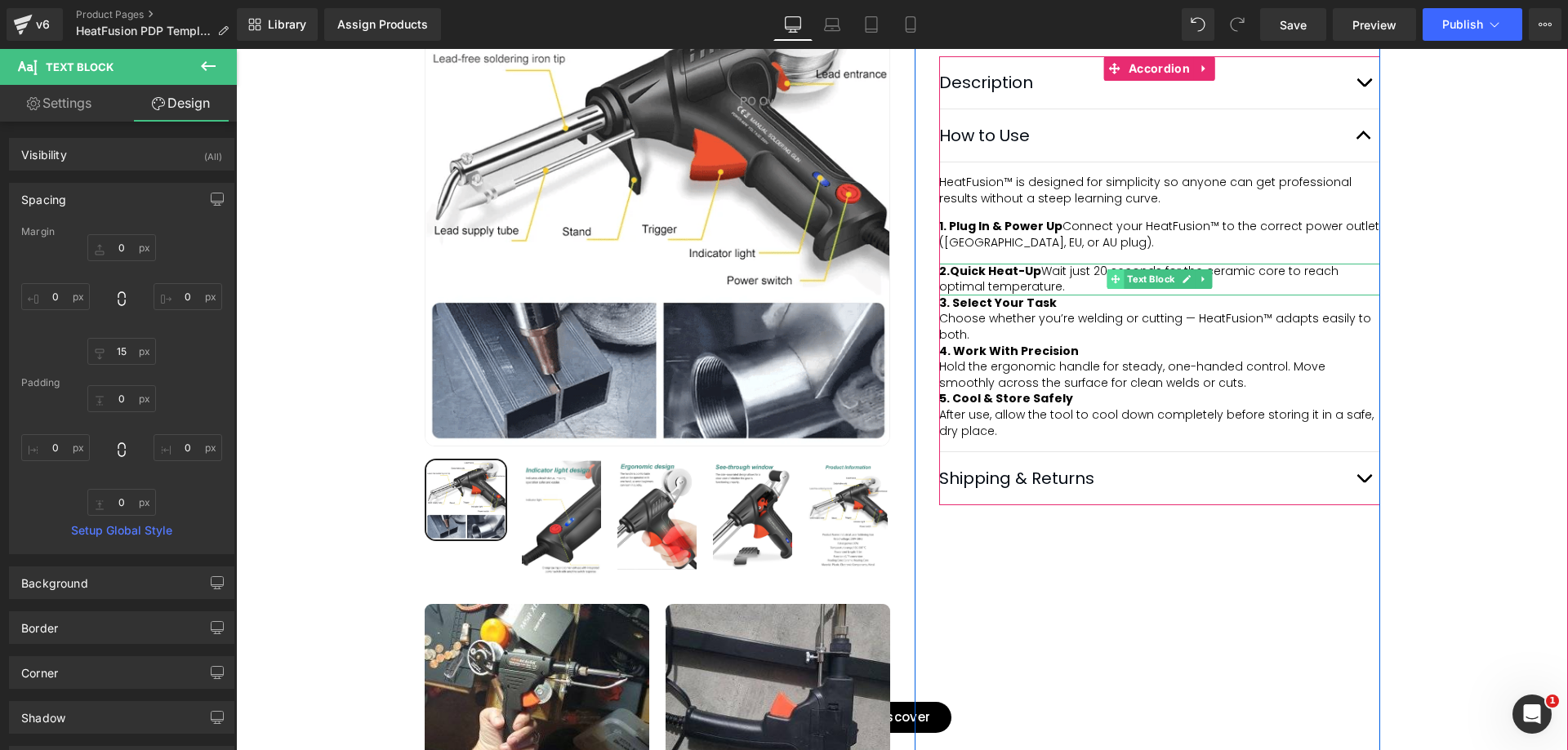
click at [1074, 296] on div "2. Quick Heat-Up Wait just 20 seconds for the ceramic core to reach optimal tem…" at bounding box center [1160, 279] width 441 height 32
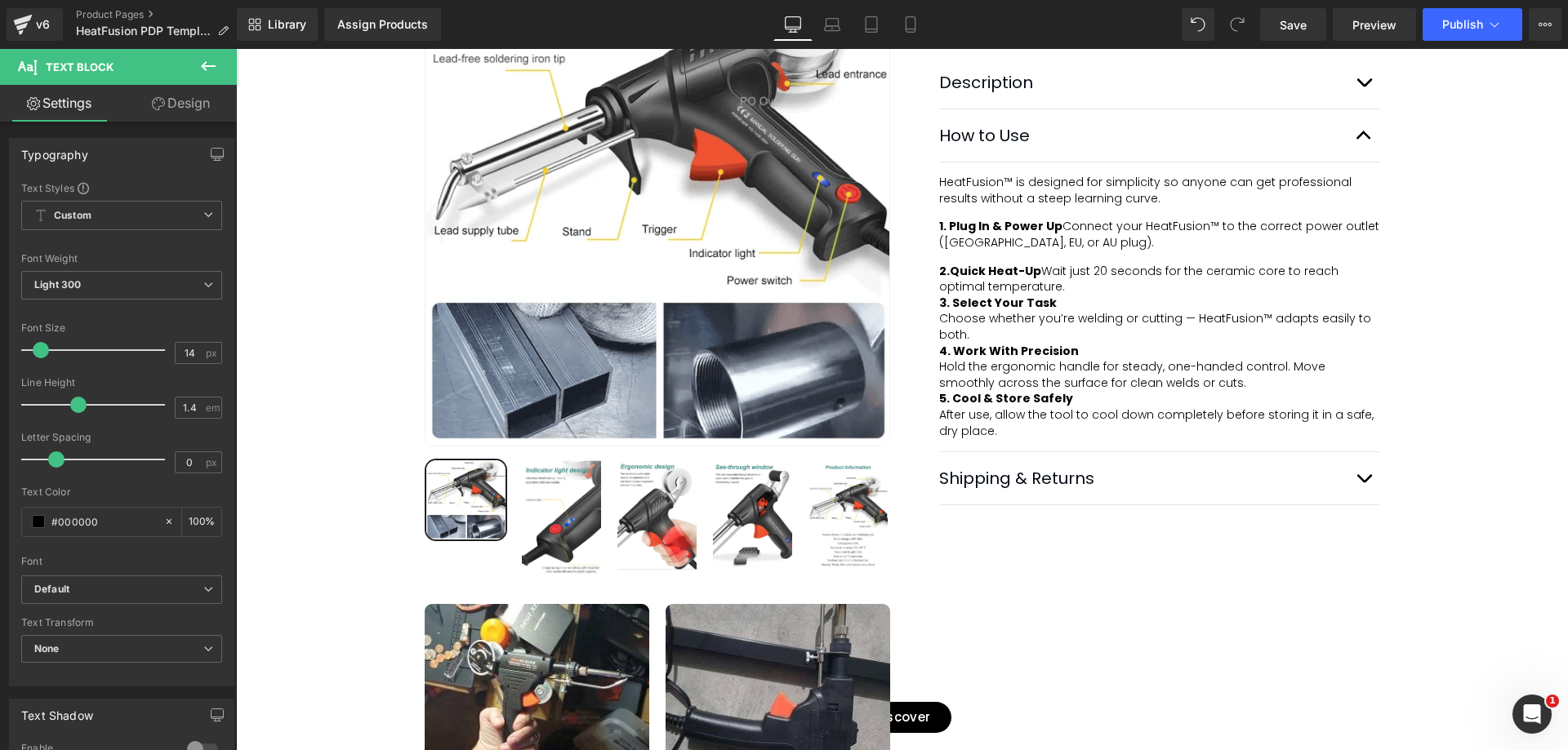
click at [198, 101] on link "Design" at bounding box center [180, 103] width 118 height 37
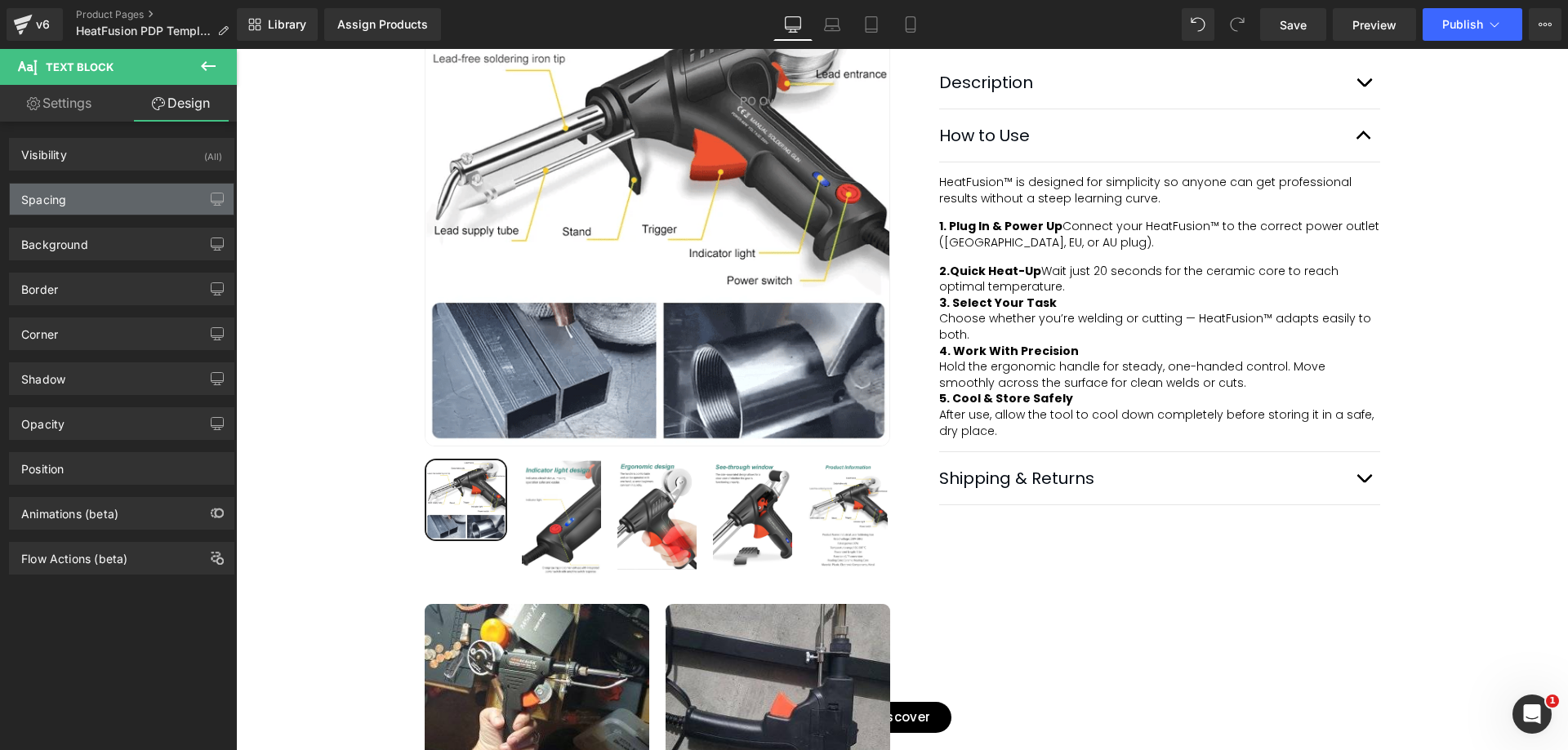
click at [116, 195] on div "Spacing" at bounding box center [122, 199] width 224 height 31
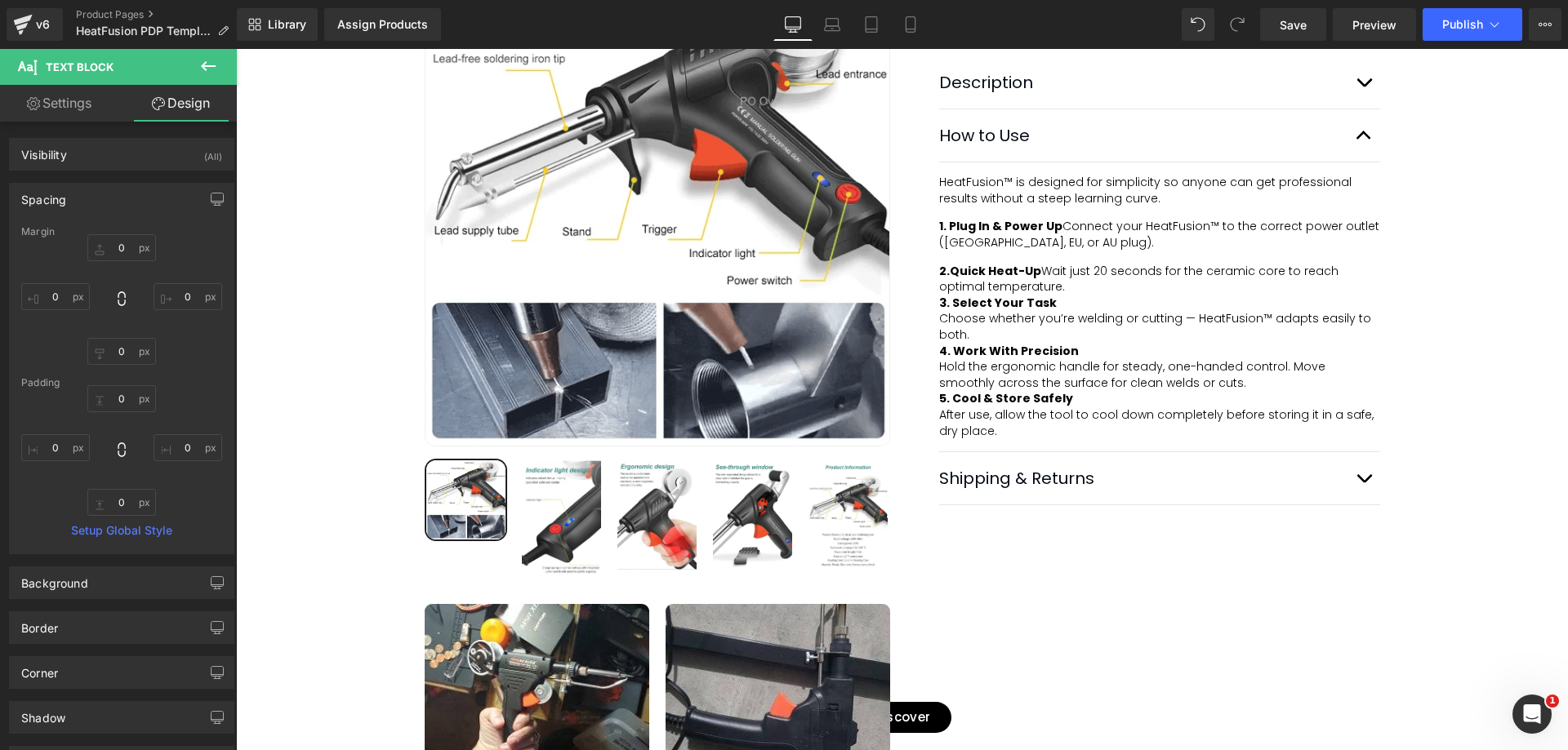
type input "0"
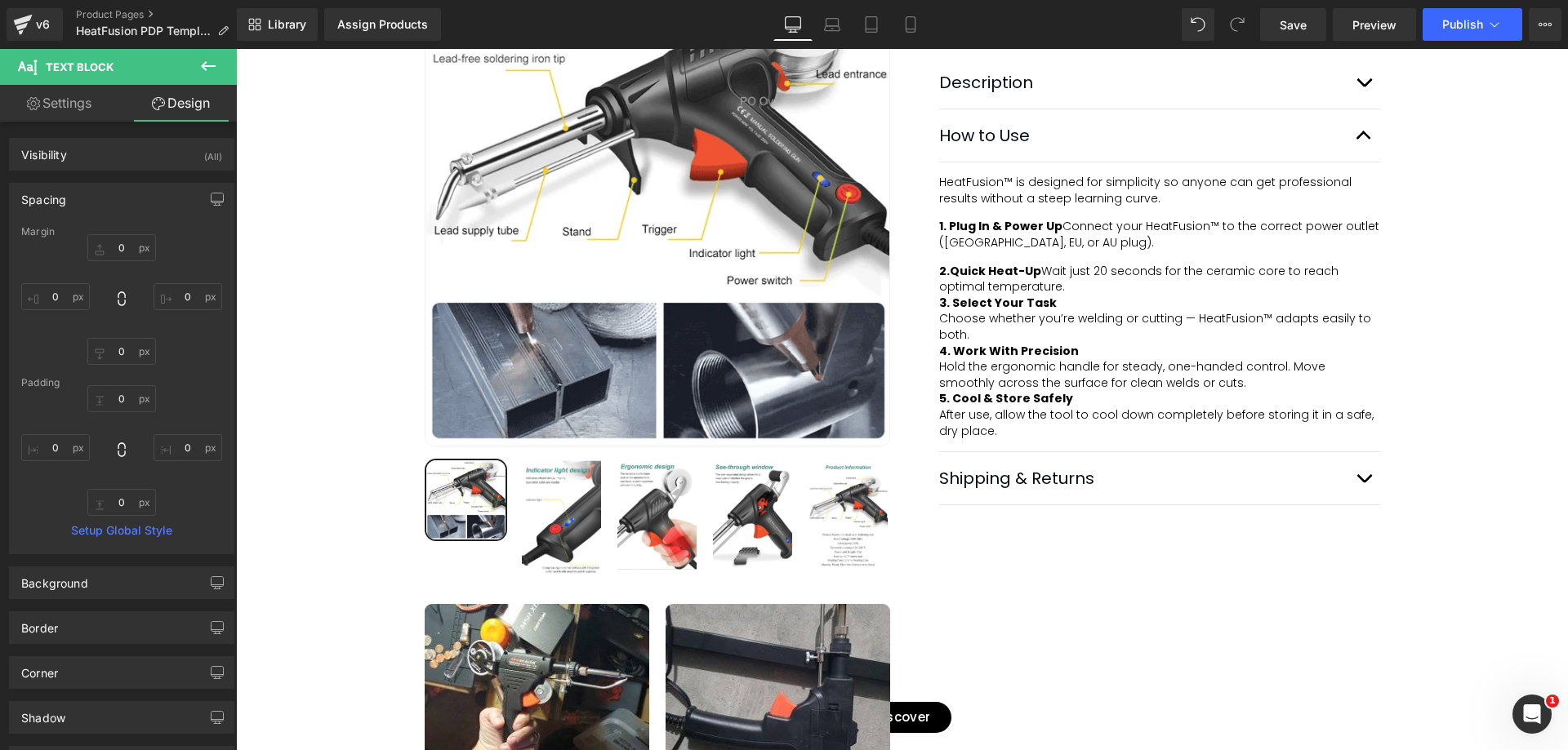
type input "0"
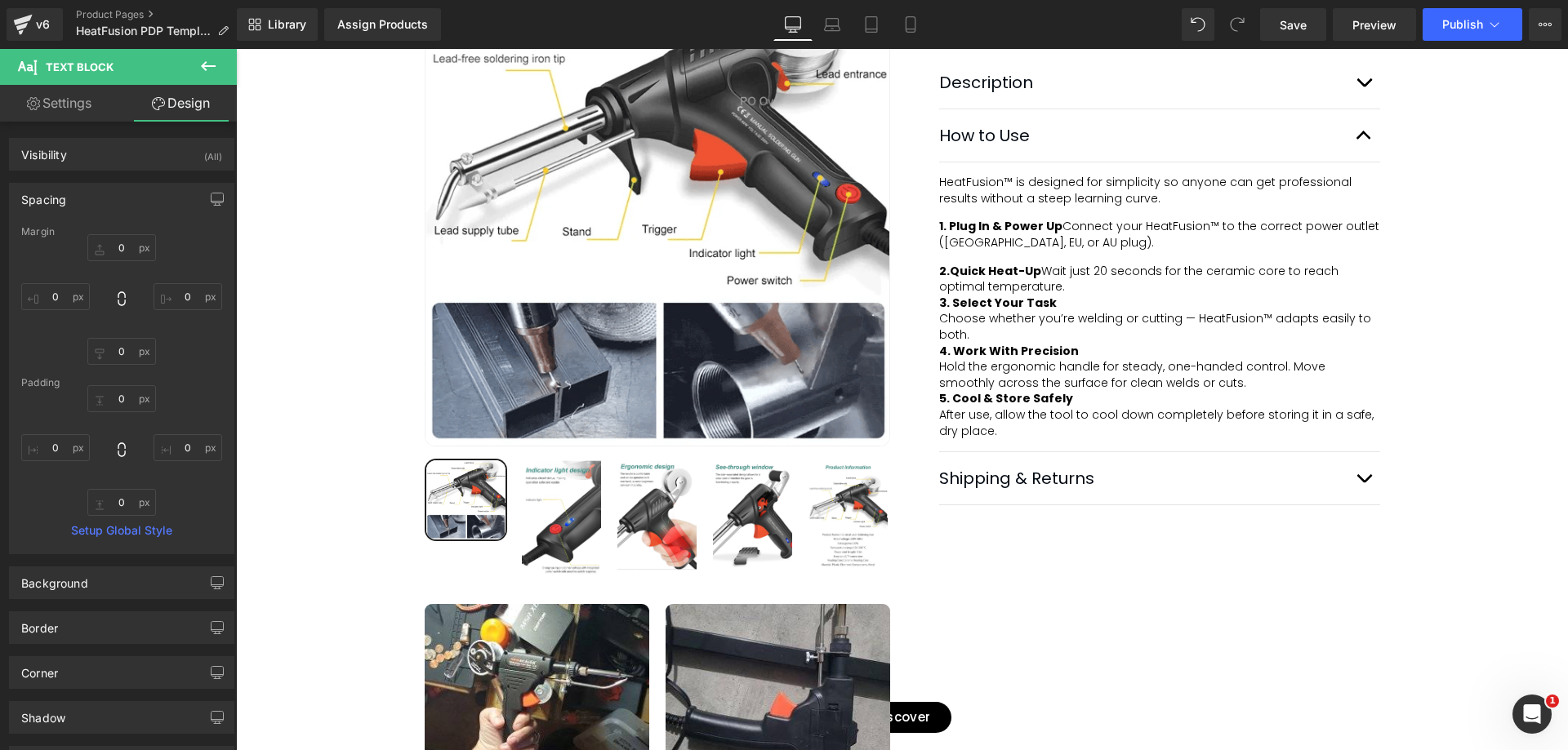
type input "0"
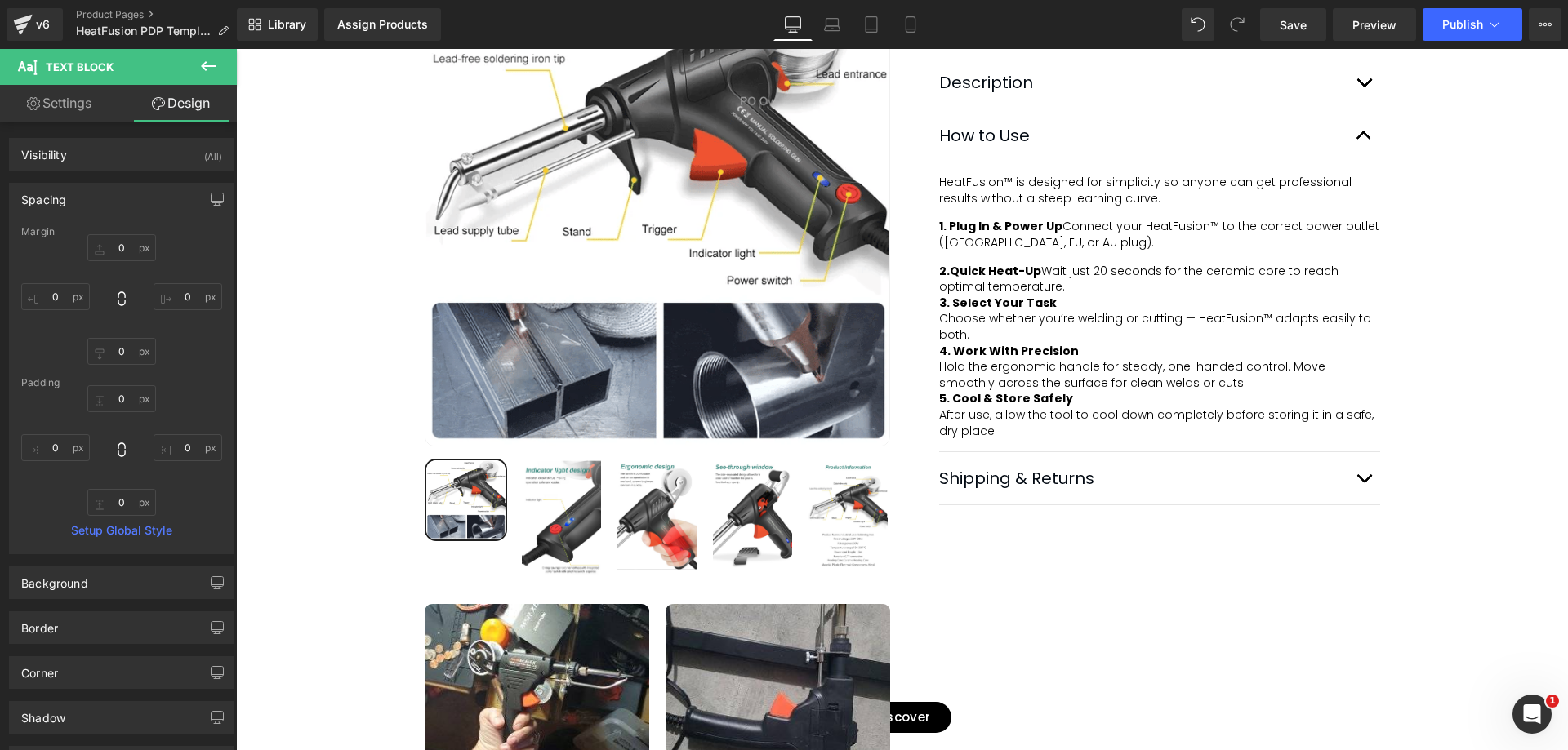
type input "0"
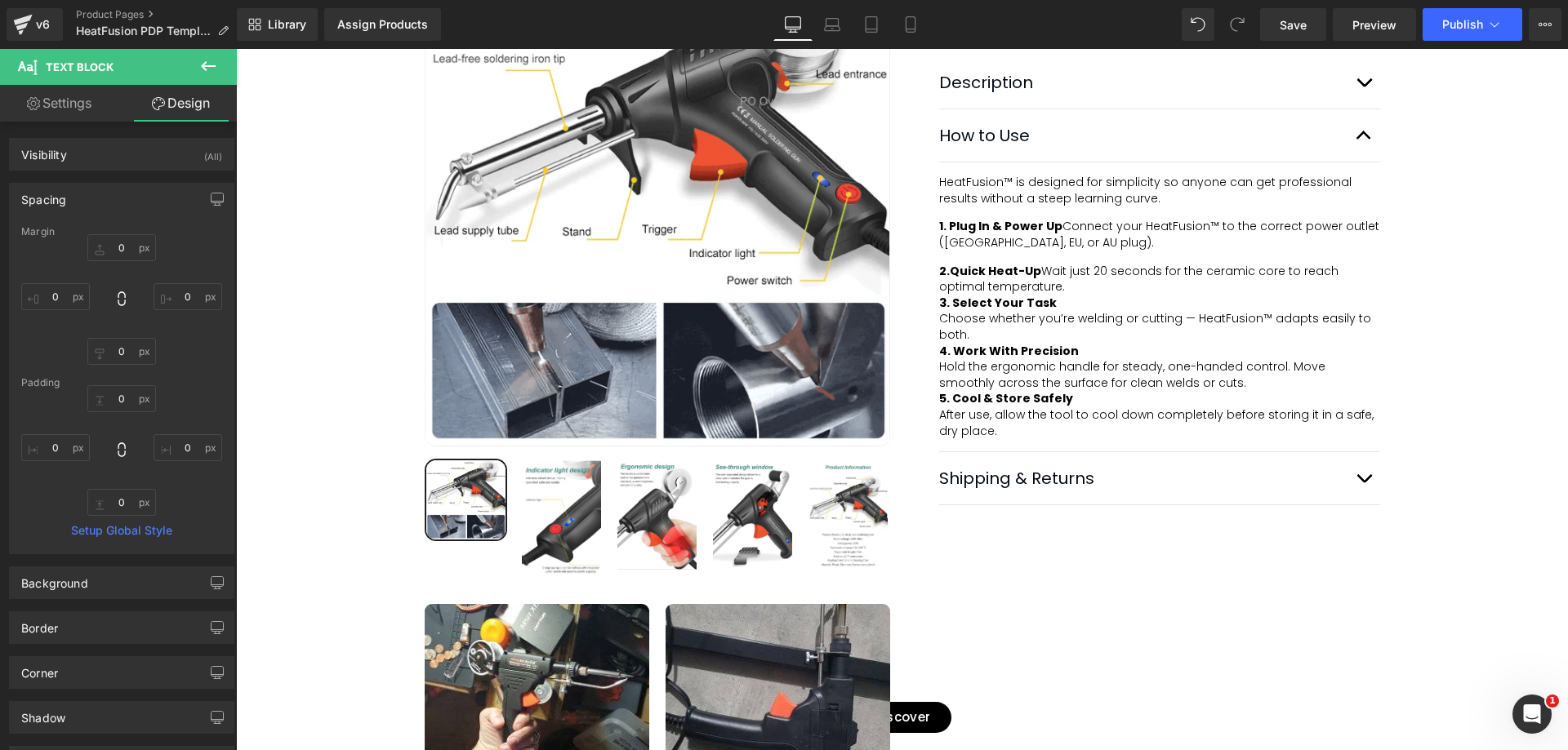
type input "0"
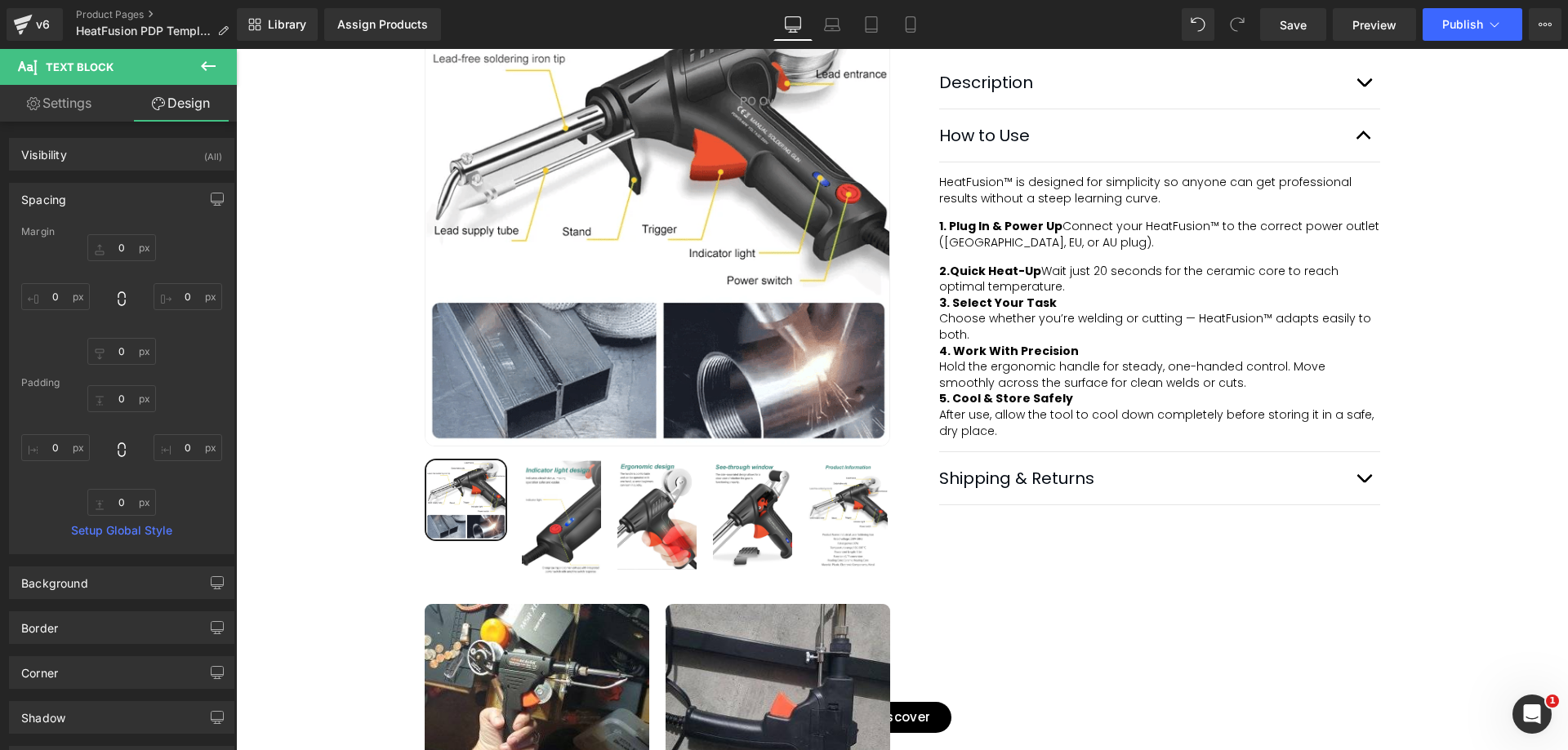
type input "0"
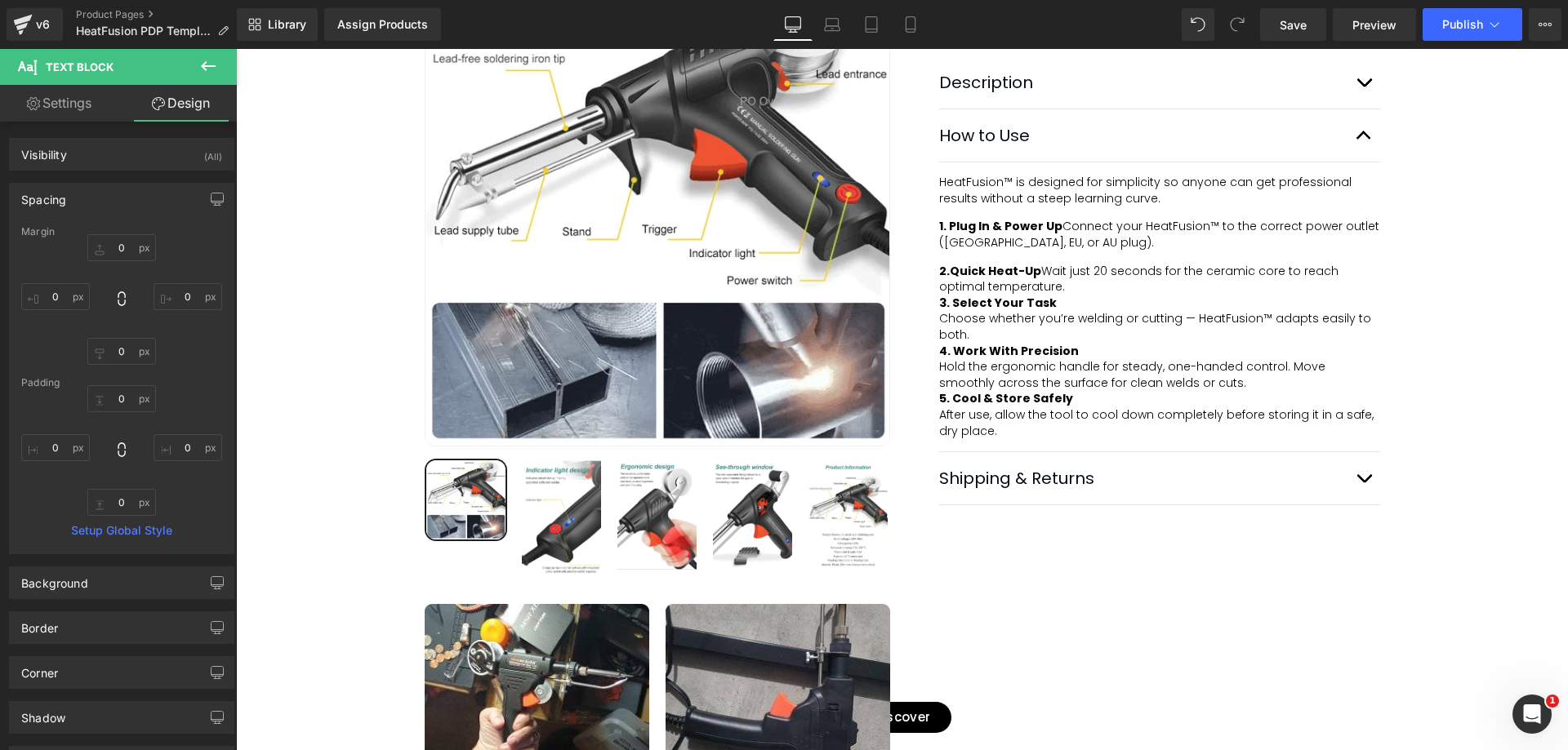
type input "0"
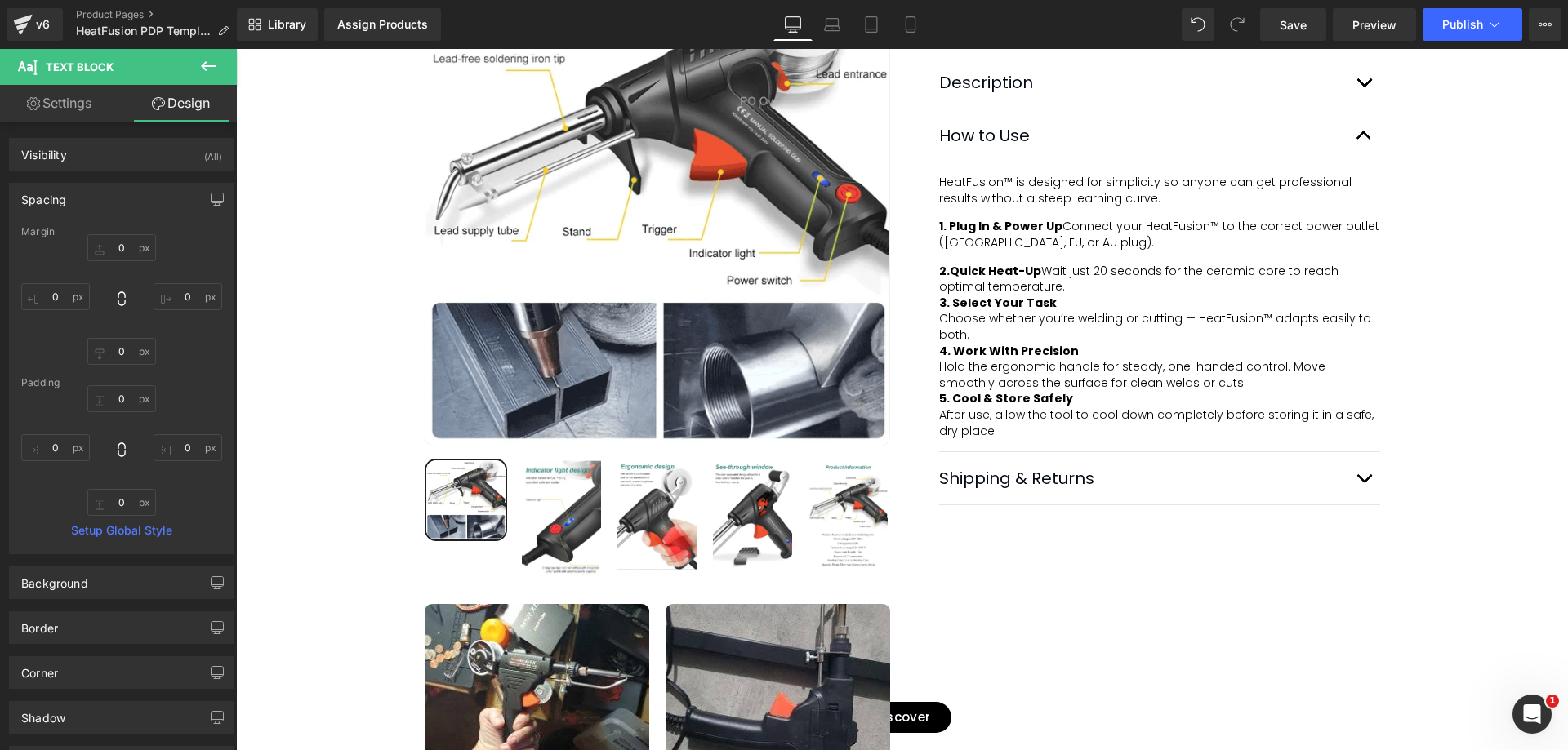
type input "0"
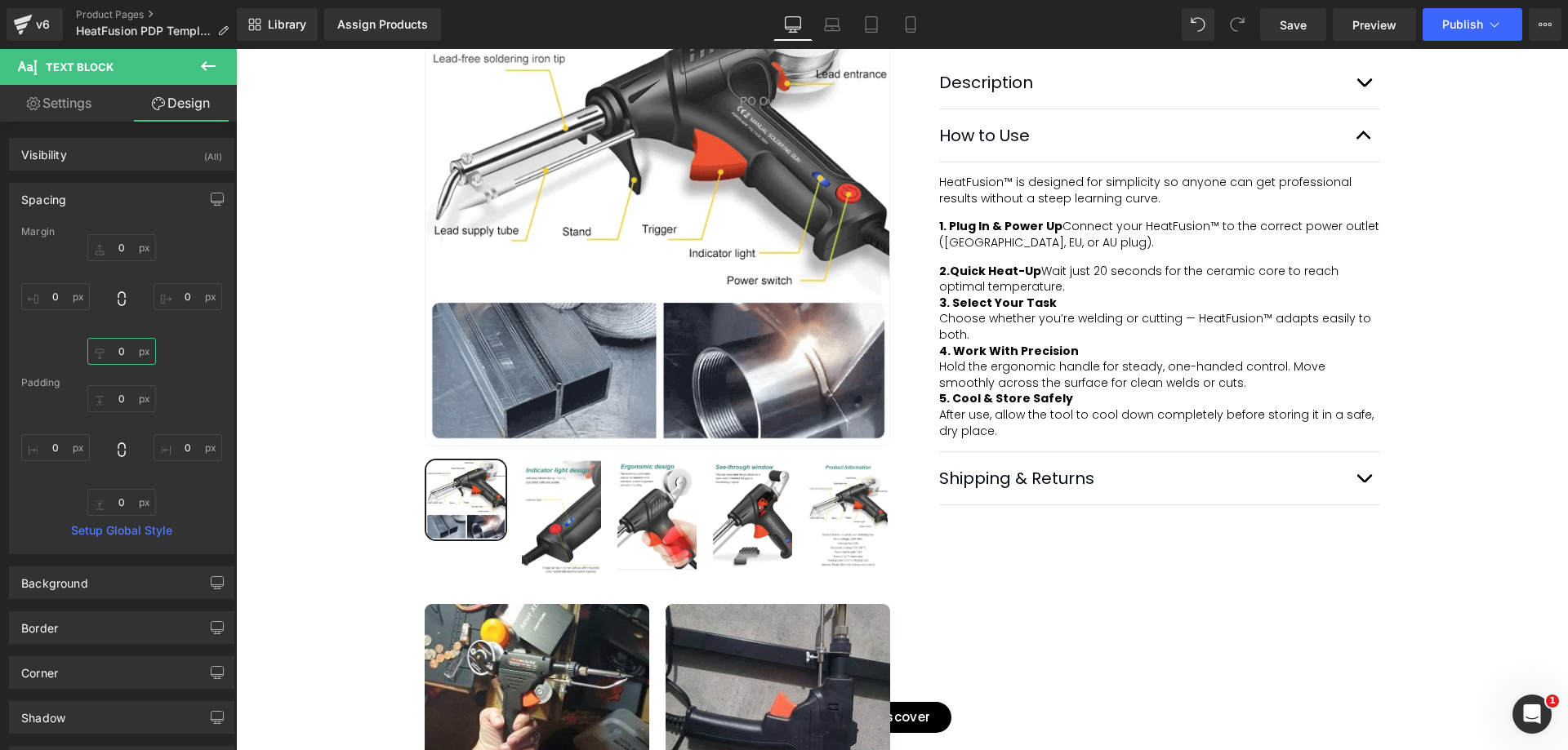
click at [120, 361] on input "0" at bounding box center [122, 351] width 68 height 27
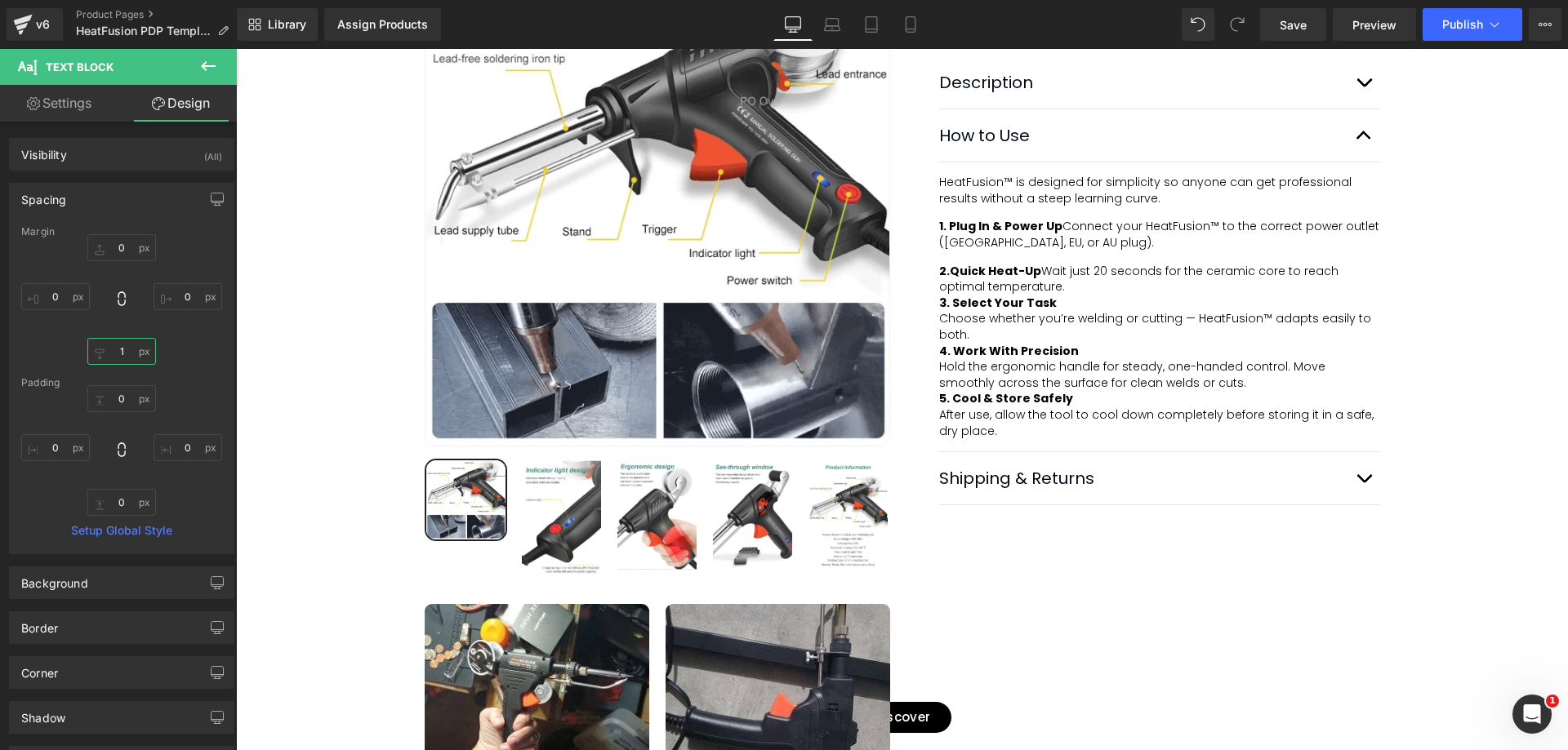
type input "15"
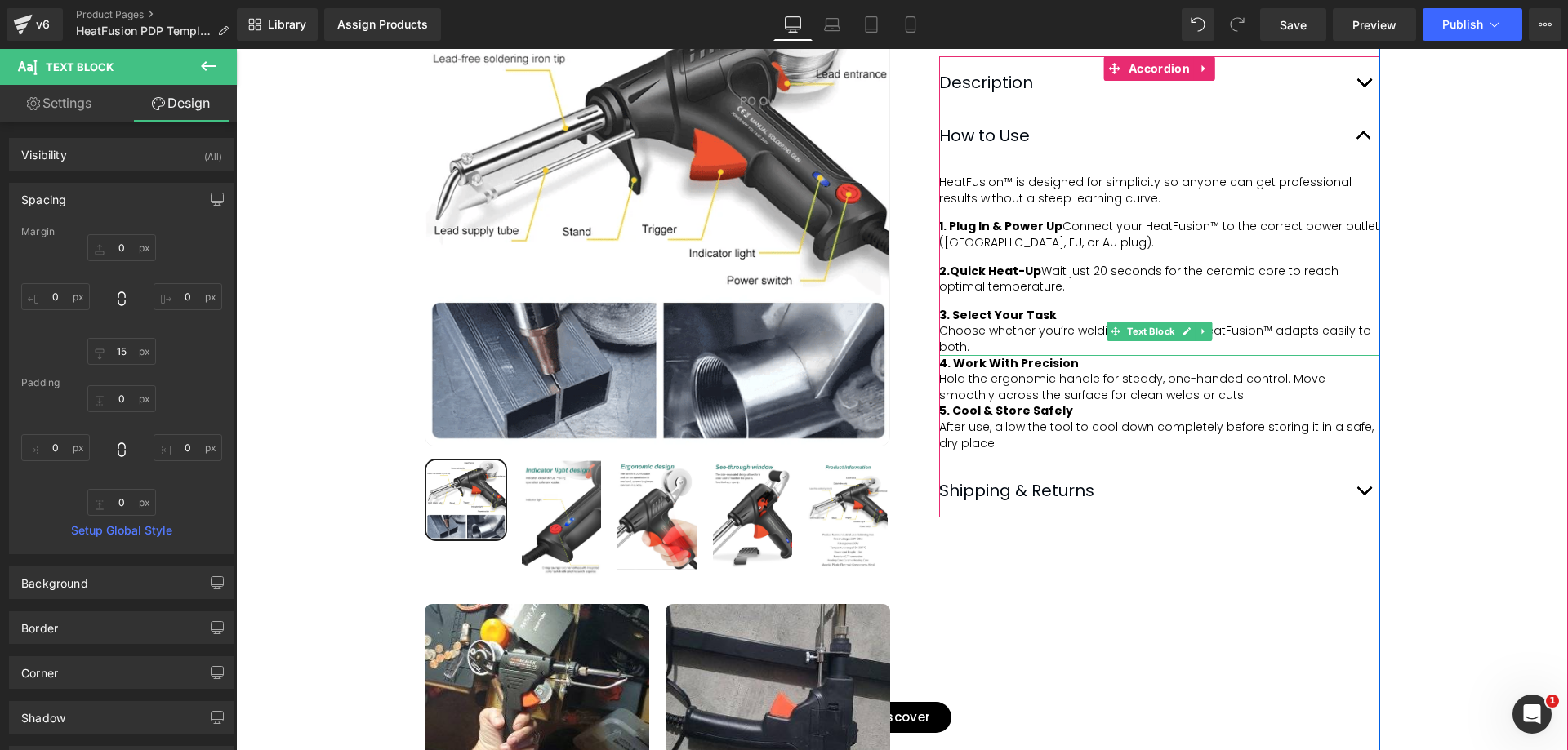
click at [1046, 355] on span "Choose whether you’re welding or cutting — HeatFusion™ adapts easily to both." at bounding box center [1157, 338] width 435 height 32
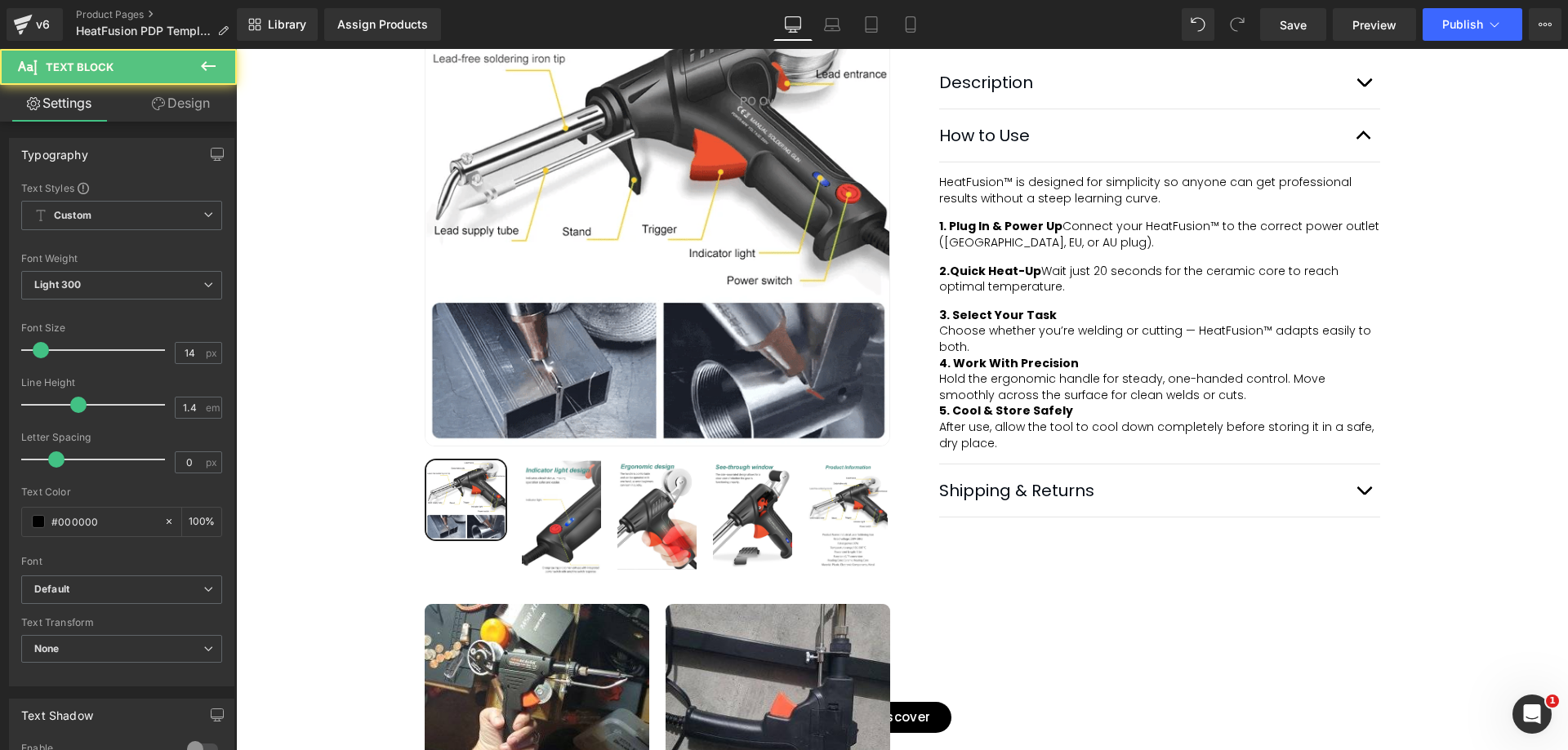
click at [179, 83] on span "Text Block" at bounding box center [98, 67] width 164 height 36
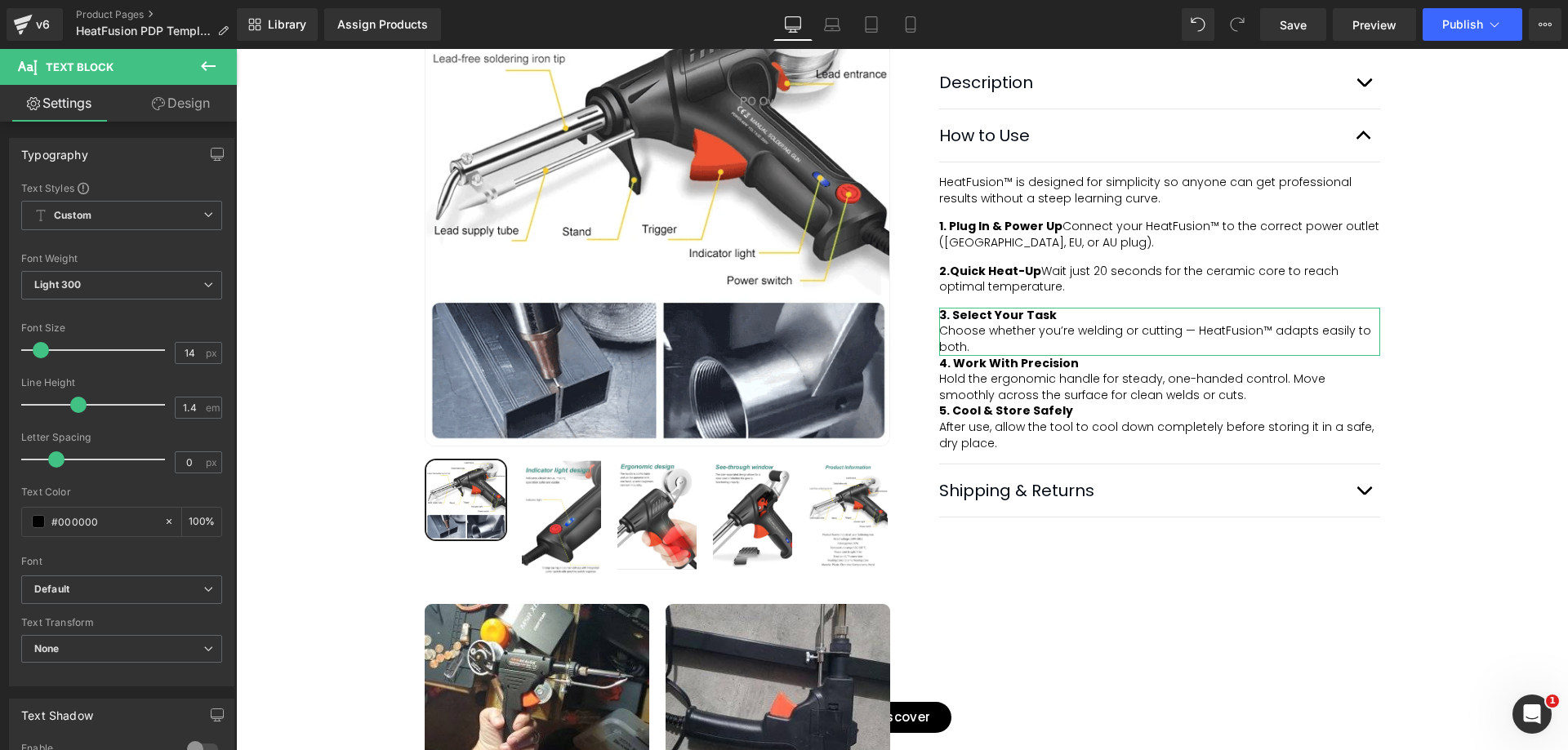
click at [179, 100] on link "Design" at bounding box center [180, 103] width 118 height 37
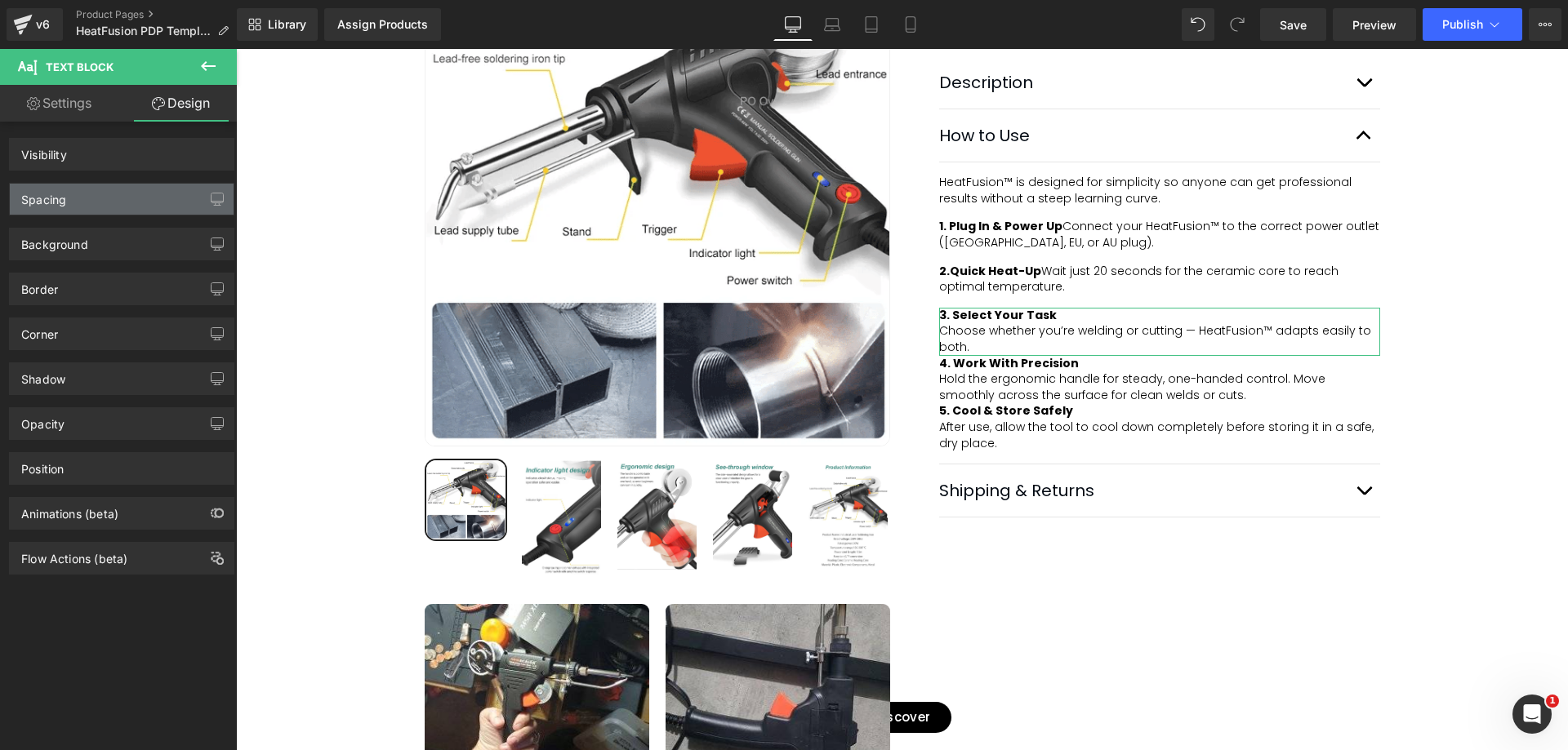
click at [137, 198] on div "Spacing" at bounding box center [122, 199] width 224 height 31
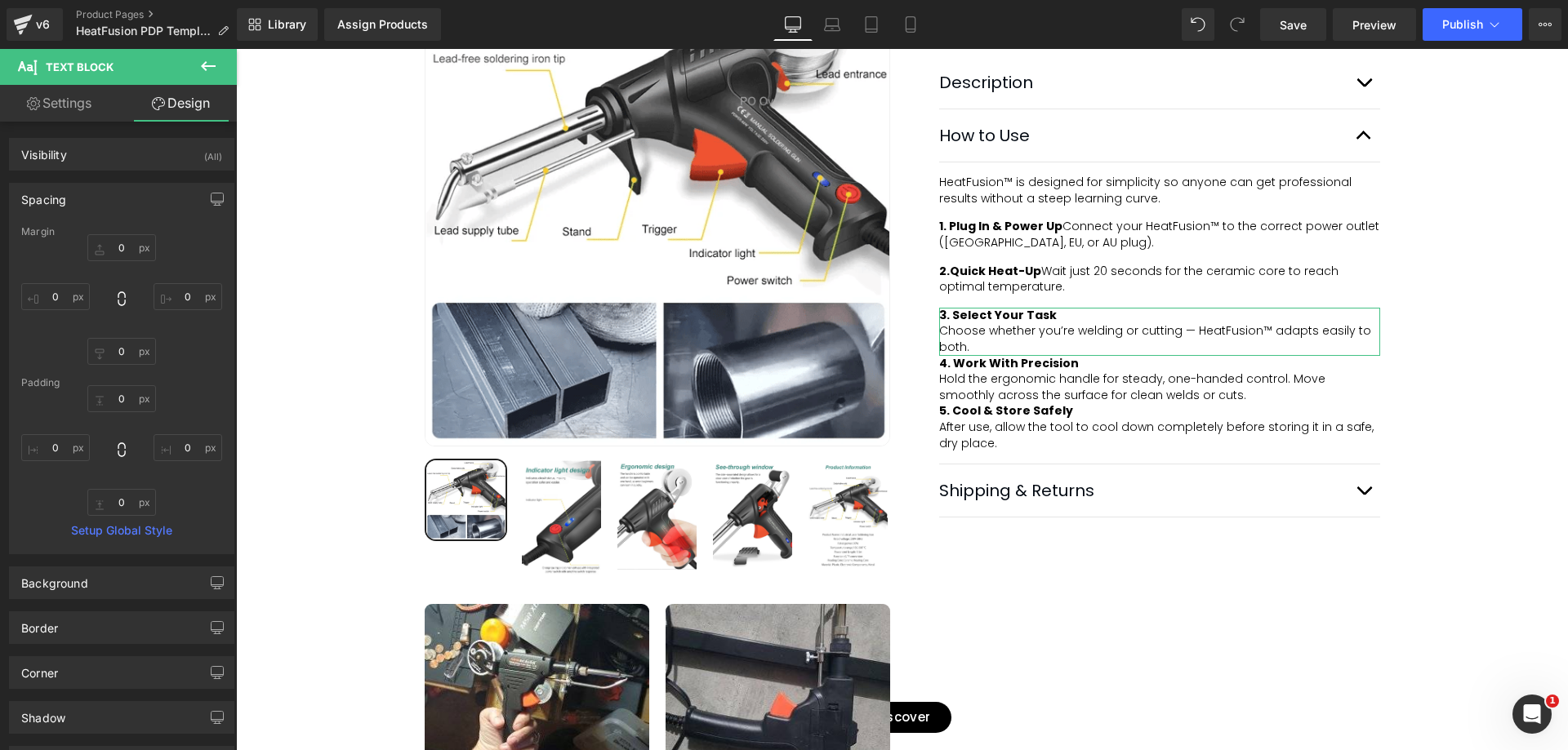
type input "0"
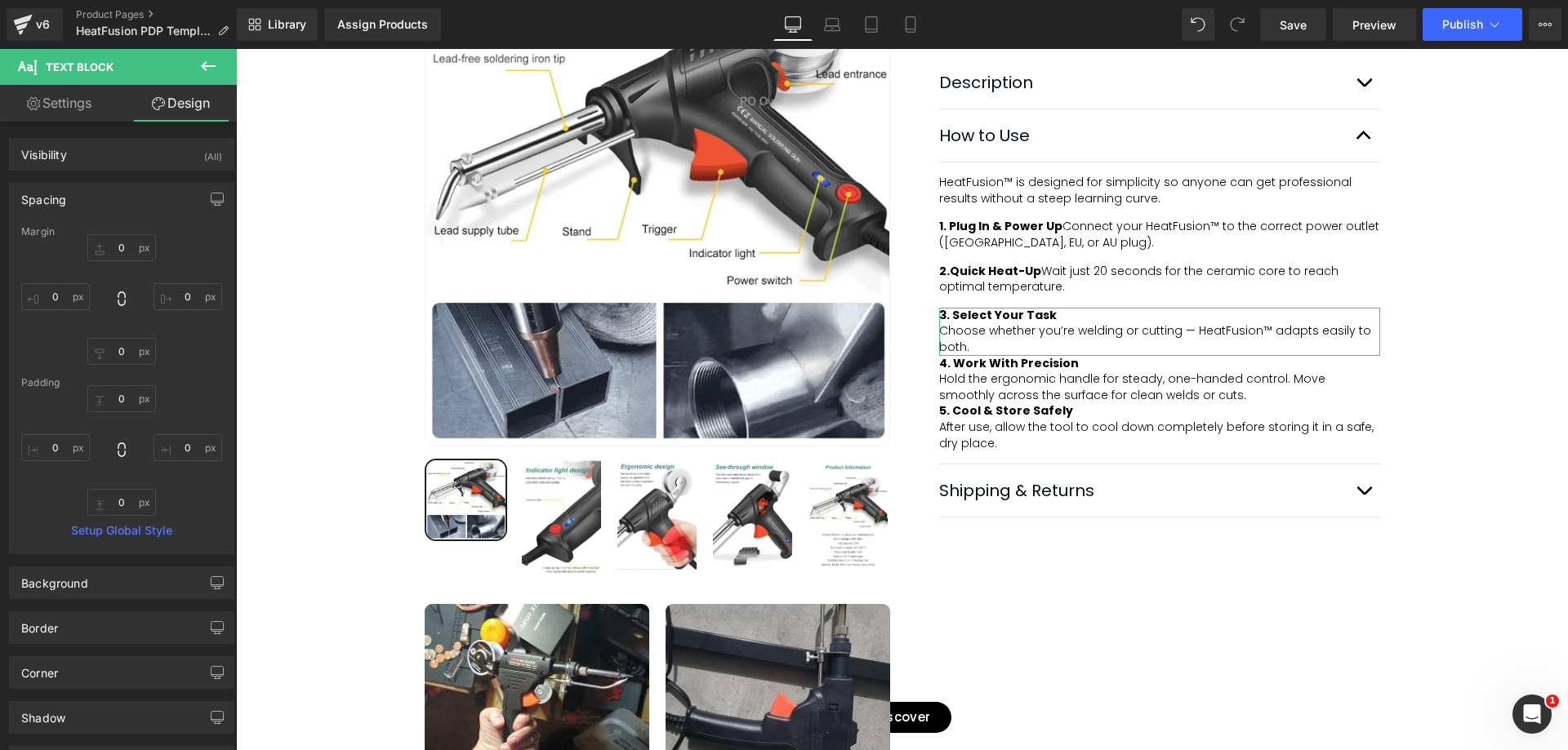
type input "0"
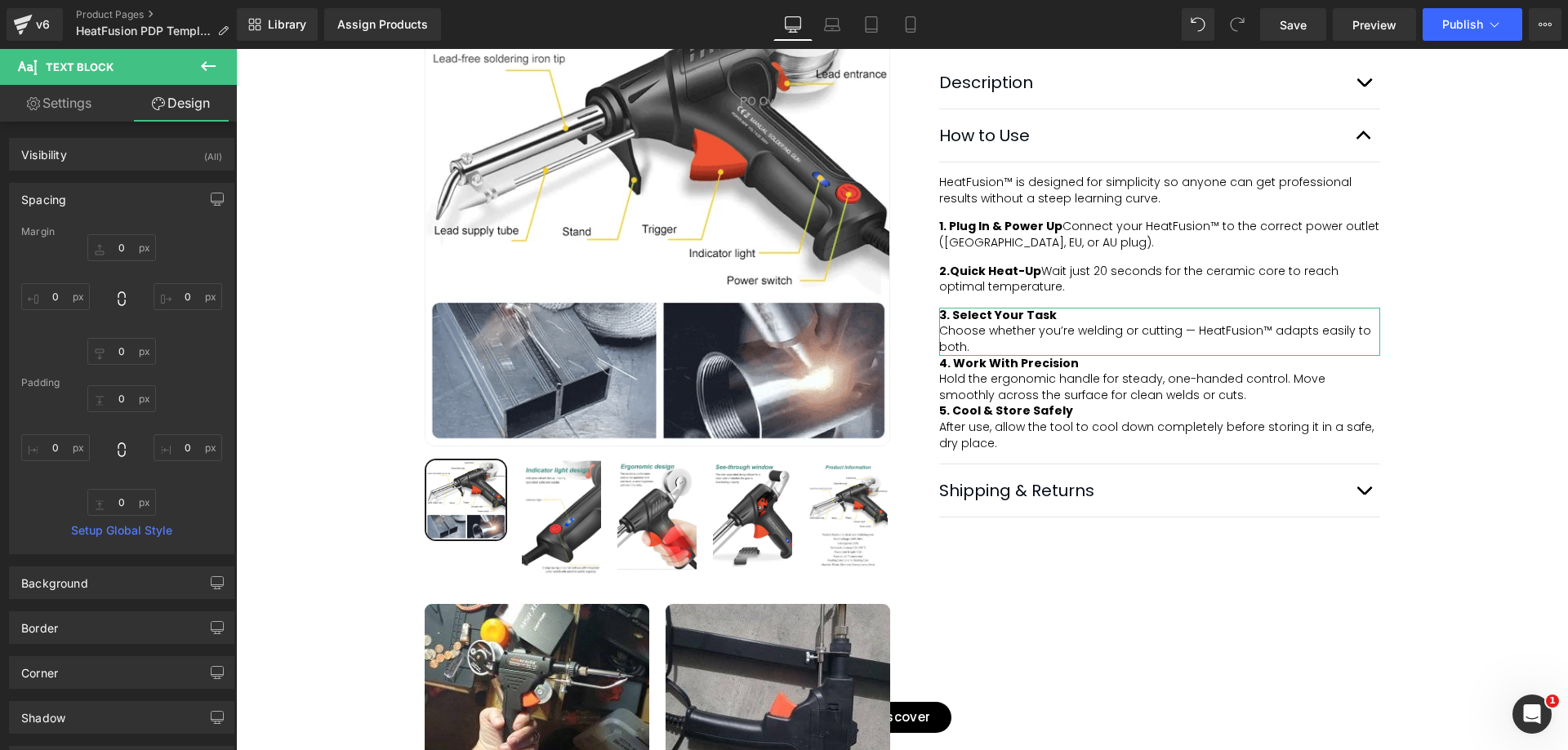
type input "0"
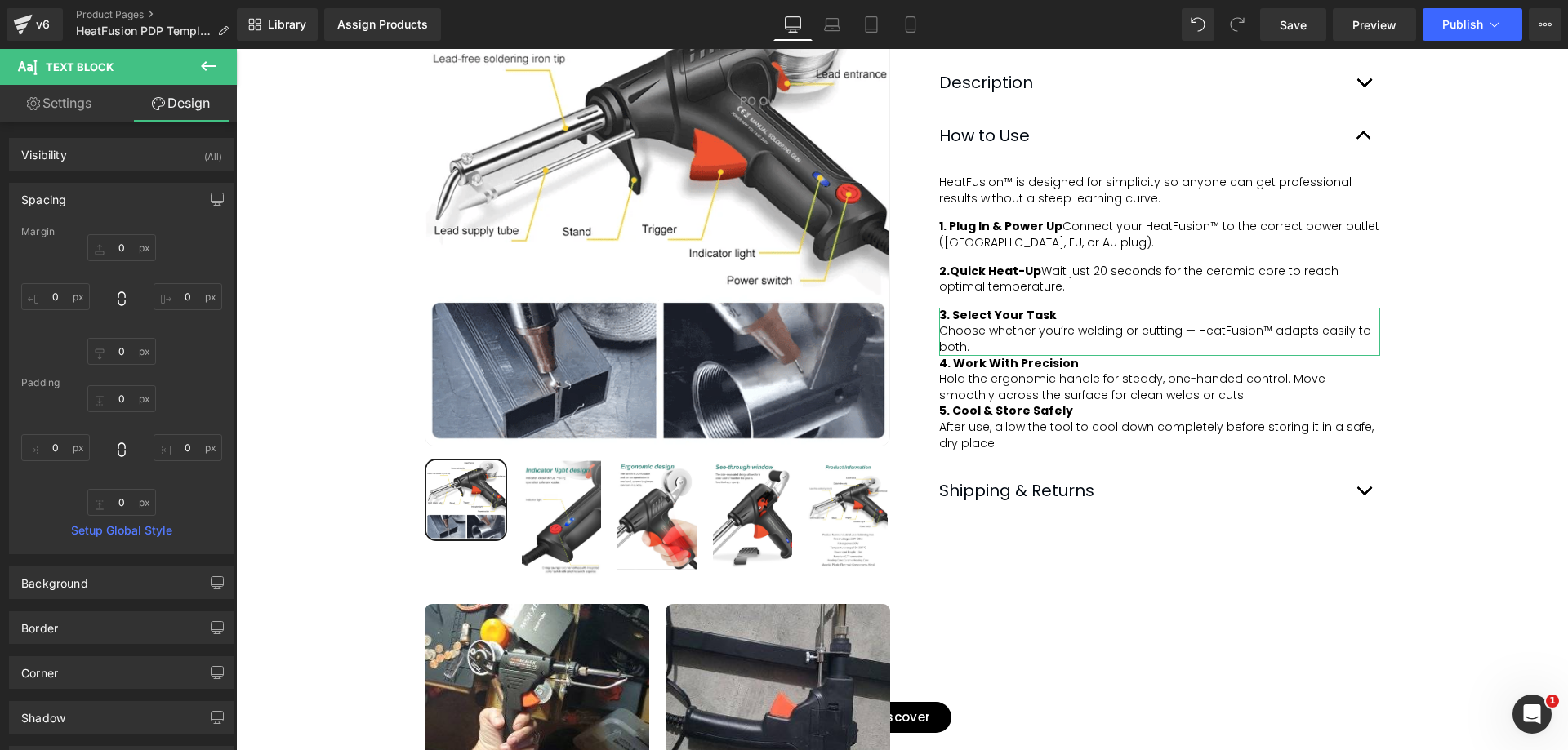
type input "0"
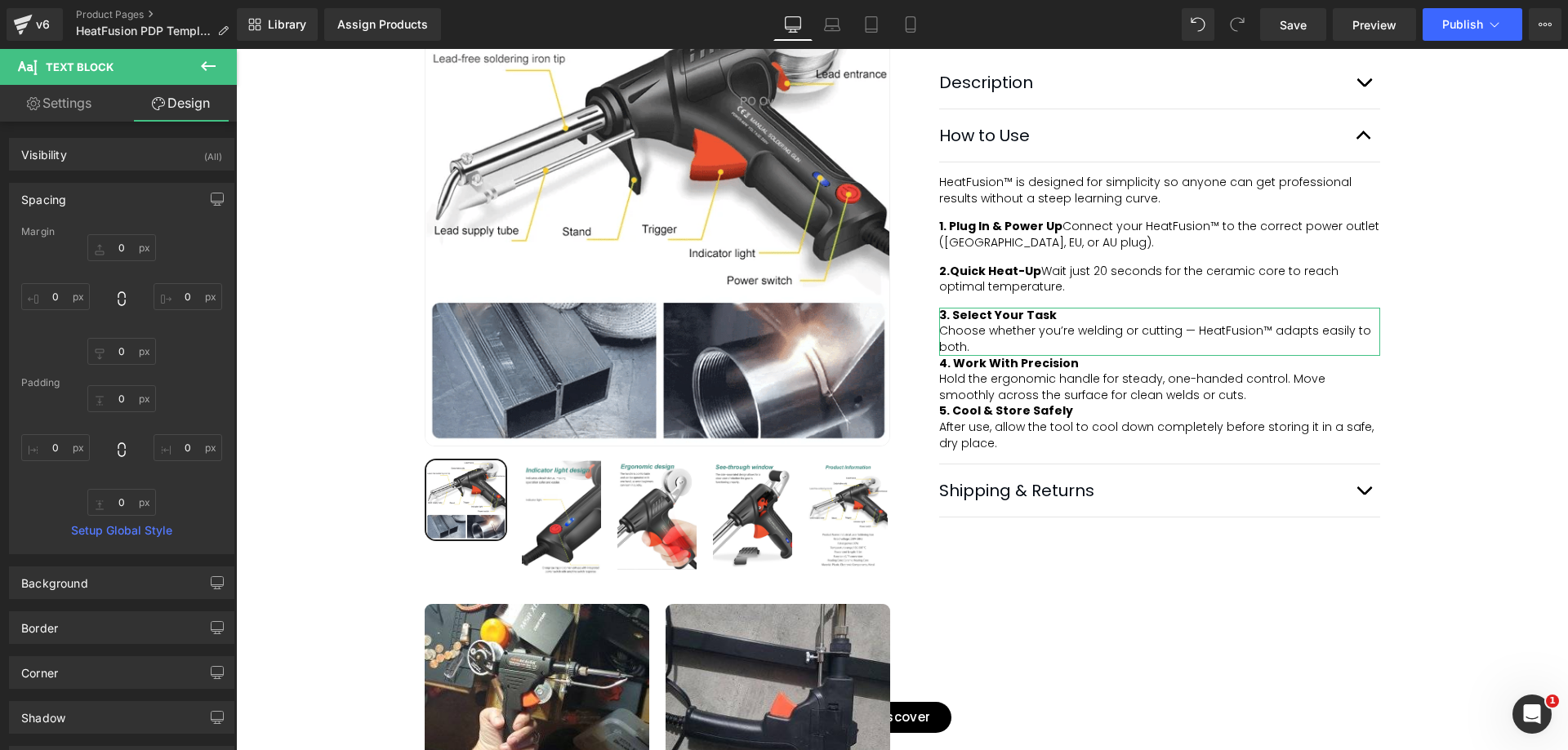
type input "0"
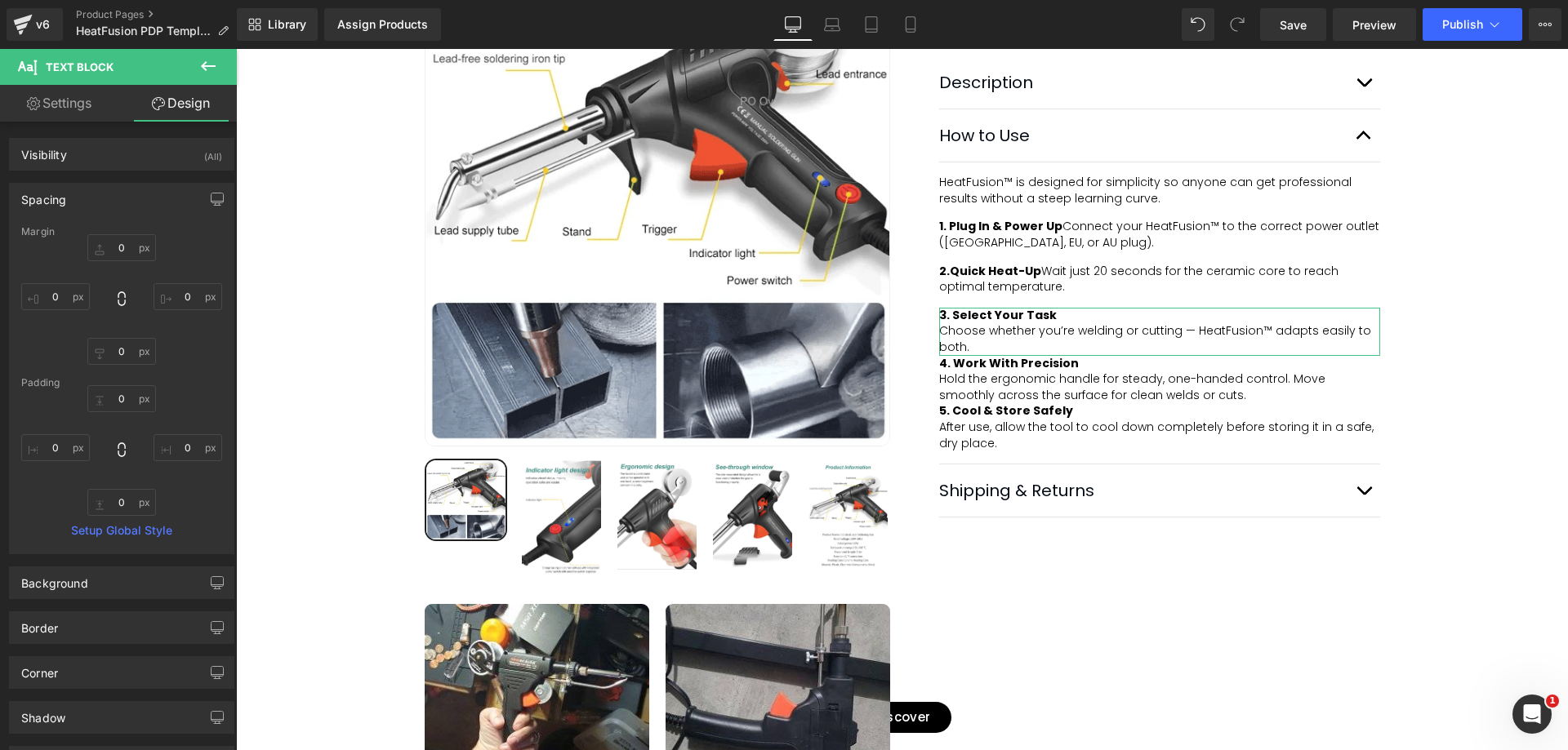
type input "0"
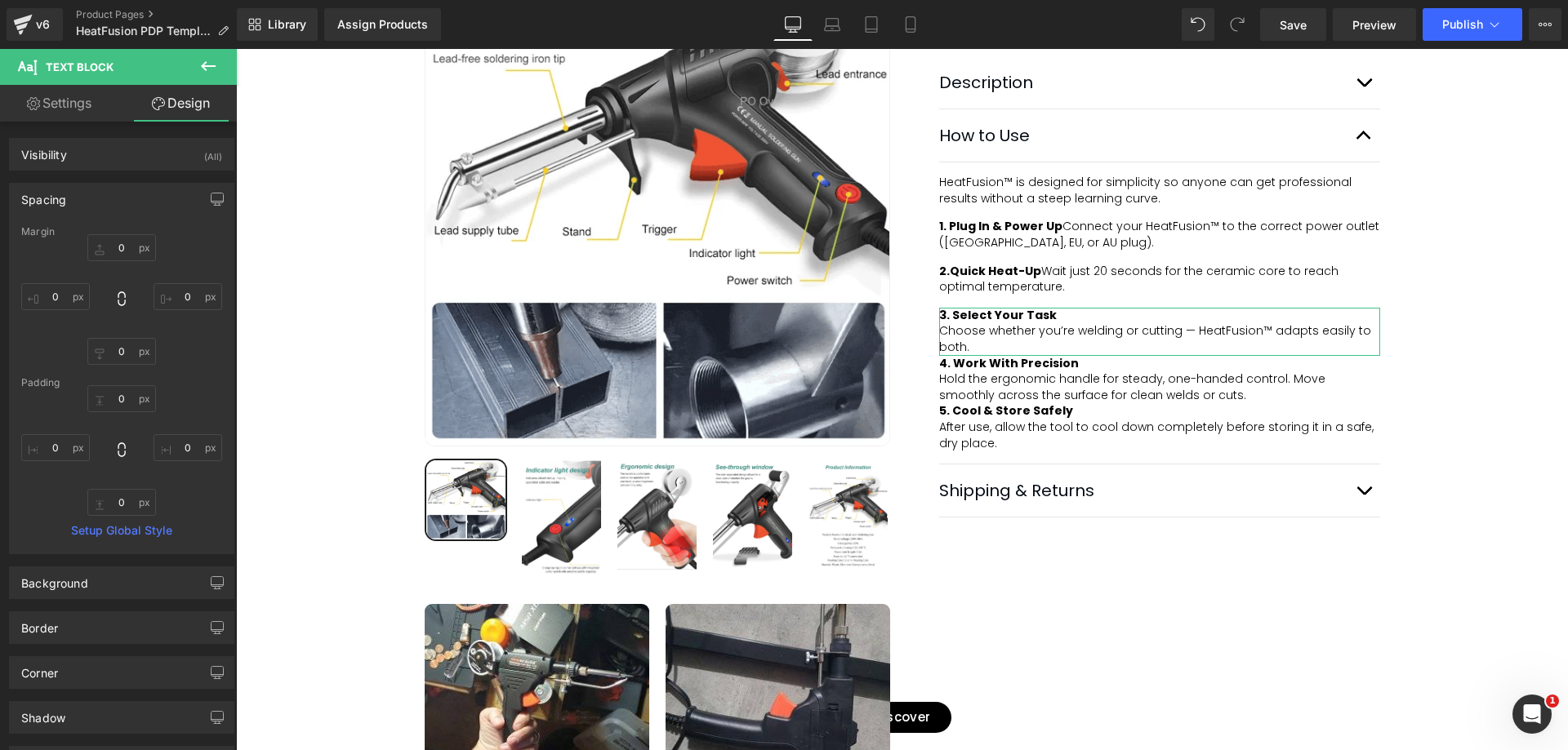
type input "0"
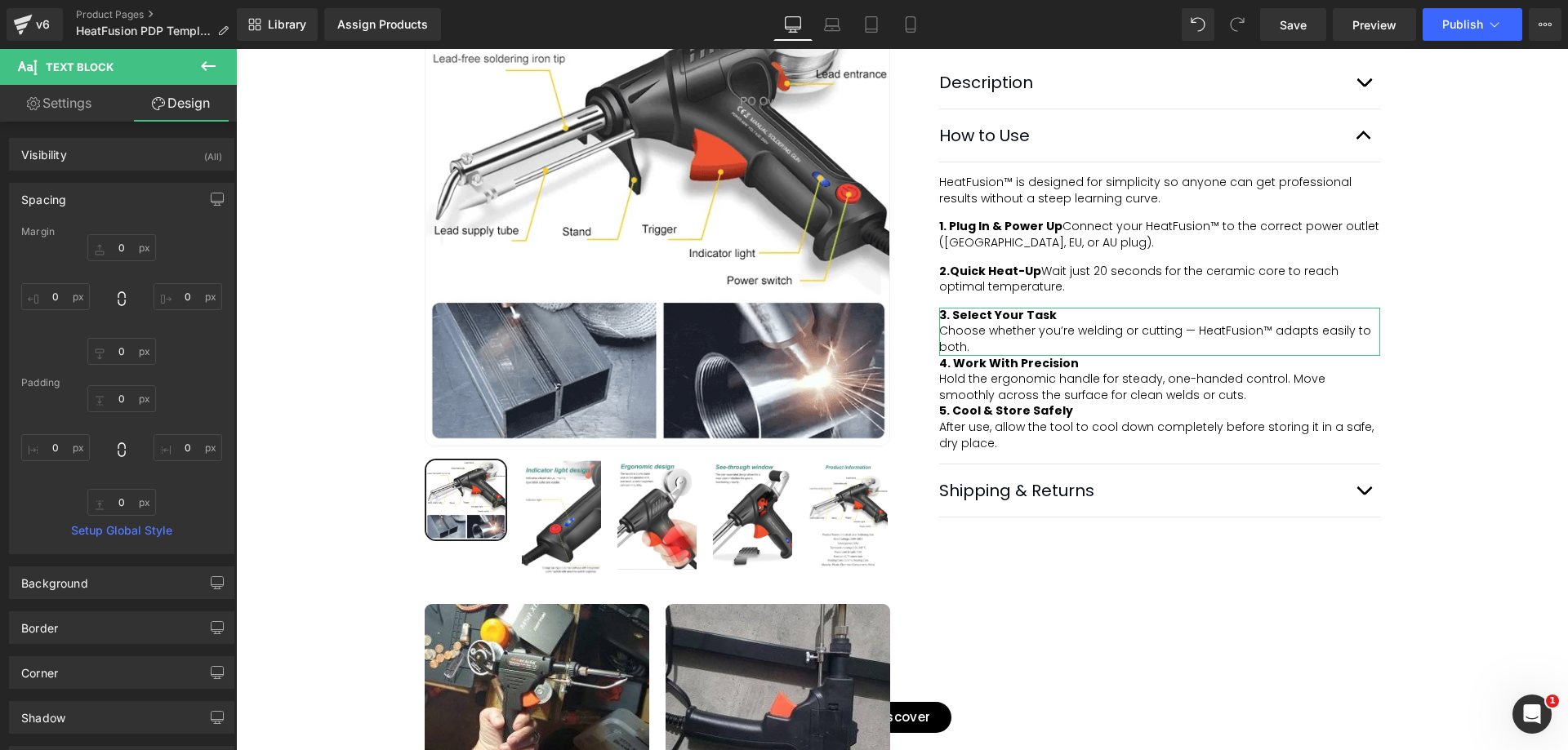
type input "0"
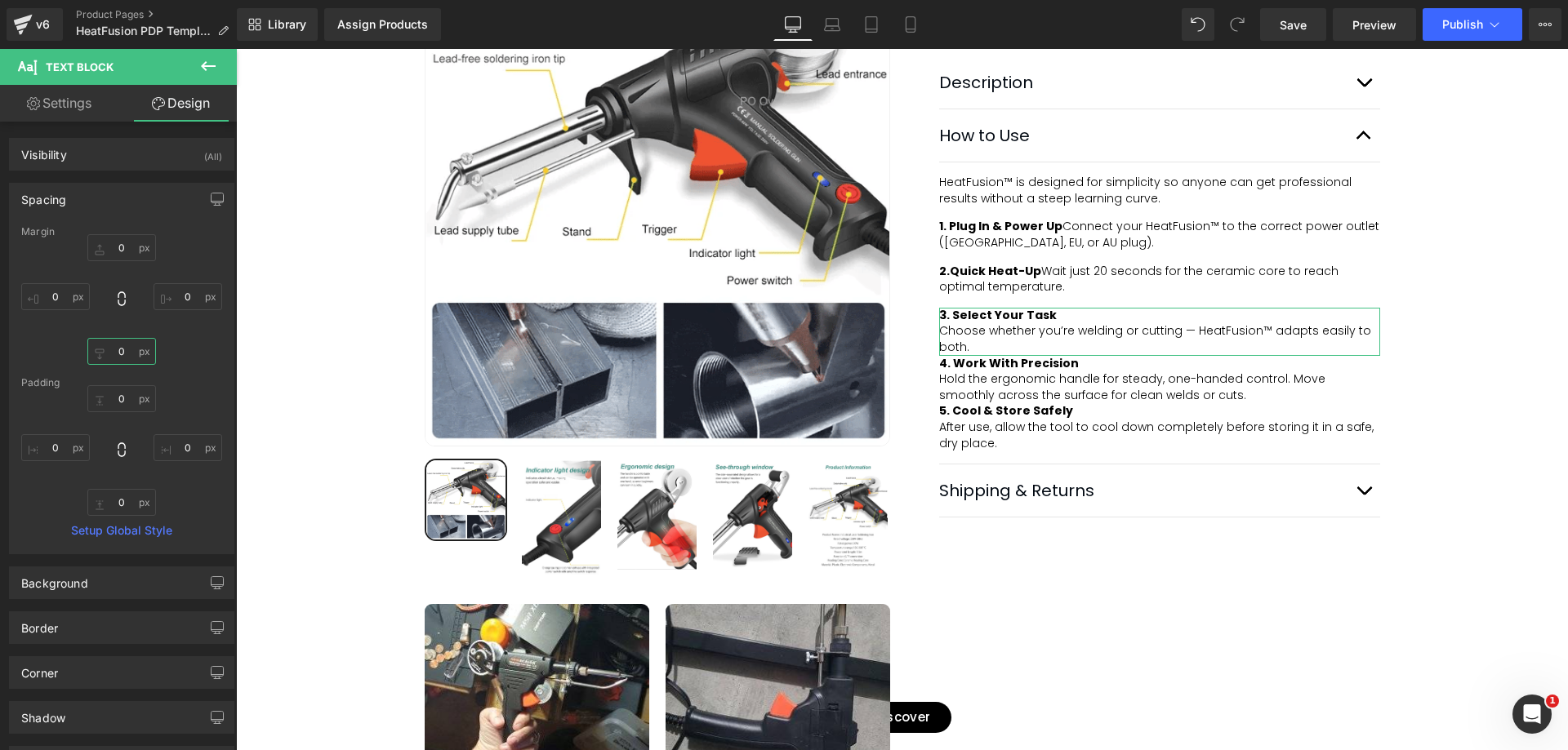
click at [121, 351] on input "0" at bounding box center [122, 351] width 68 height 27
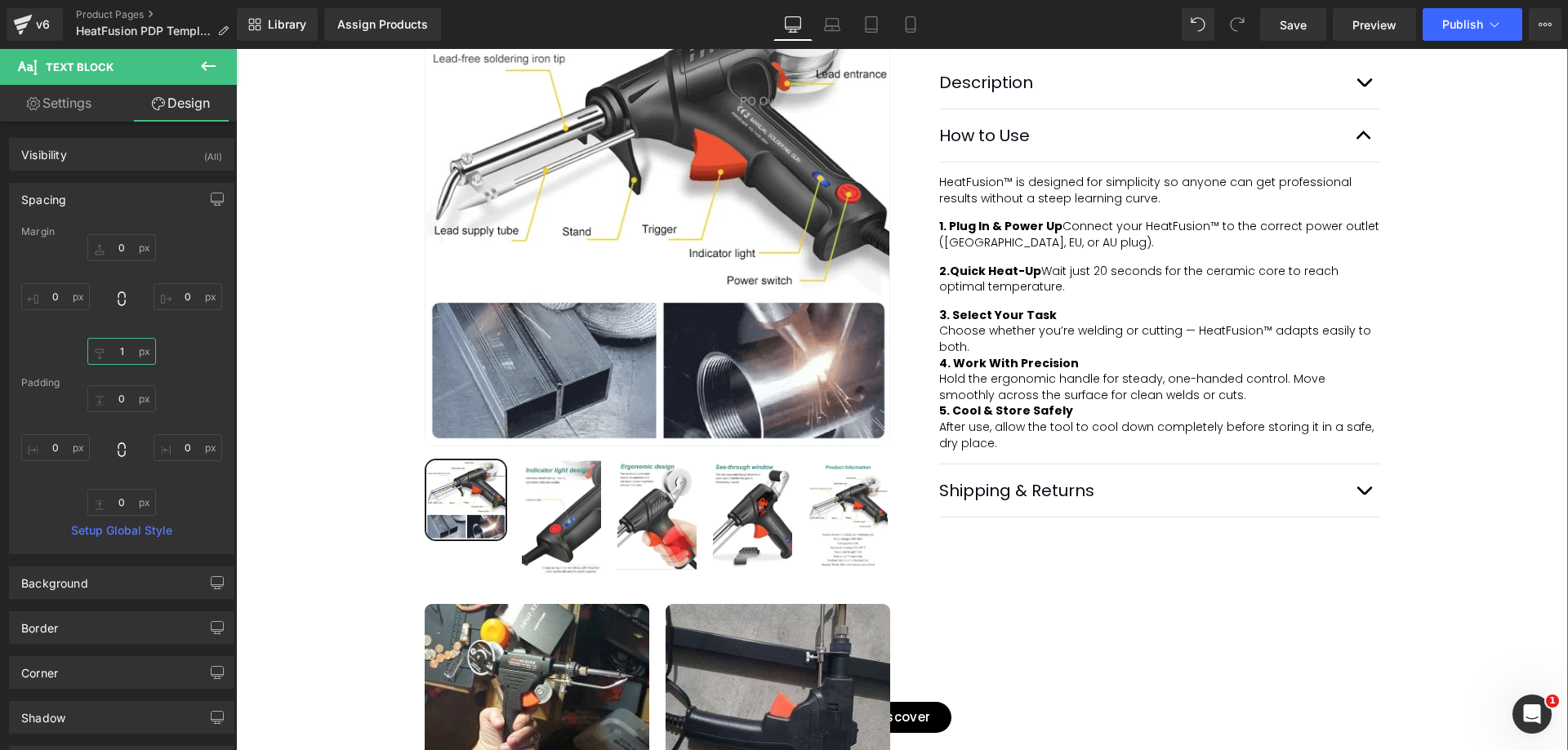
type input "15"
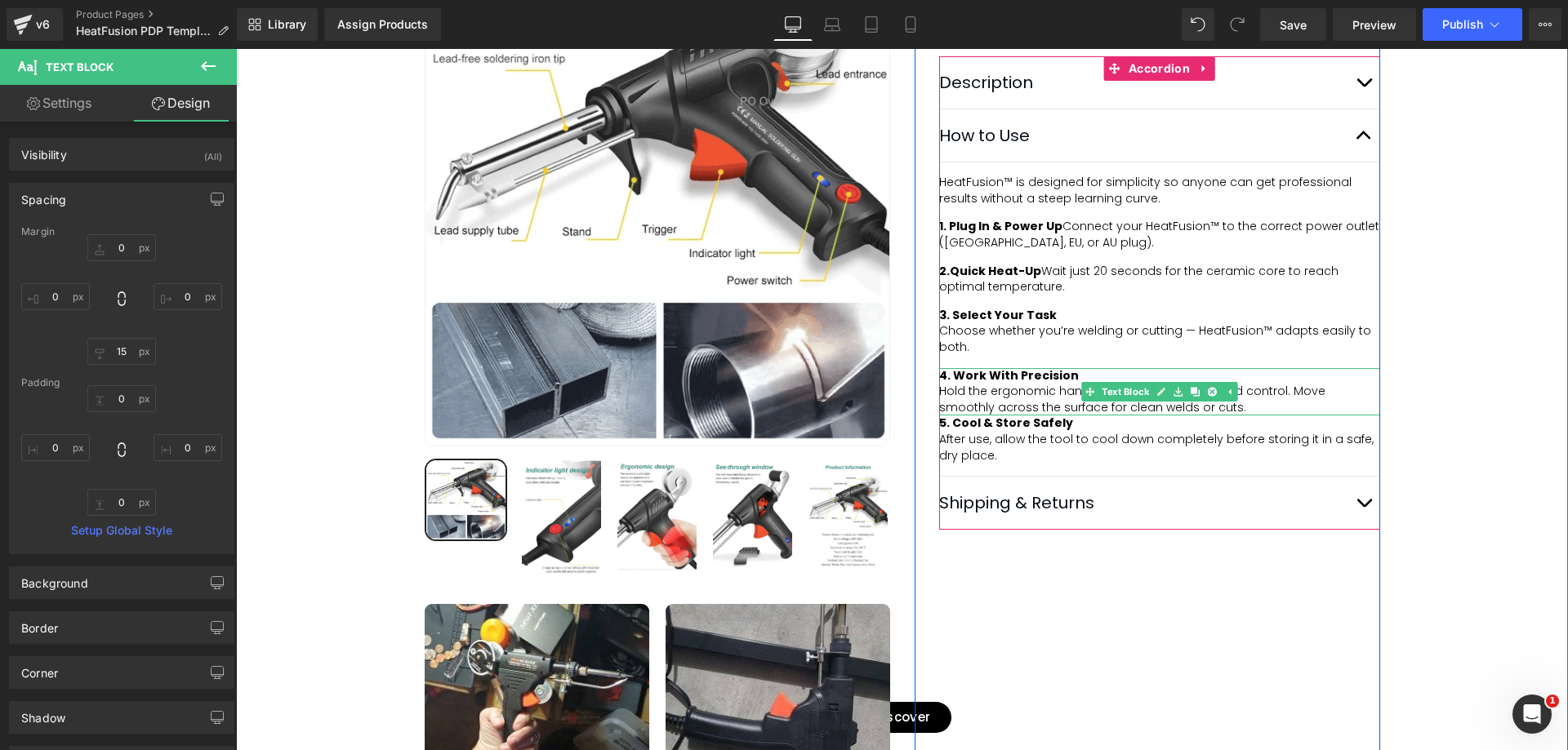
click at [1004, 383] on strong "4. Work With Precision" at bounding box center [1009, 375] width 140 height 17
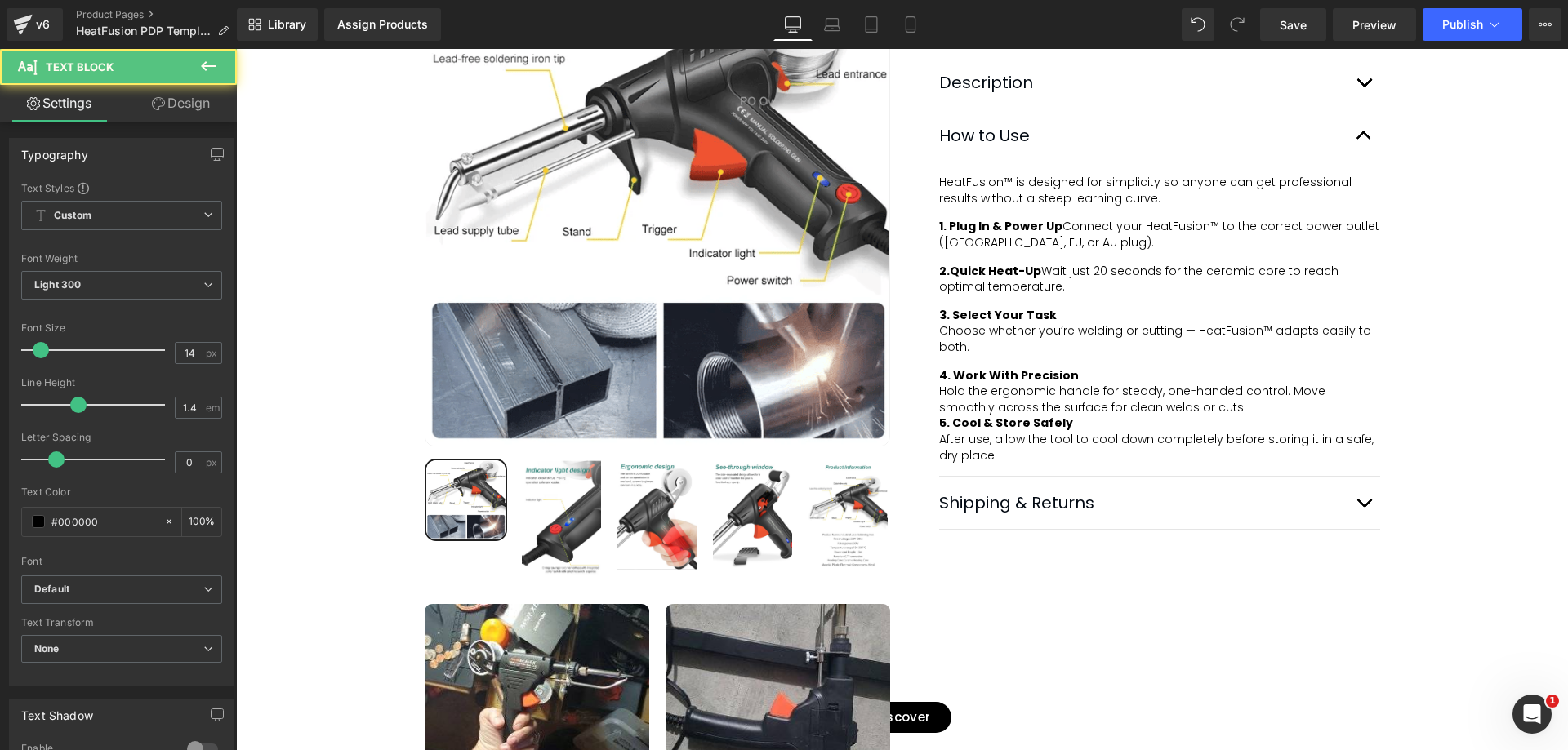
click at [164, 100] on link "Design" at bounding box center [180, 103] width 118 height 37
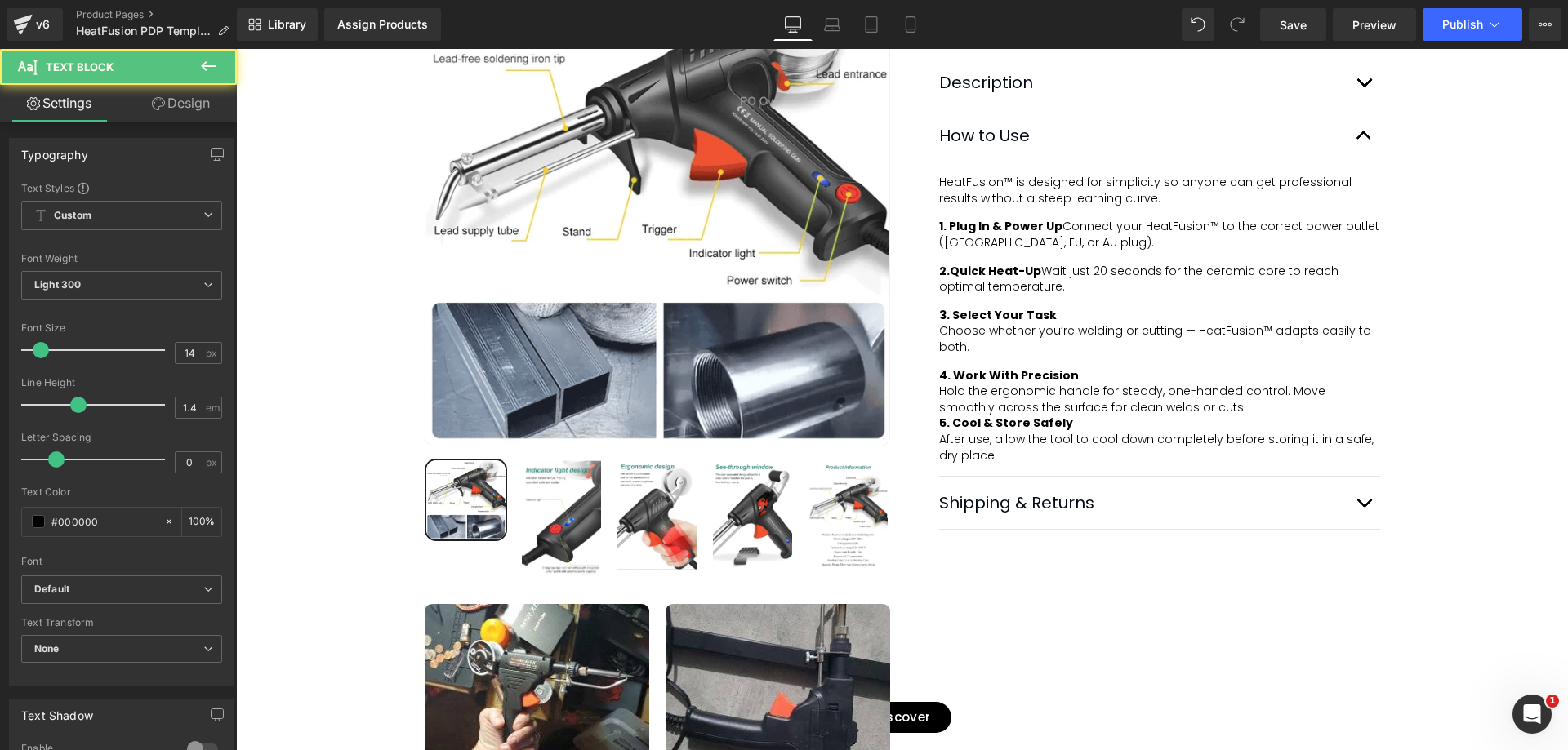
click at [0, 0] on div "Spacing" at bounding box center [0, 0] width 0 height 0
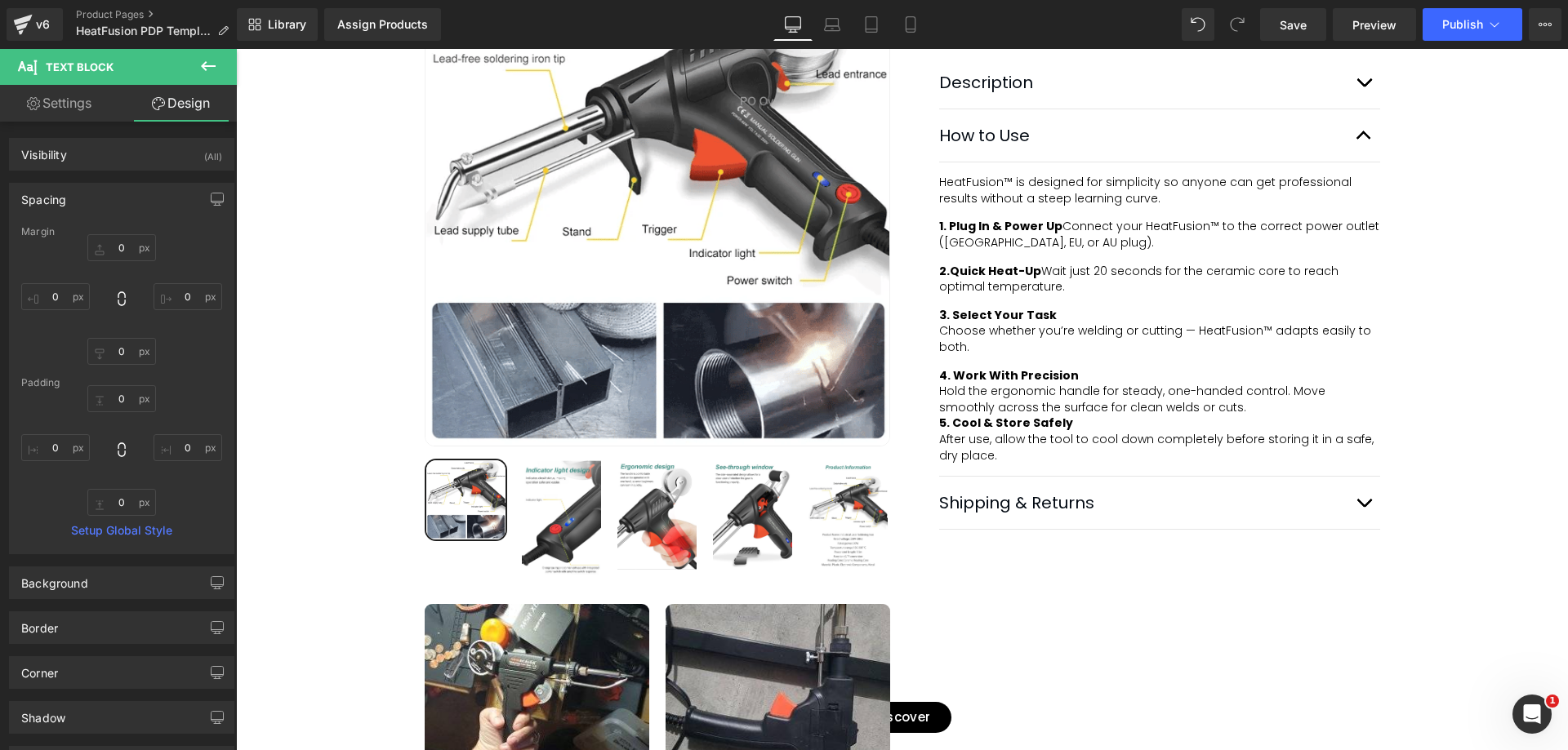
type input "0"
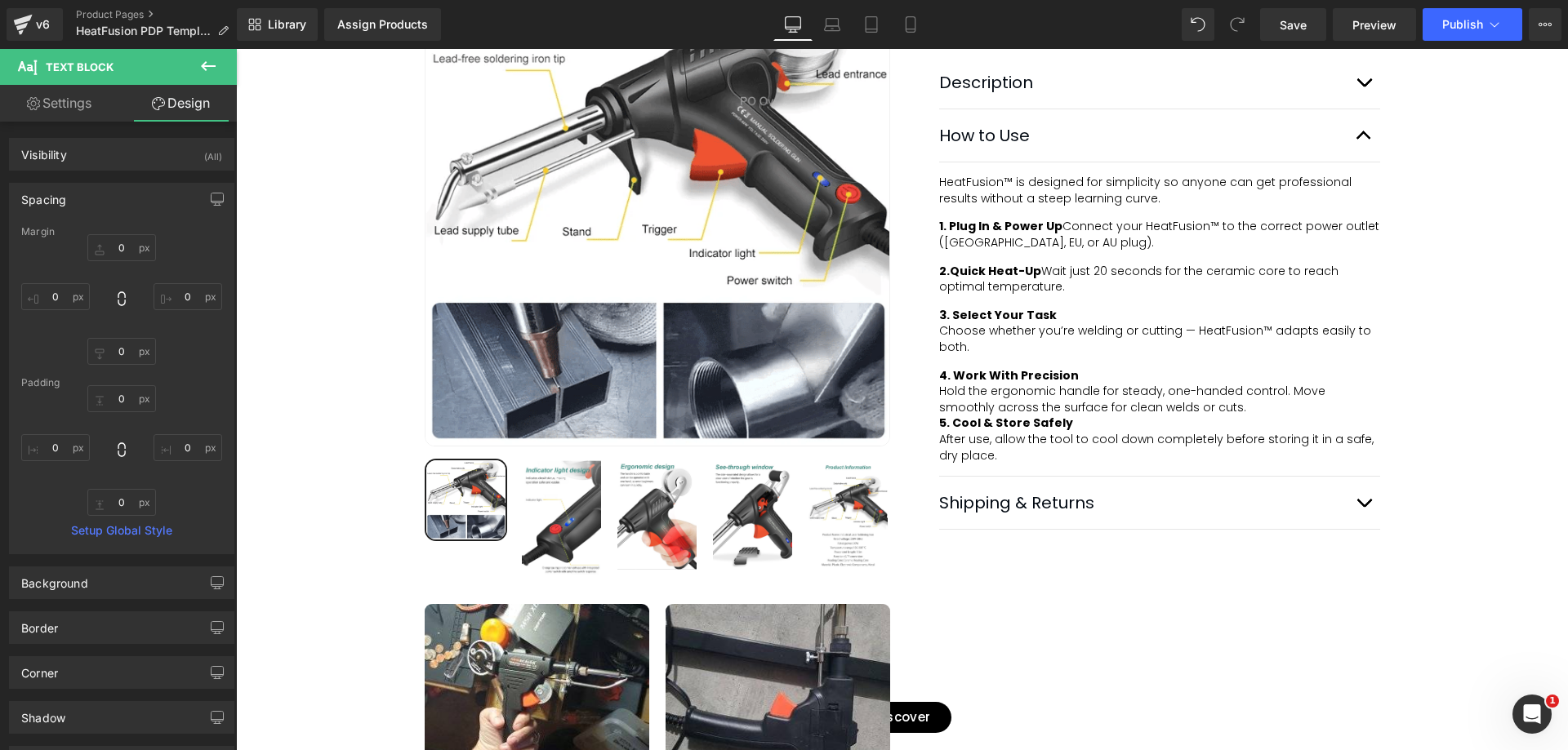
type input "0"
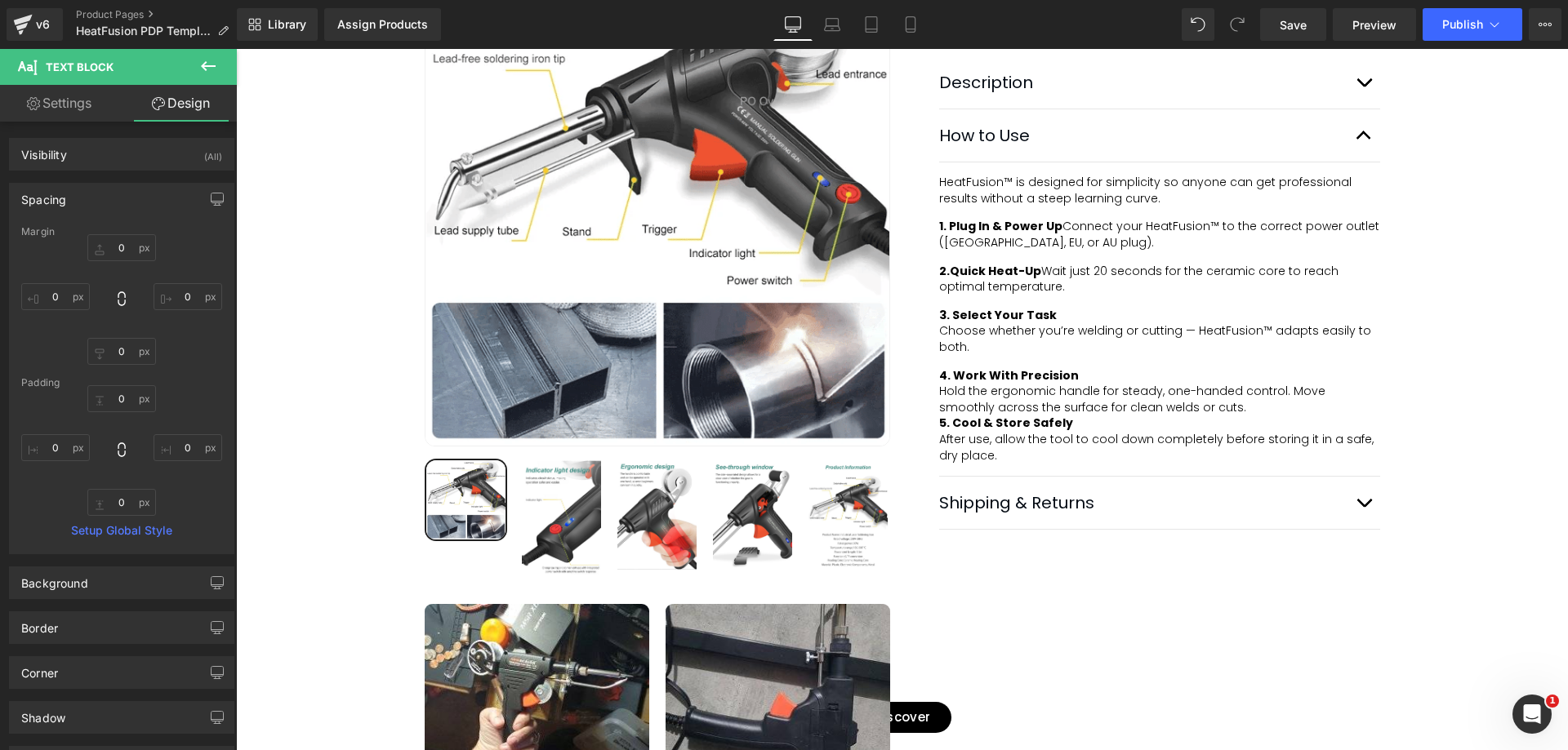
type input "0"
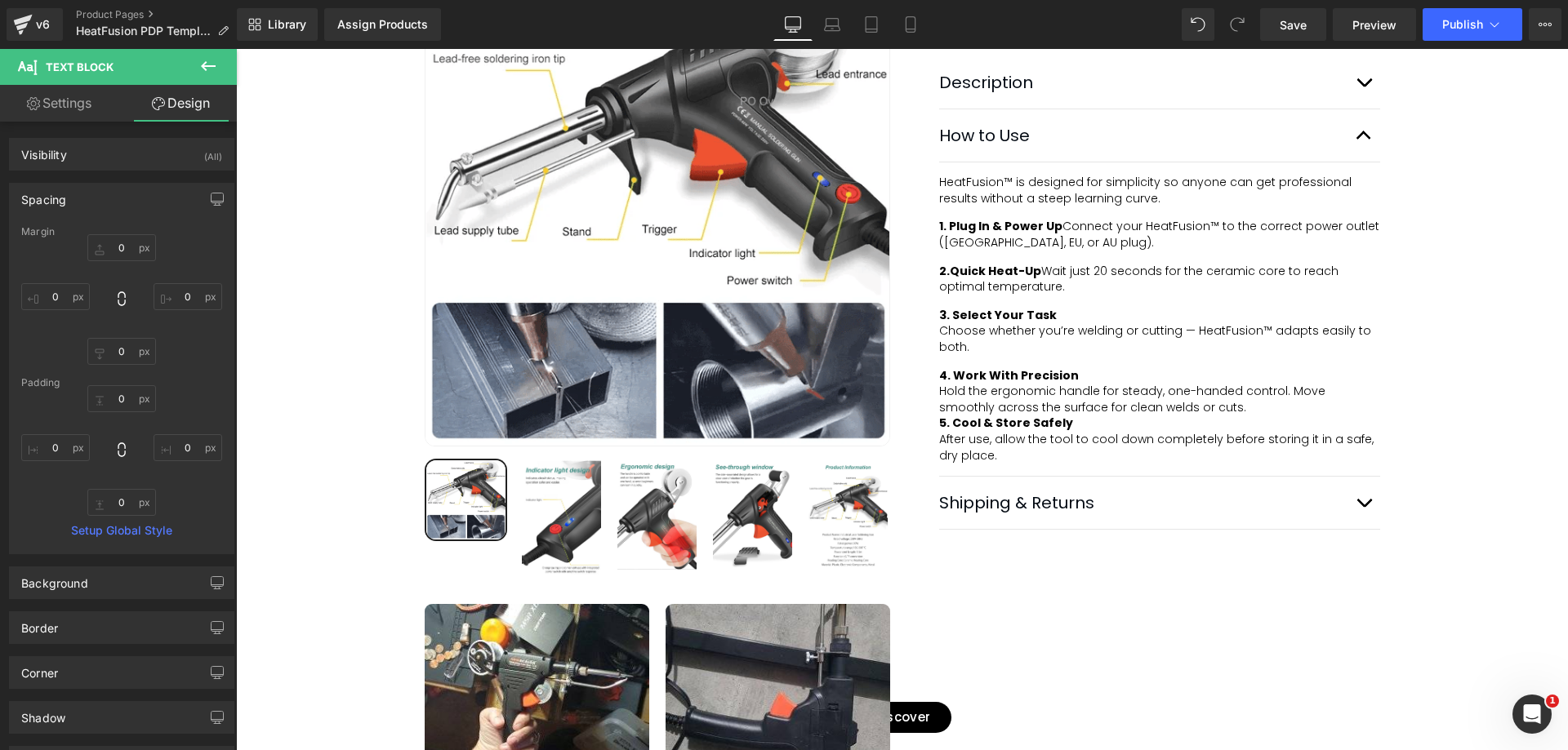
type input "0"
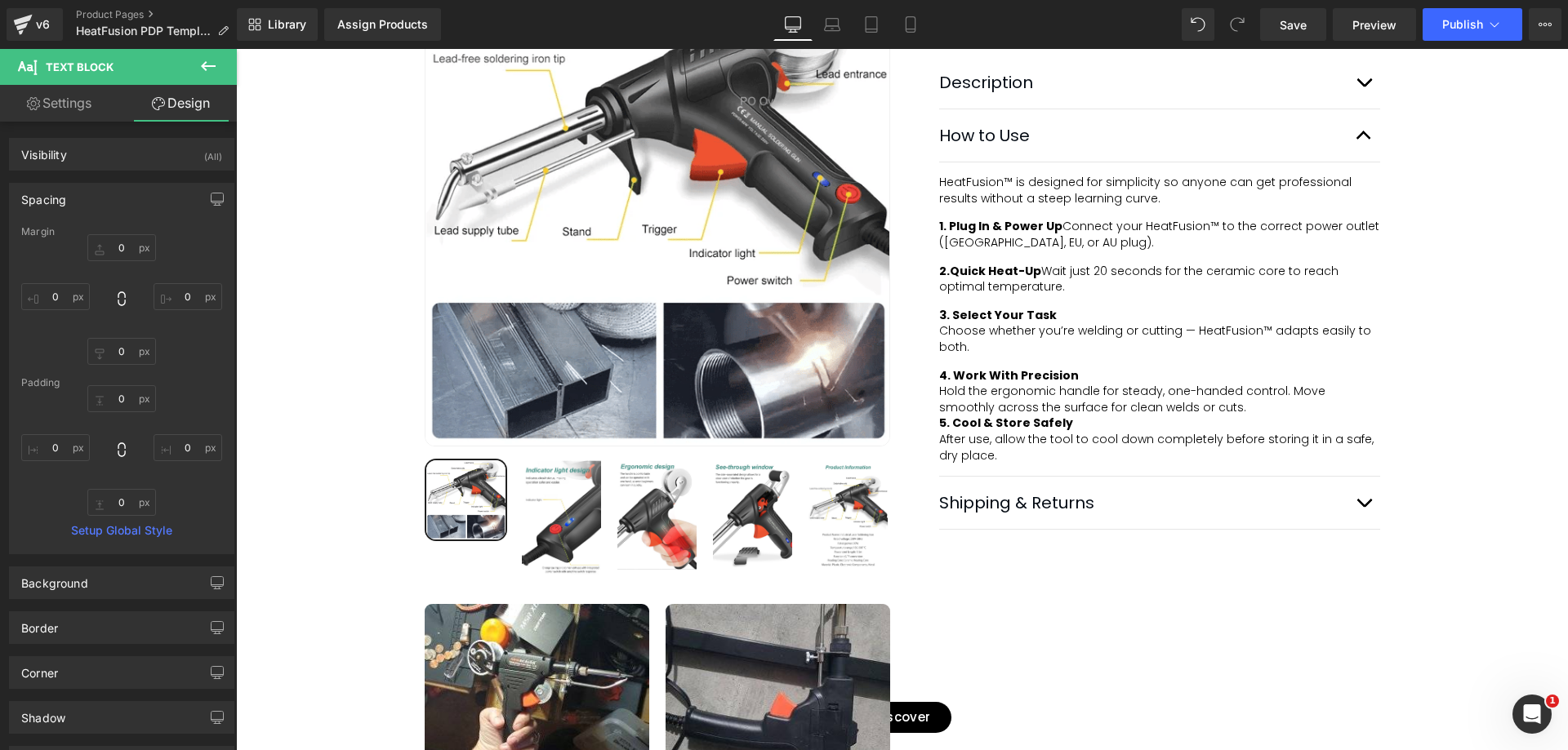
type input "0"
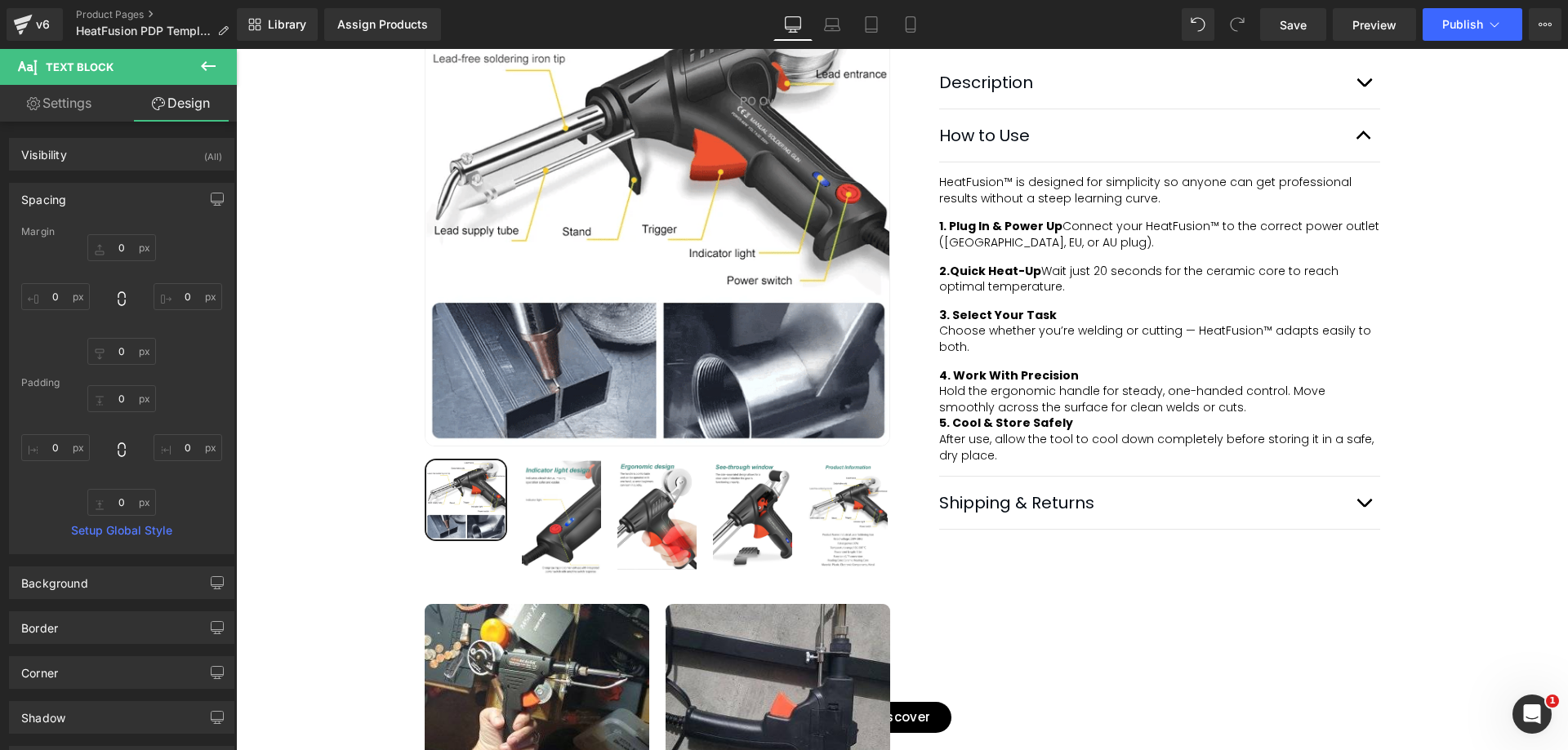
type input "0"
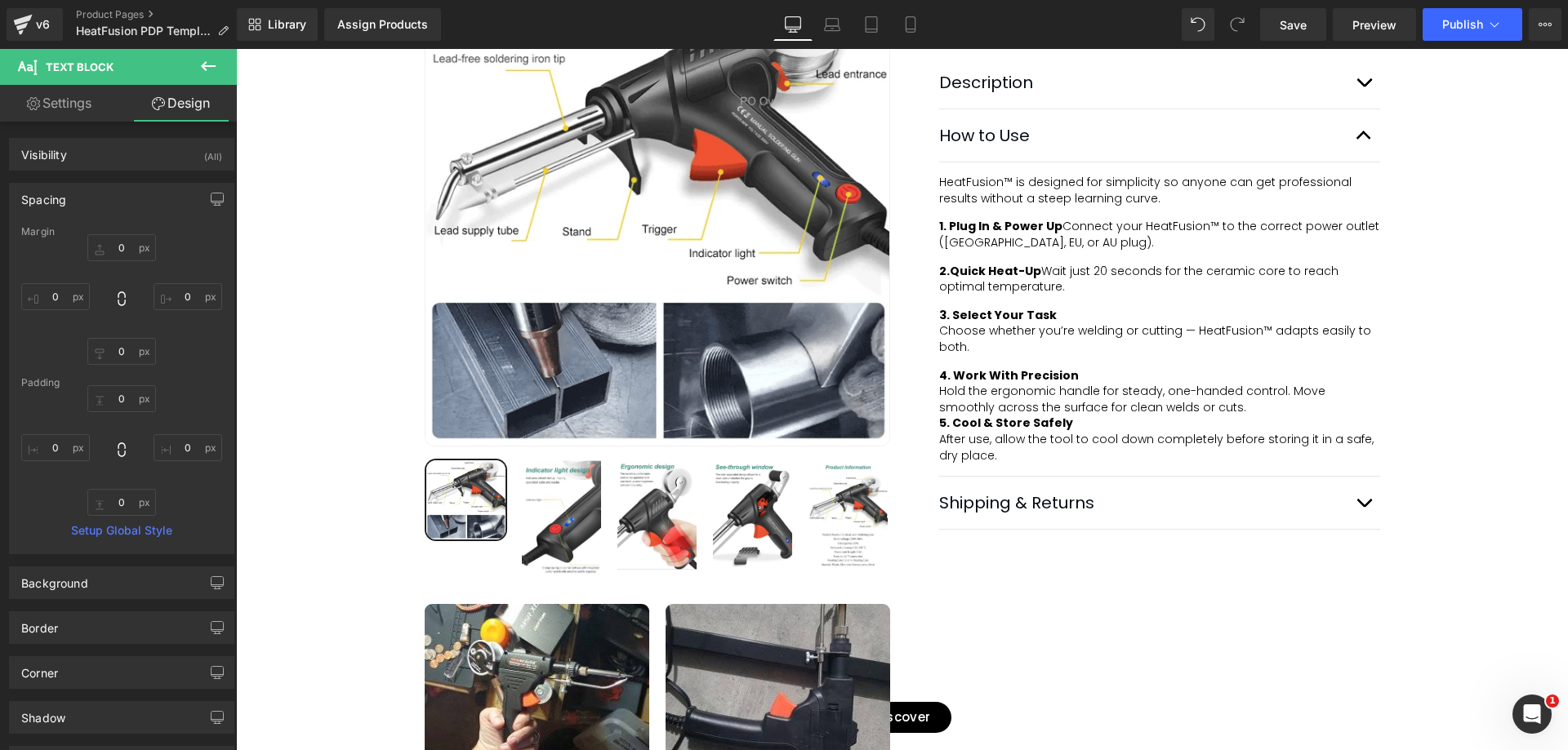
type input "0"
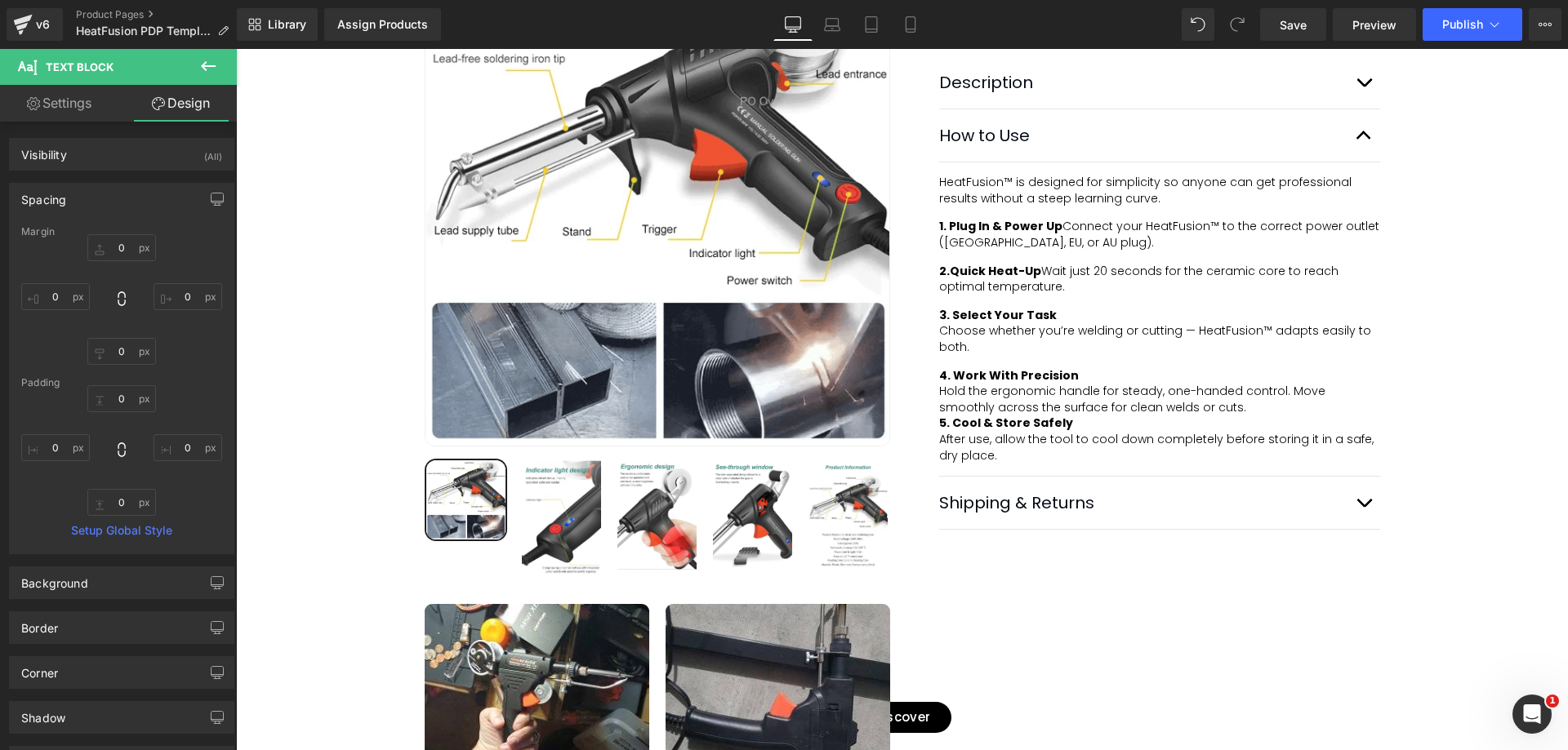
type input "0"
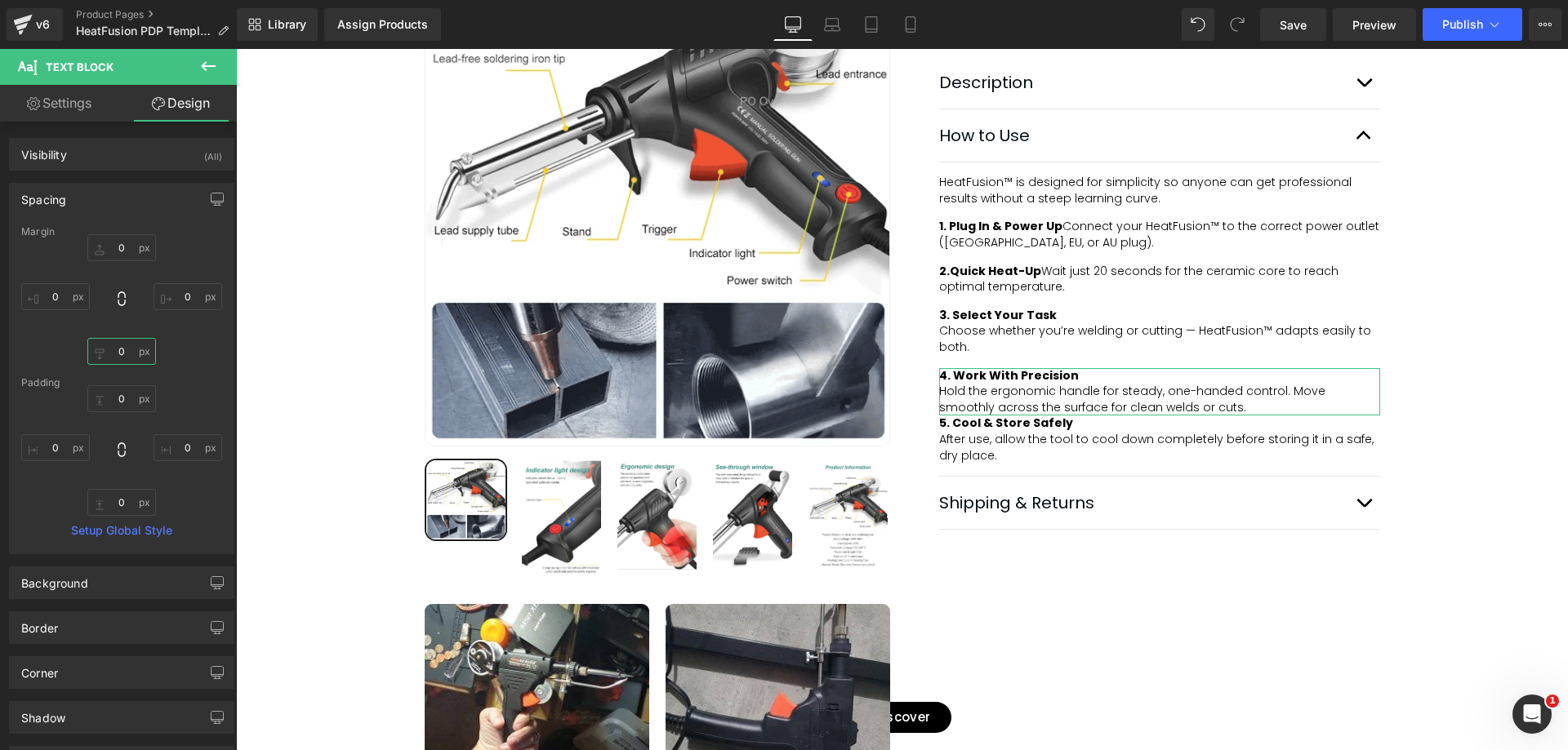
click at [119, 347] on input "0" at bounding box center [122, 351] width 68 height 27
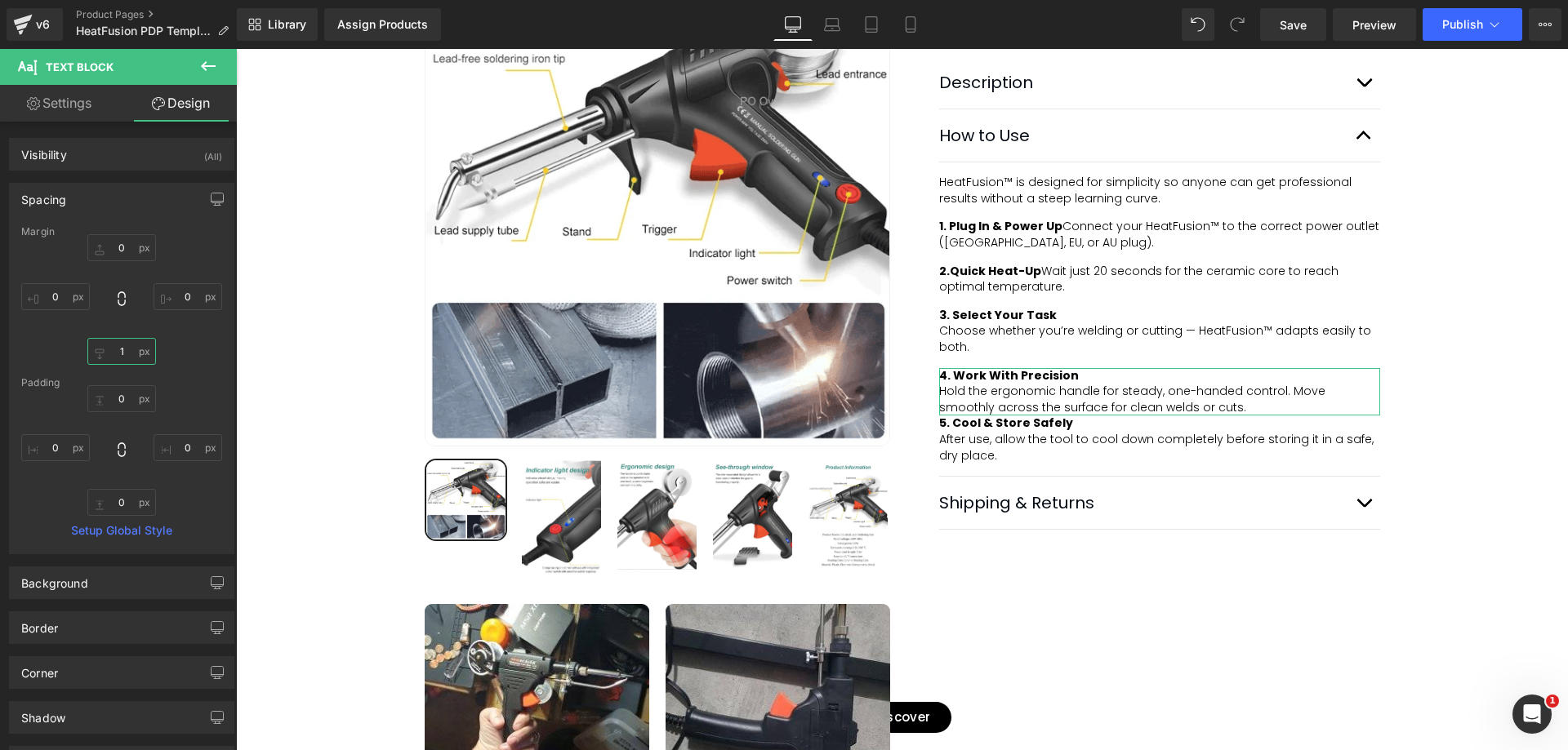
type input "15"
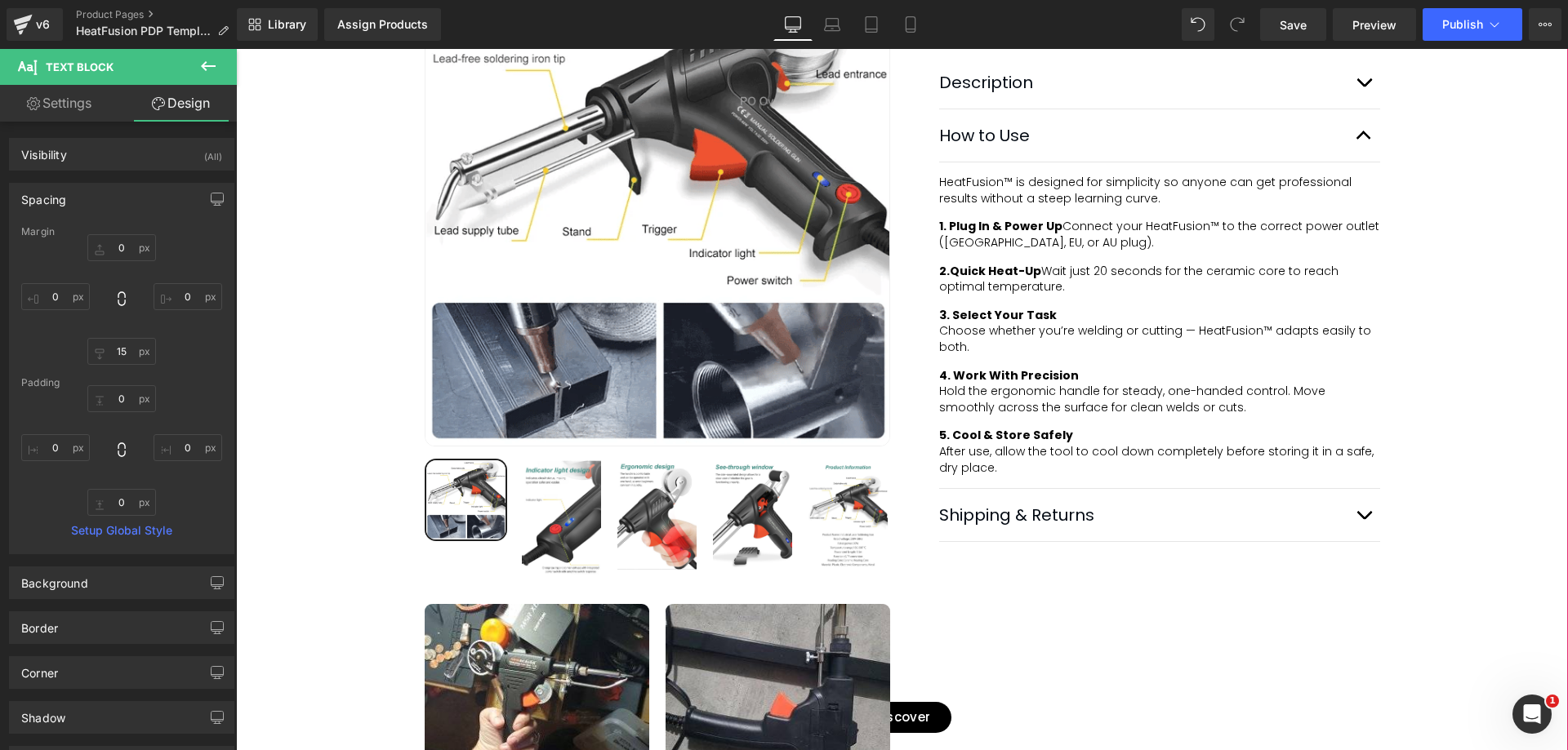
click at [1449, 472] on div "Best Seller (P) Image Row ‹" at bounding box center [902, 236] width 1332 height 1496
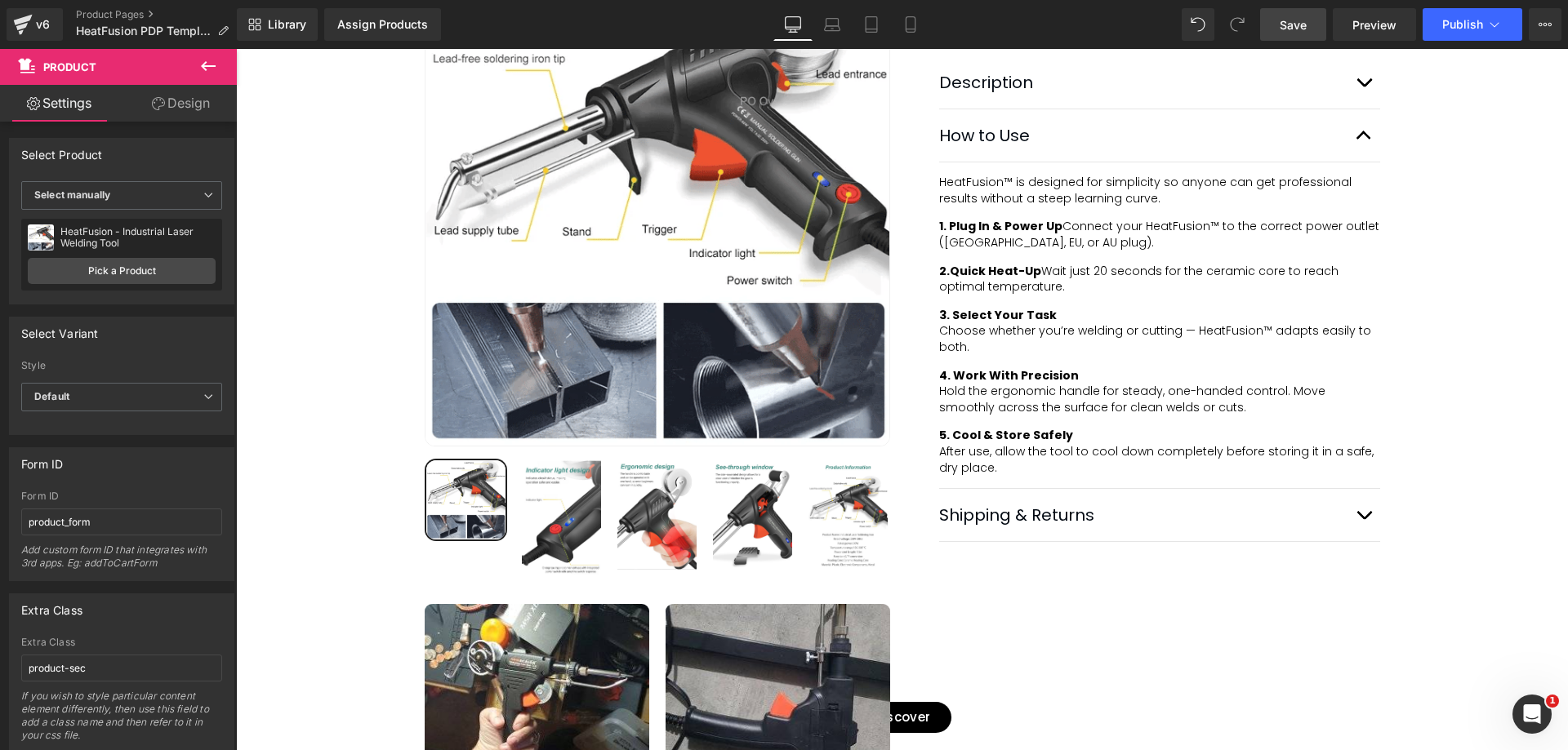
drag, startPoint x: 1255, startPoint y: 26, endPoint x: 1299, endPoint y: 35, distance: 44.9
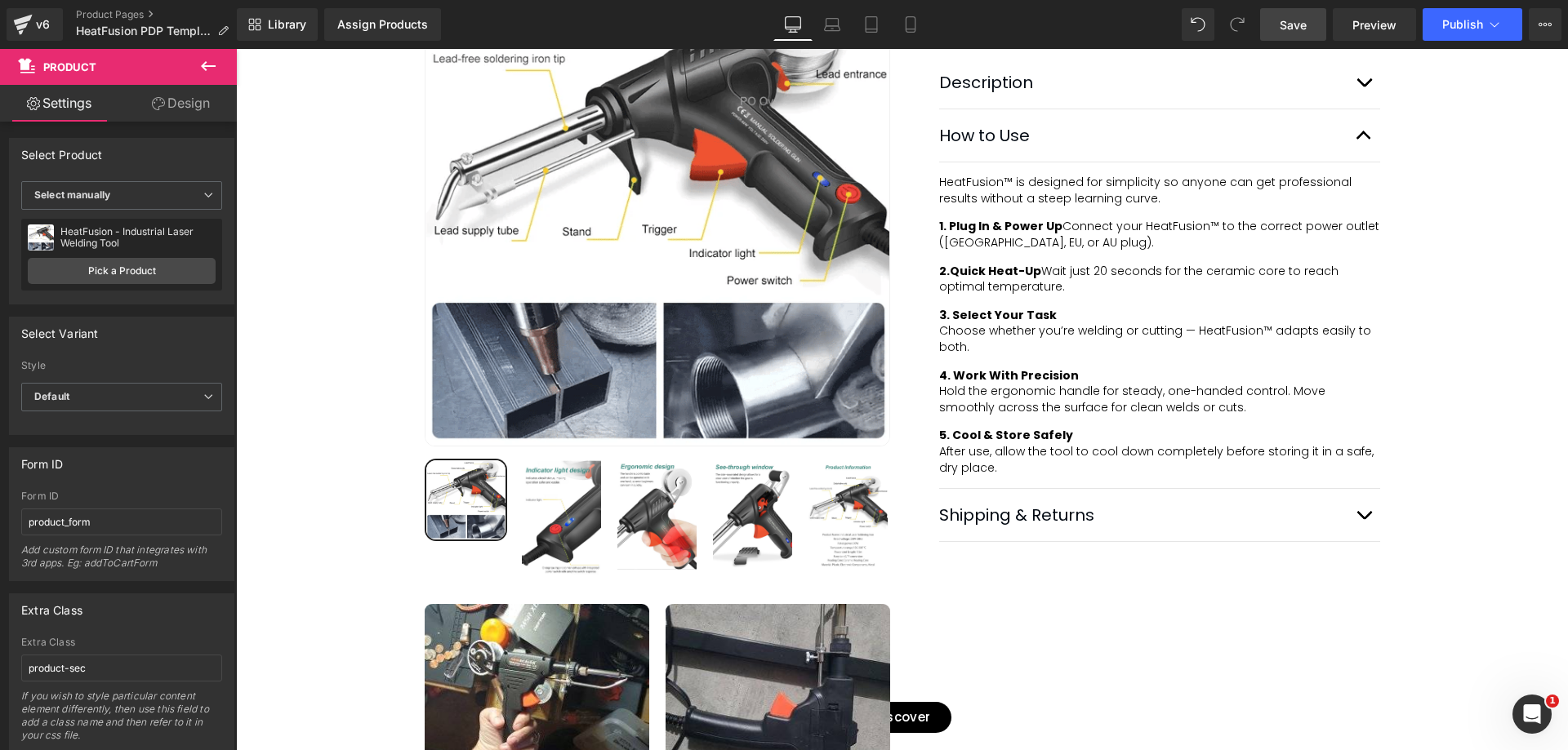
click at [1299, 35] on div "Save Preview Publish Scheduled View Live Page View with current Template Save T…" at bounding box center [1410, 24] width 314 height 32
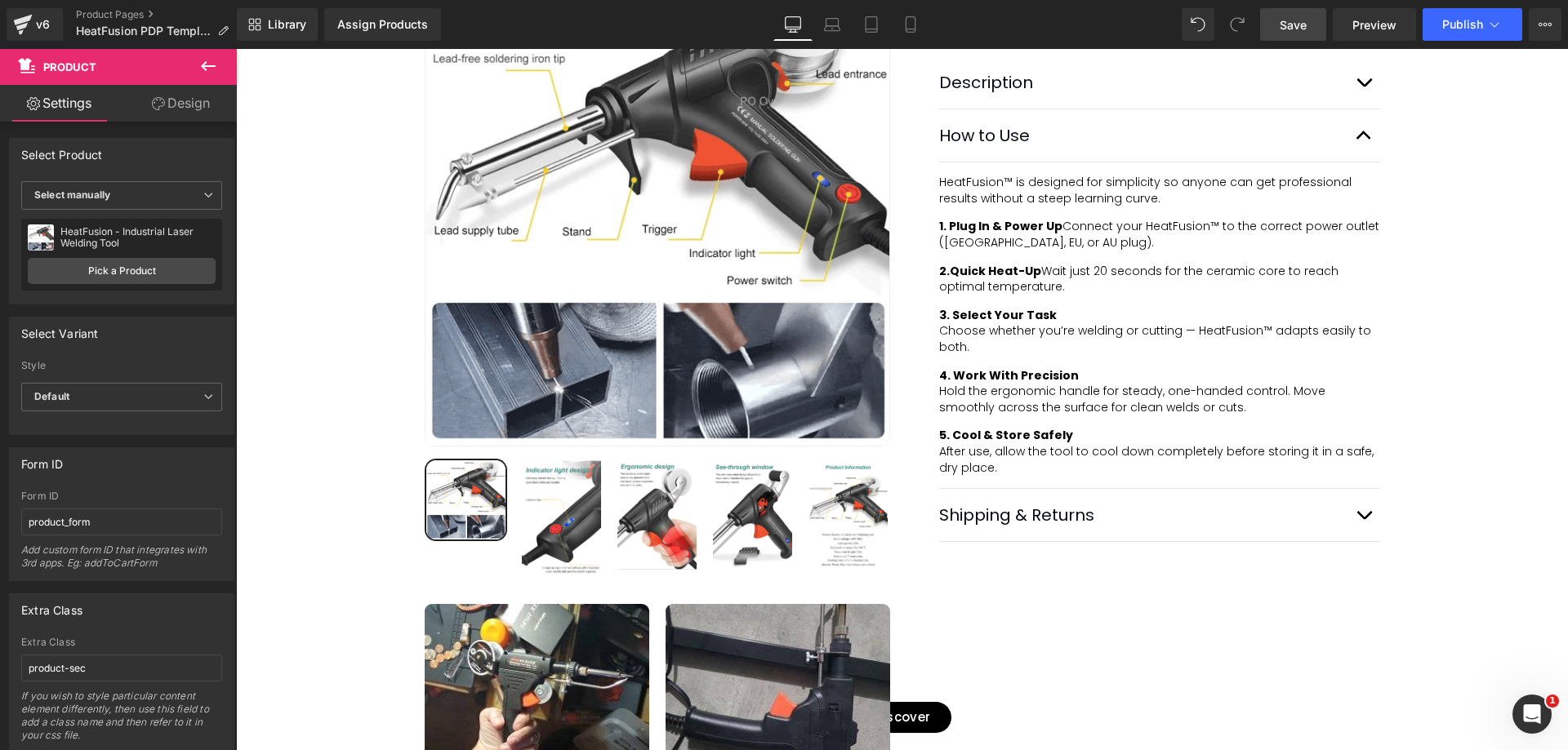
click at [1298, 32] on span "Save" at bounding box center [1293, 25] width 27 height 18
